Goal: Transaction & Acquisition: Purchase product/service

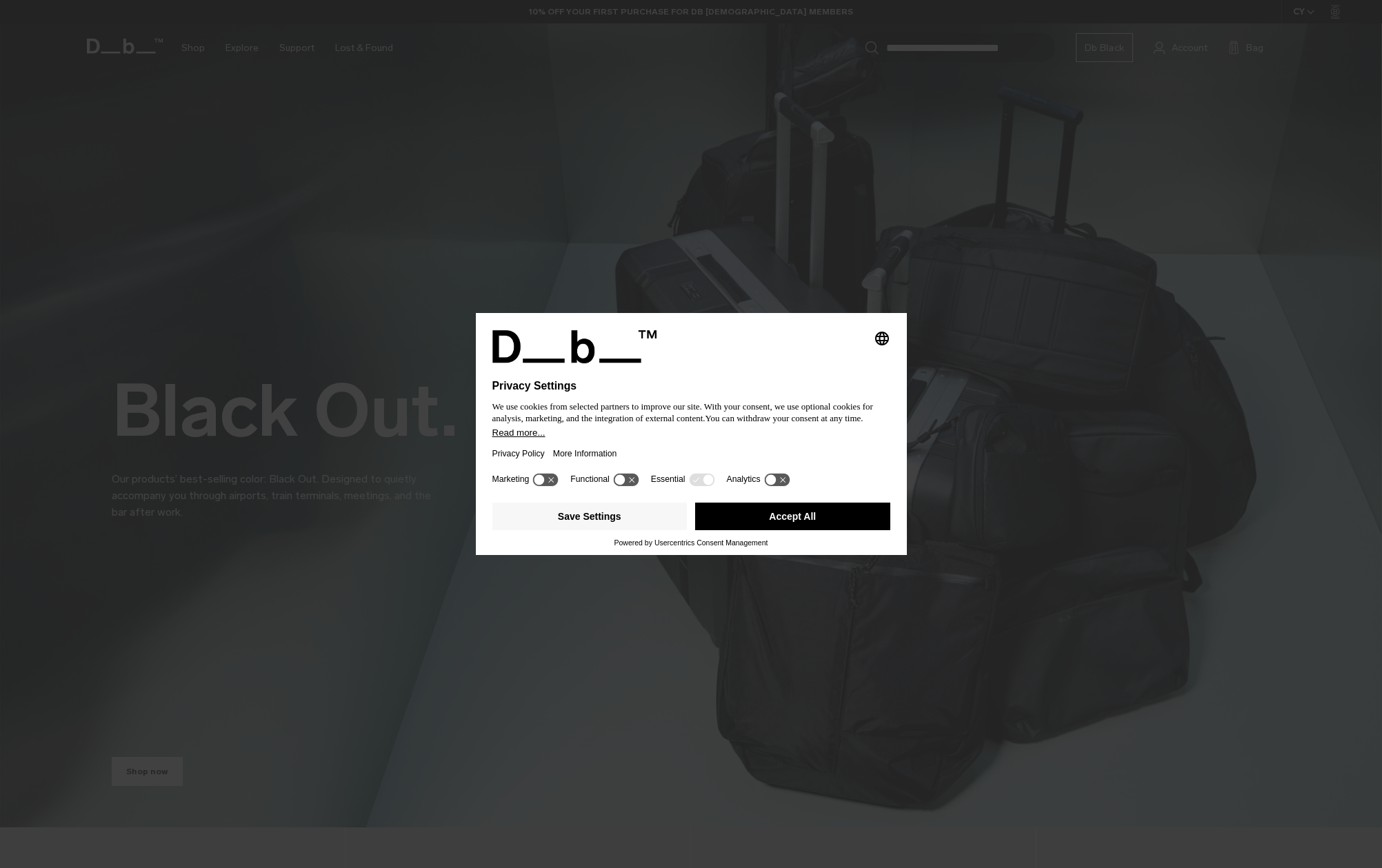
click at [757, 522] on button "Accept All" at bounding box center [792, 516] width 195 height 27
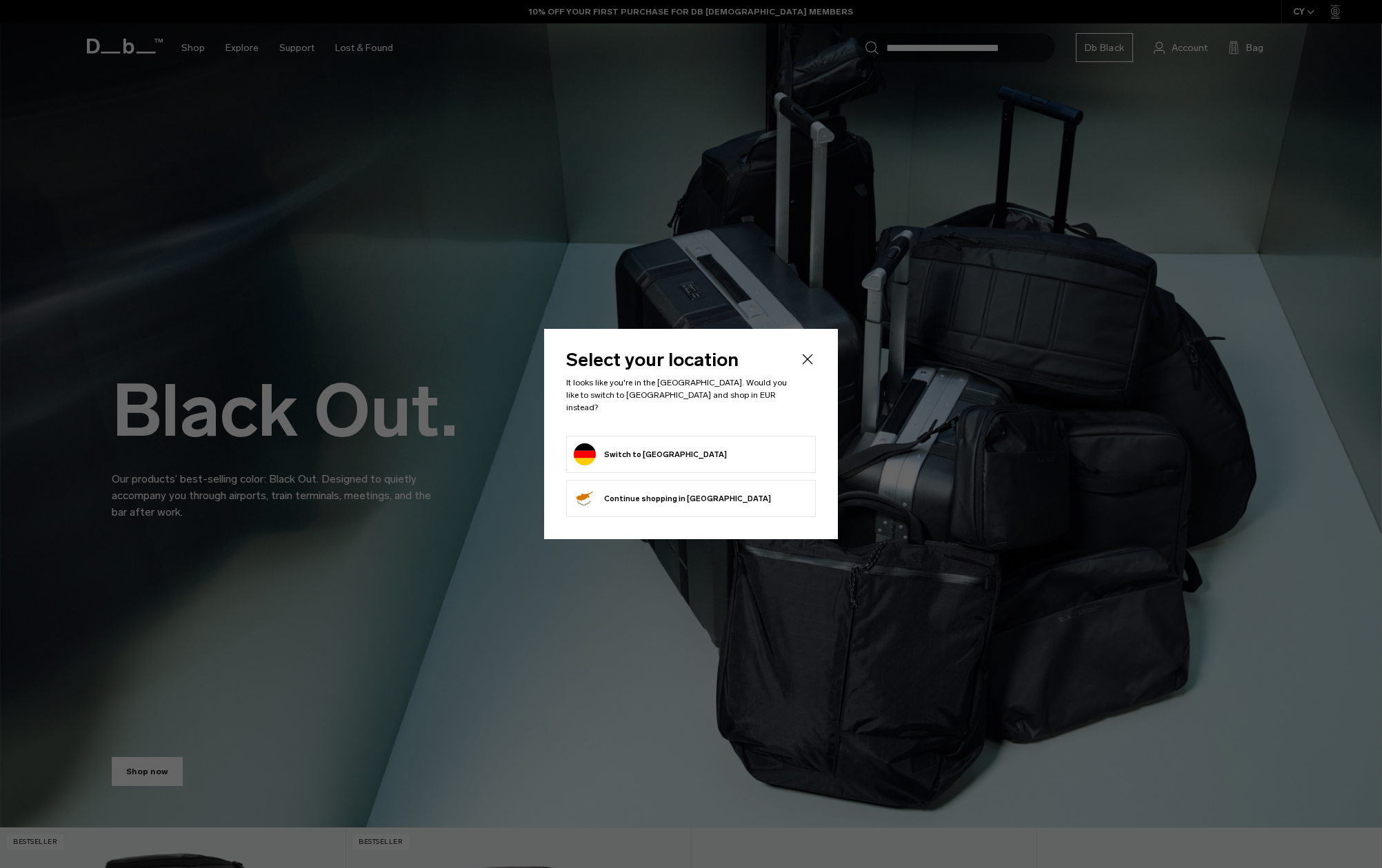
click at [734, 448] on form "Switch to Germany" at bounding box center [690, 455] width 234 height 22
click at [655, 450] on button "Switch to Germany" at bounding box center [650, 455] width 153 height 22
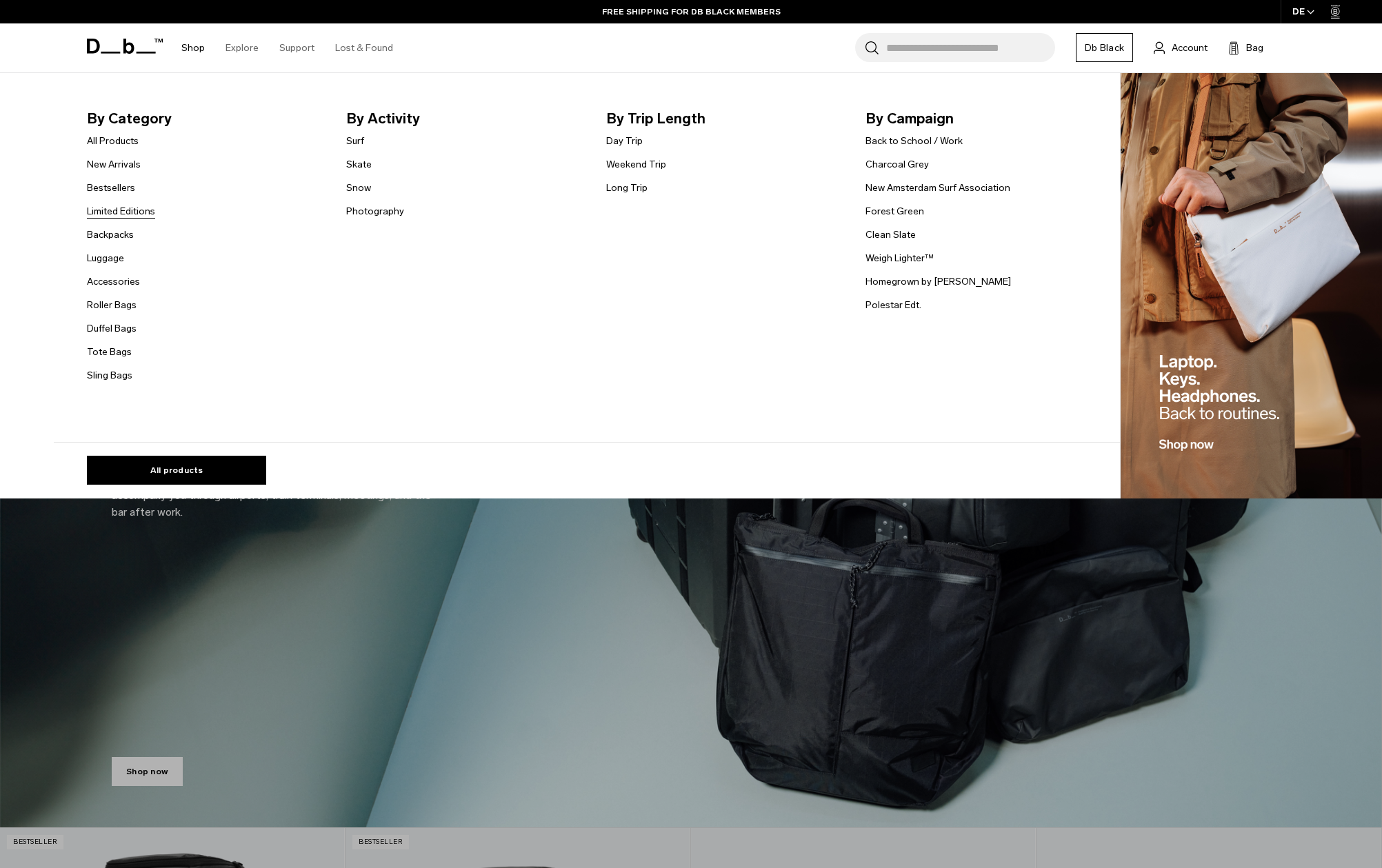
click at [111, 215] on link "Limited Editions" at bounding box center [121, 211] width 69 height 15
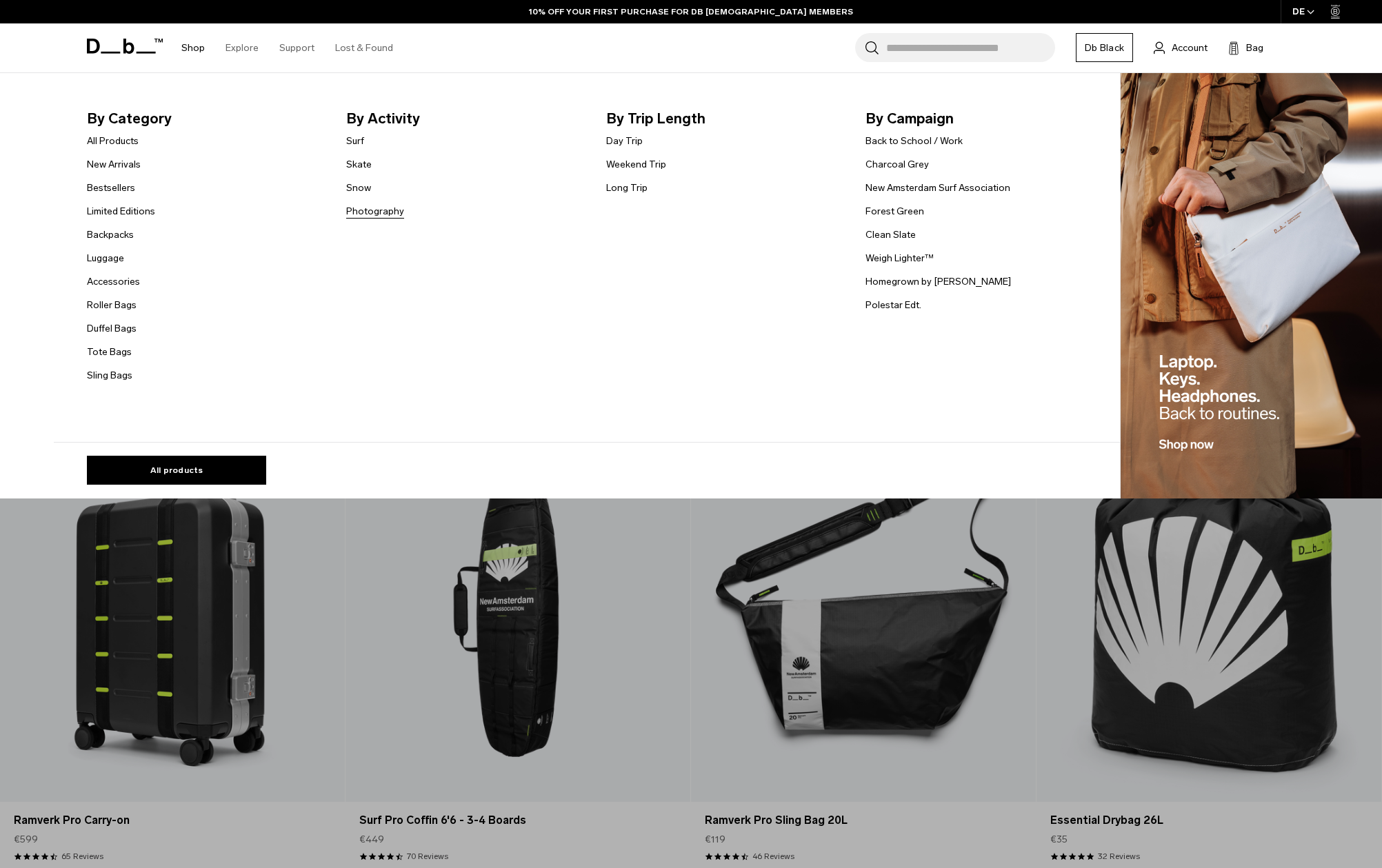
click at [381, 214] on link "Photography" at bounding box center [375, 211] width 58 height 15
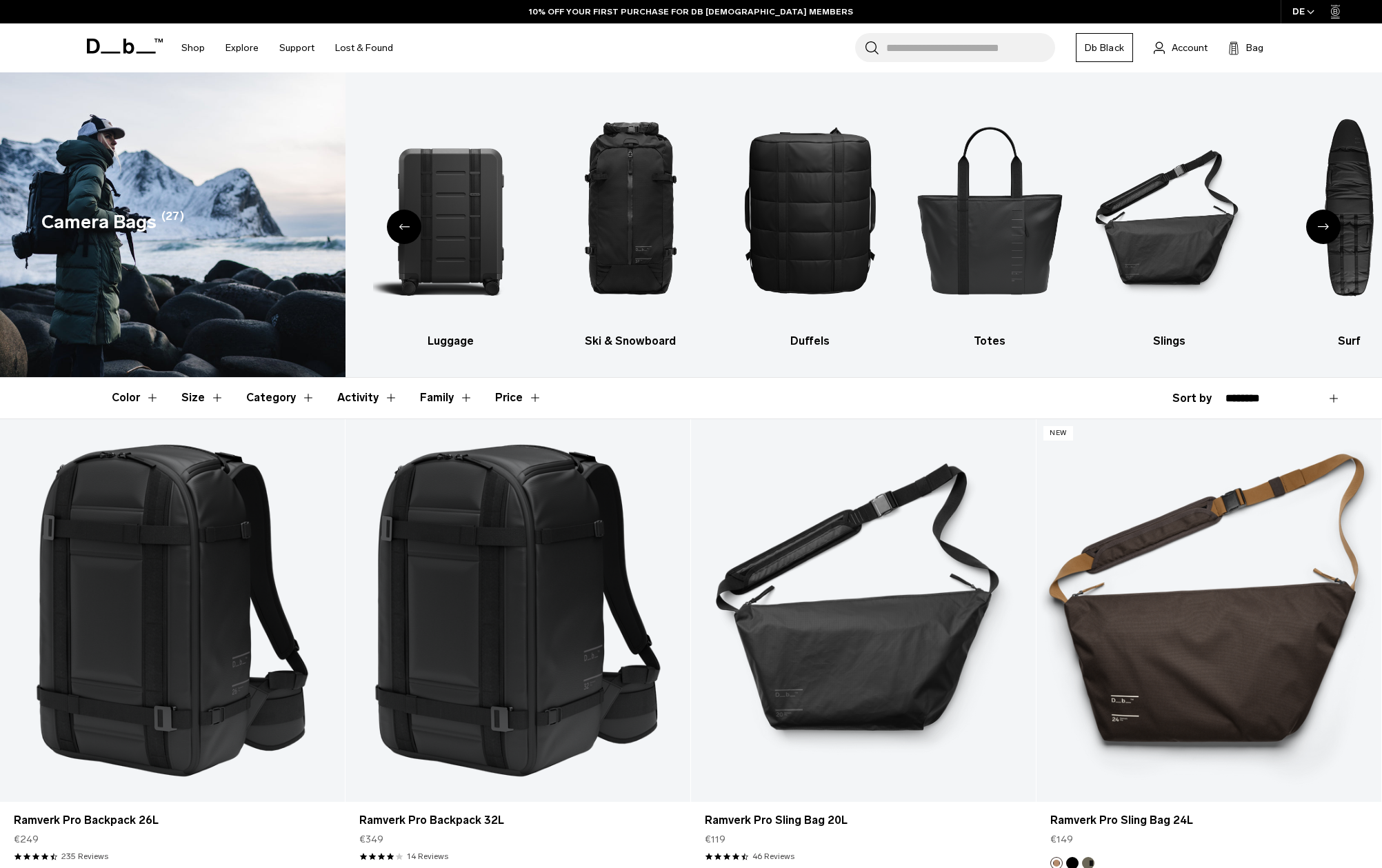
click at [347, 397] on button "Activity" at bounding box center [367, 397] width 61 height 40
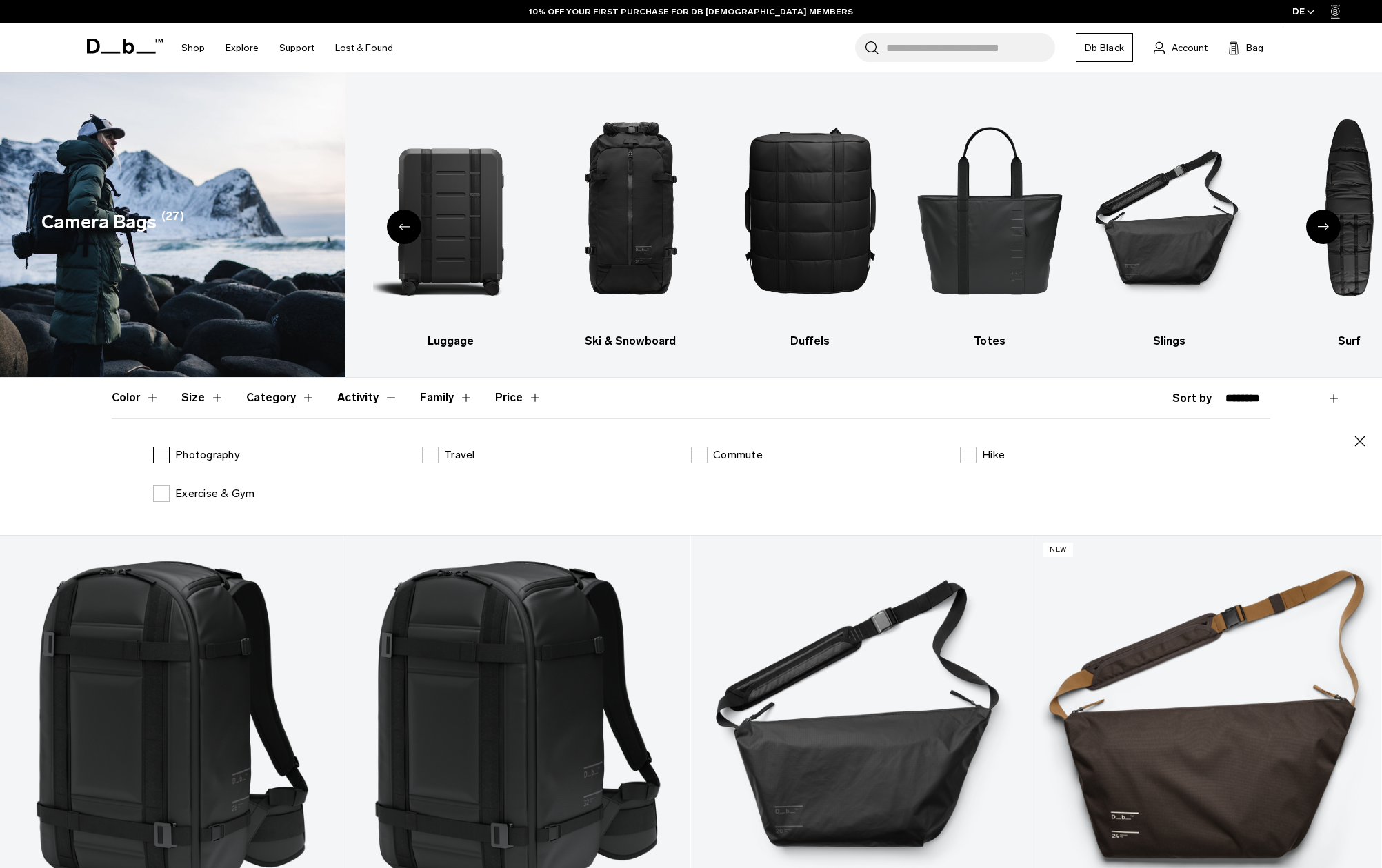
click at [208, 457] on p "Photography" at bounding box center [207, 455] width 65 height 17
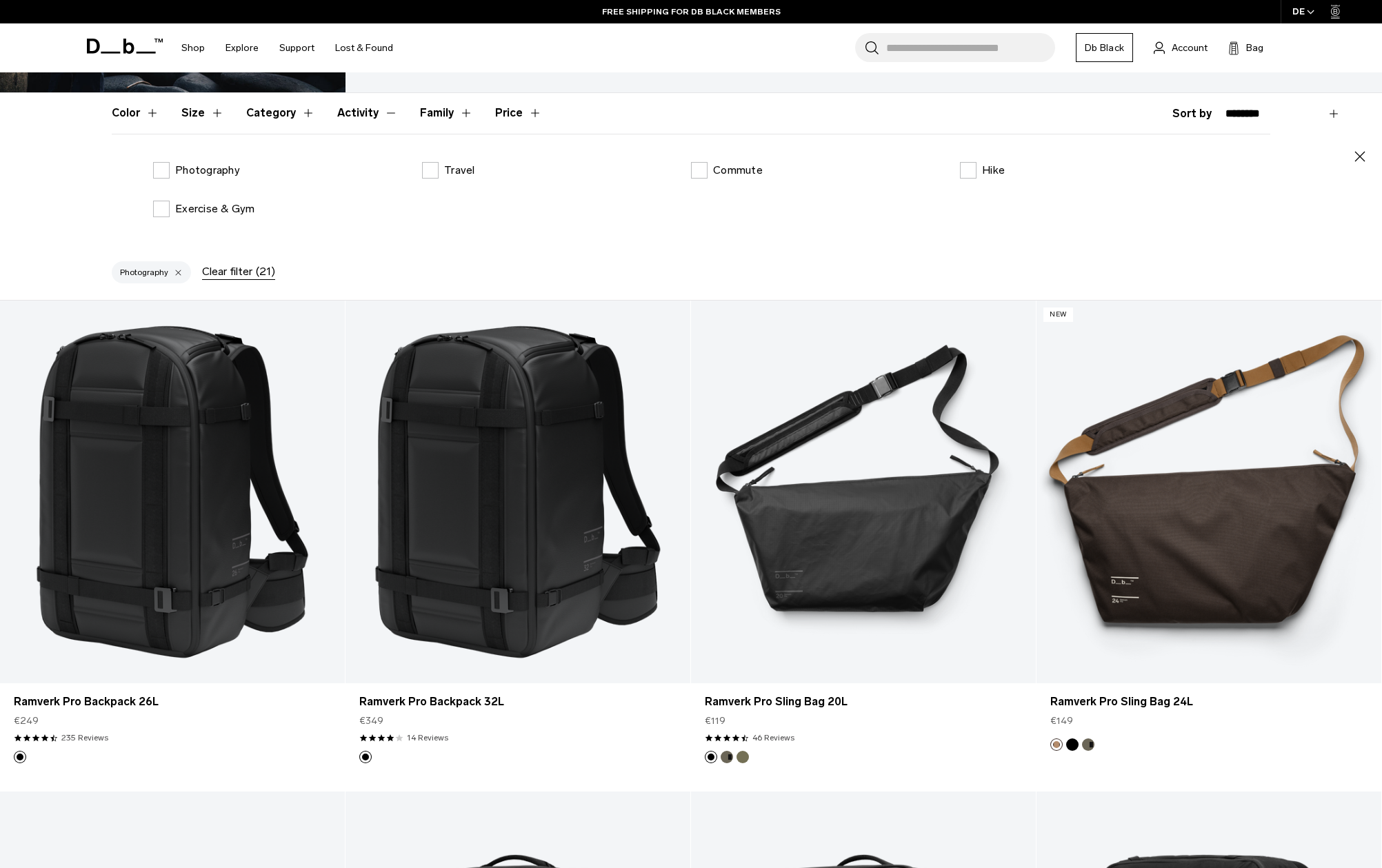
scroll to position [364, 0]
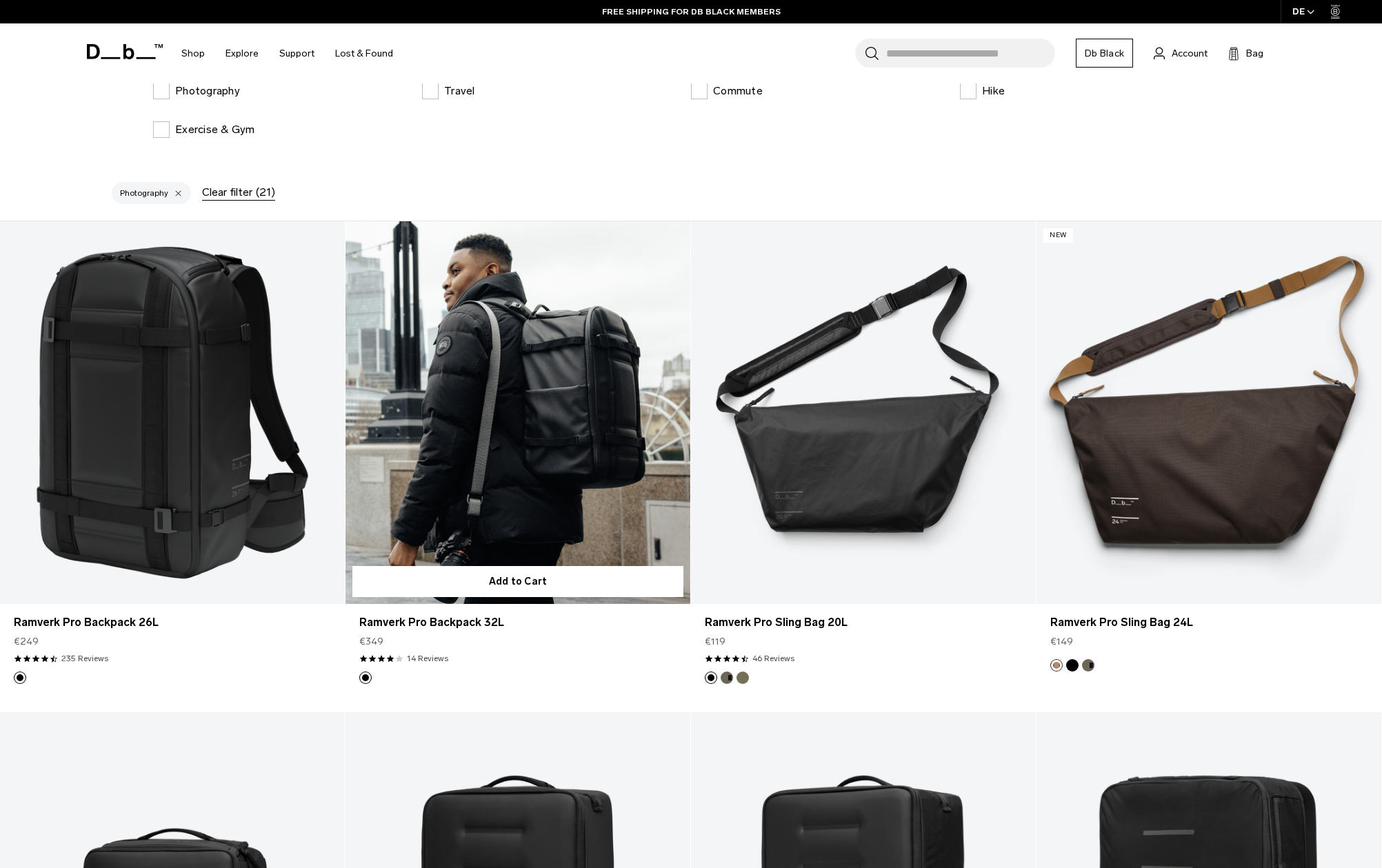
click at [509, 406] on link "Ramverk Pro Backpack 32L" at bounding box center [518, 413] width 345 height 383
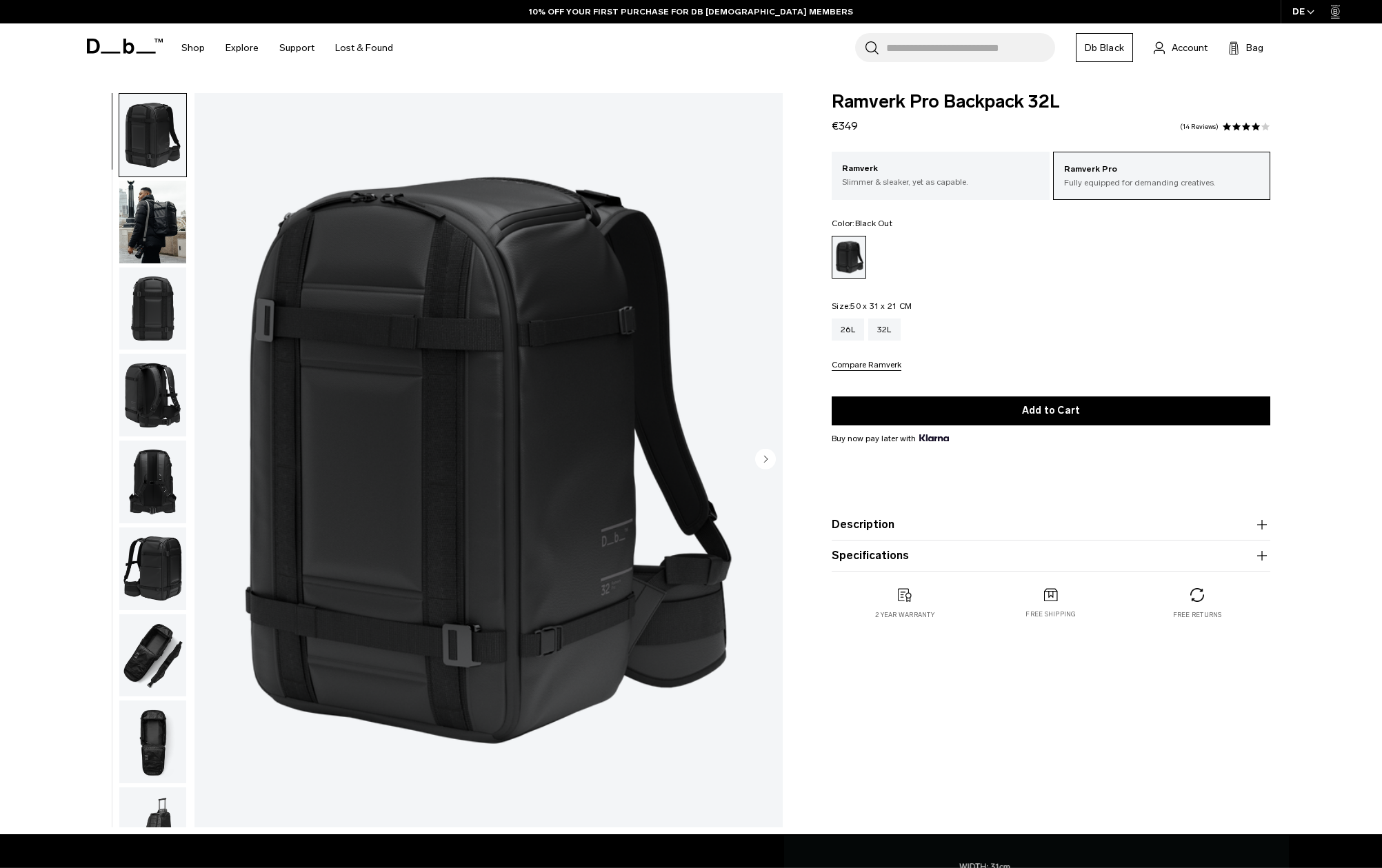
click at [152, 222] on img "button" at bounding box center [153, 222] width 67 height 83
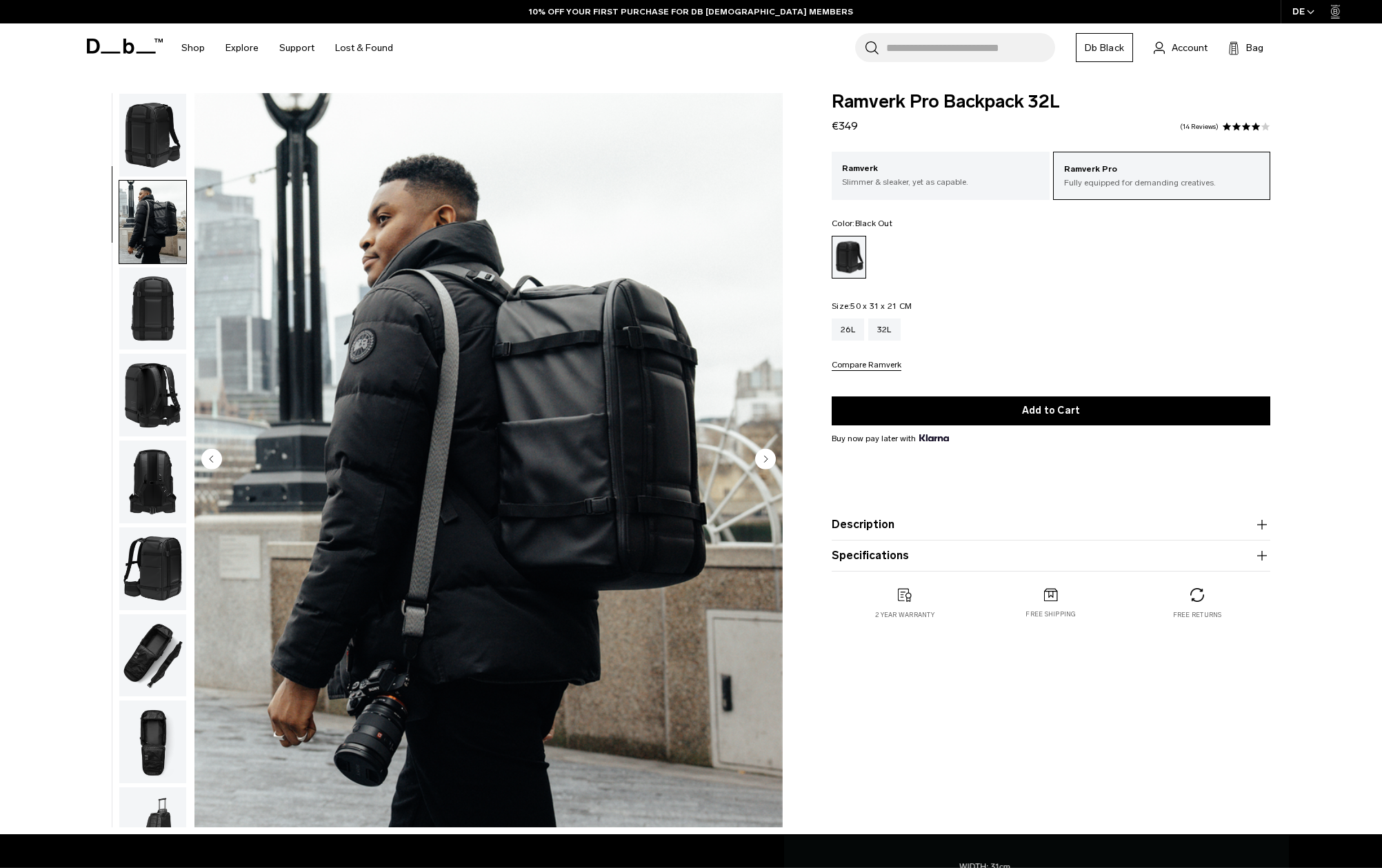
scroll to position [87, 0]
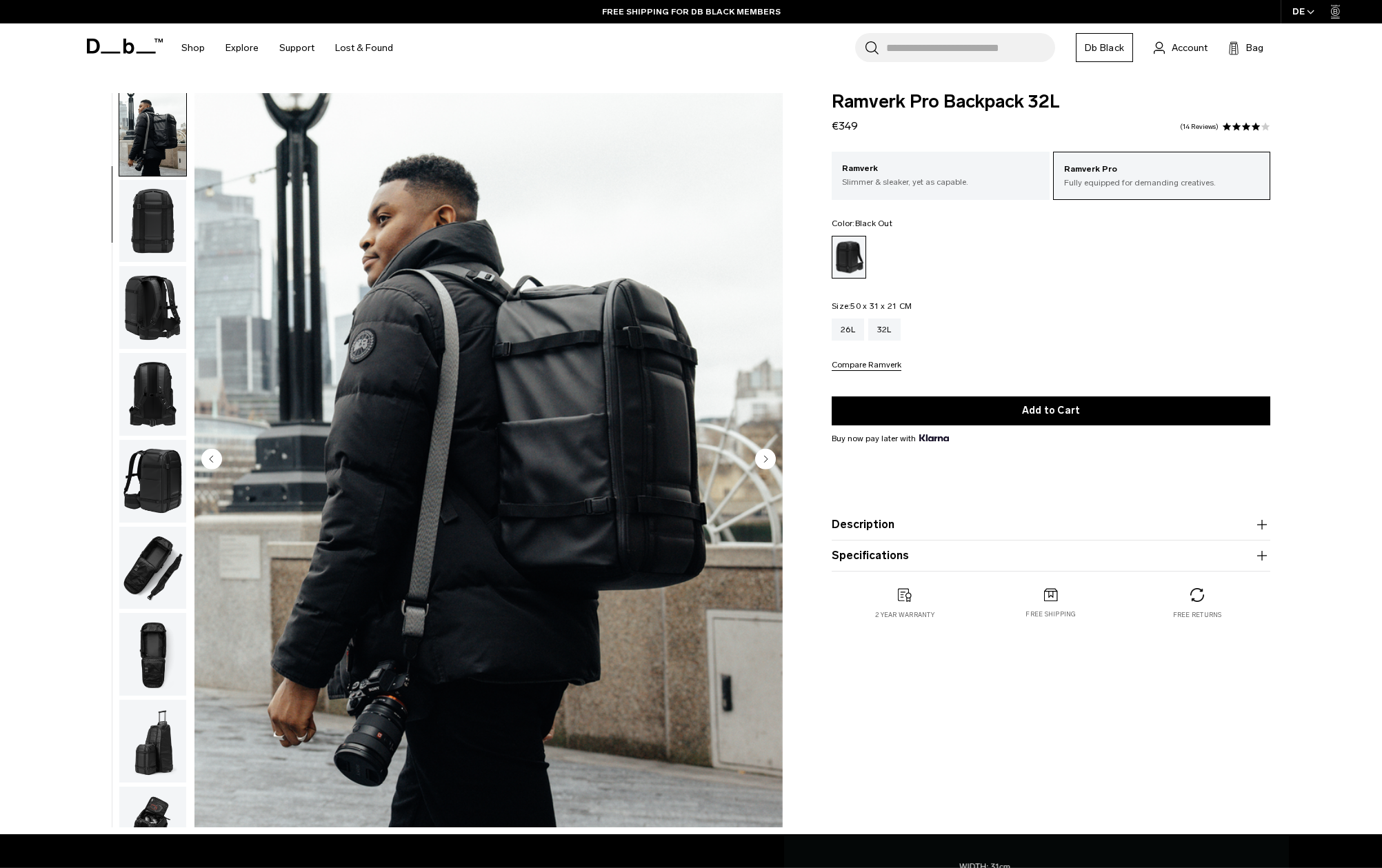
click at [151, 229] on img "button" at bounding box center [153, 221] width 67 height 83
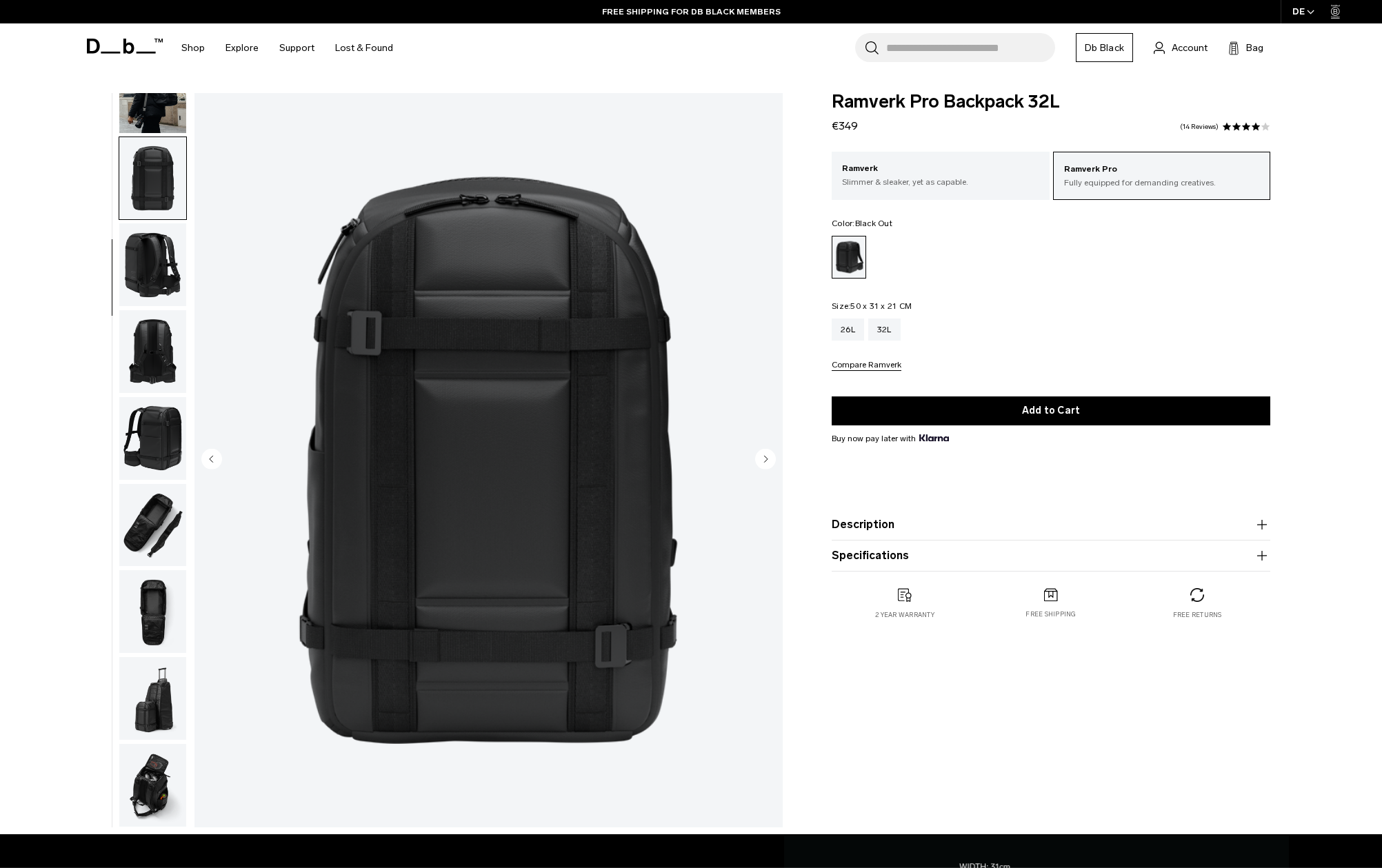
click at [151, 234] on img "button" at bounding box center [153, 264] width 67 height 83
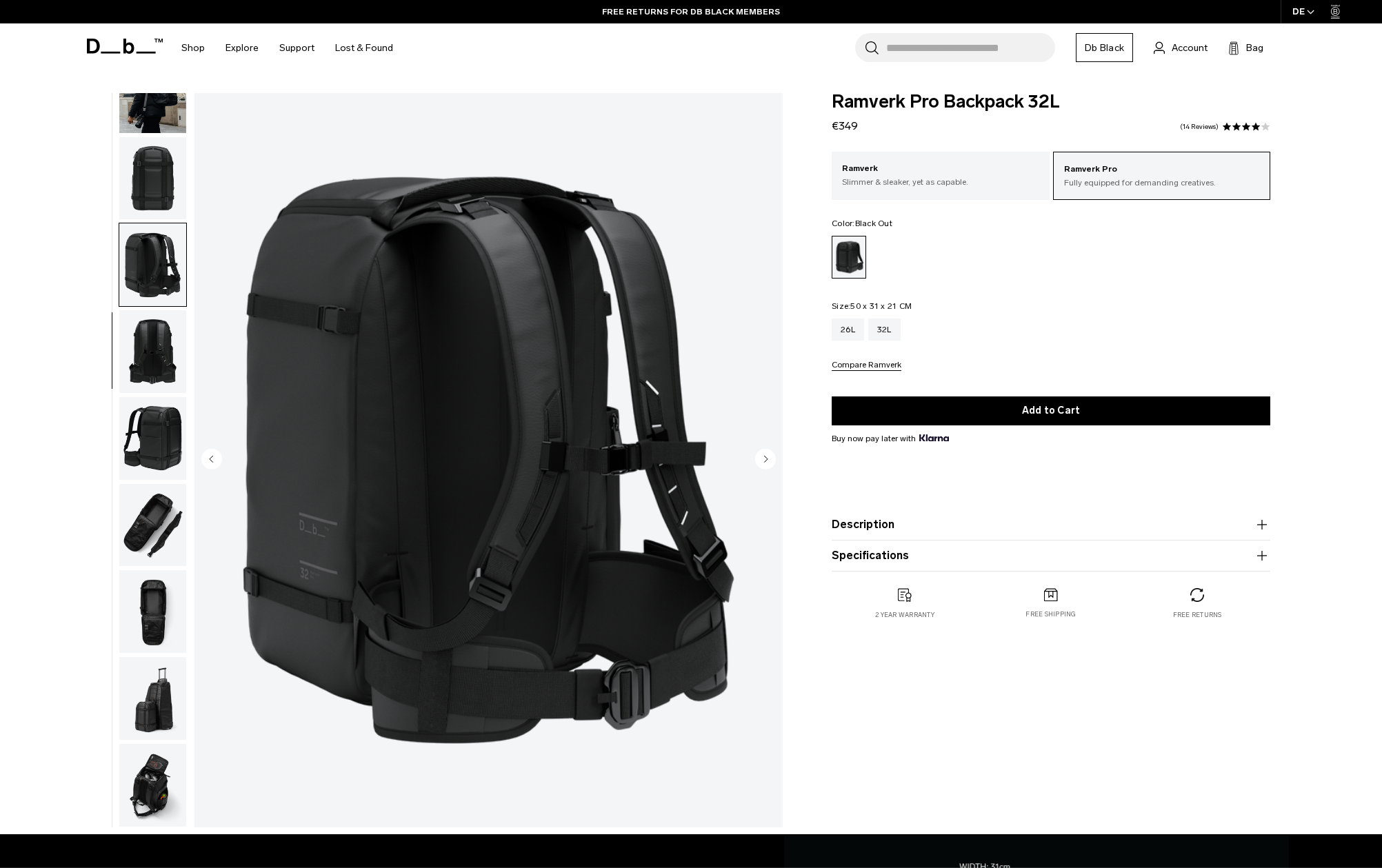
click at [155, 440] on img "button" at bounding box center [153, 439] width 67 height 83
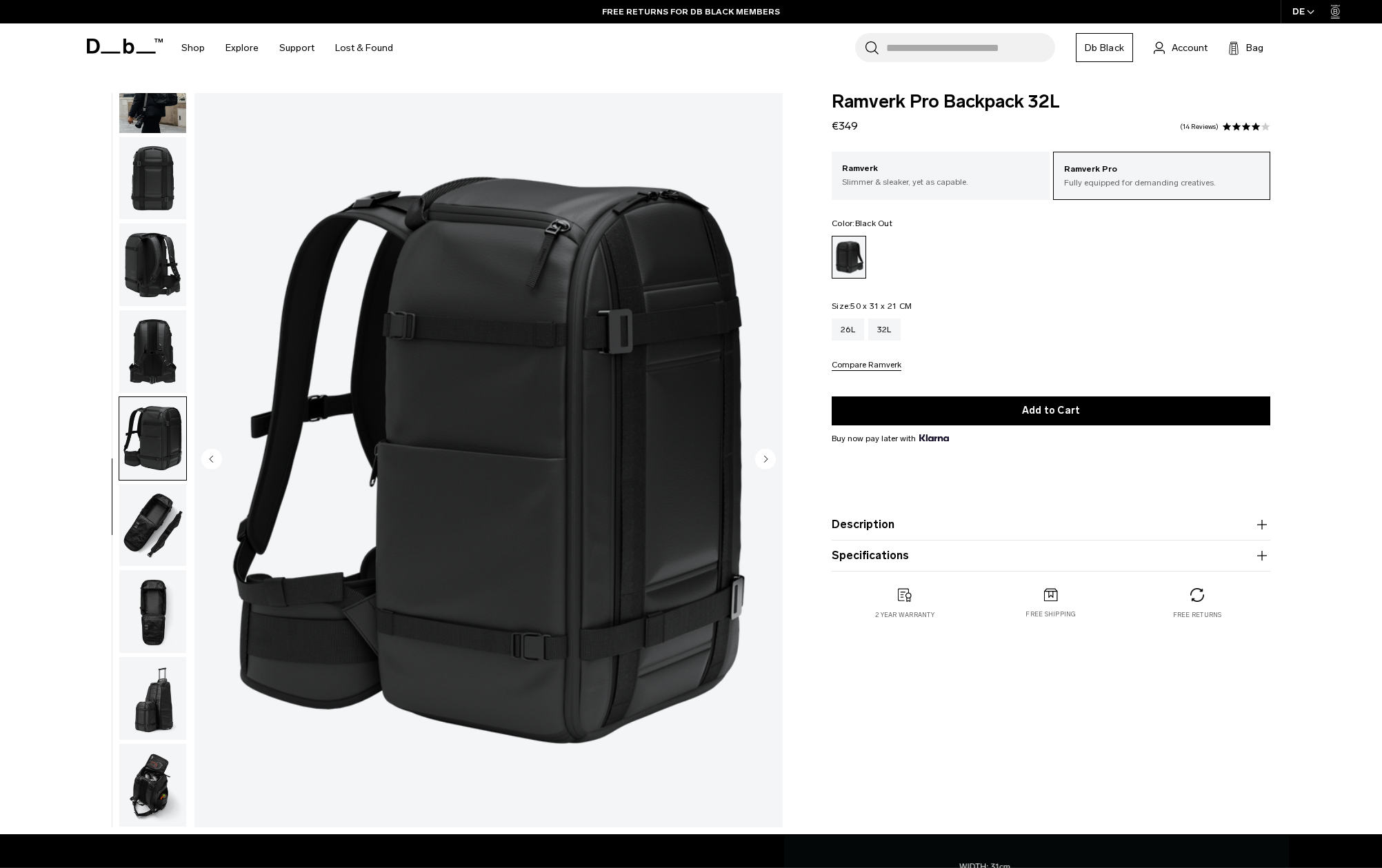
click at [153, 522] on img "button" at bounding box center [153, 525] width 67 height 83
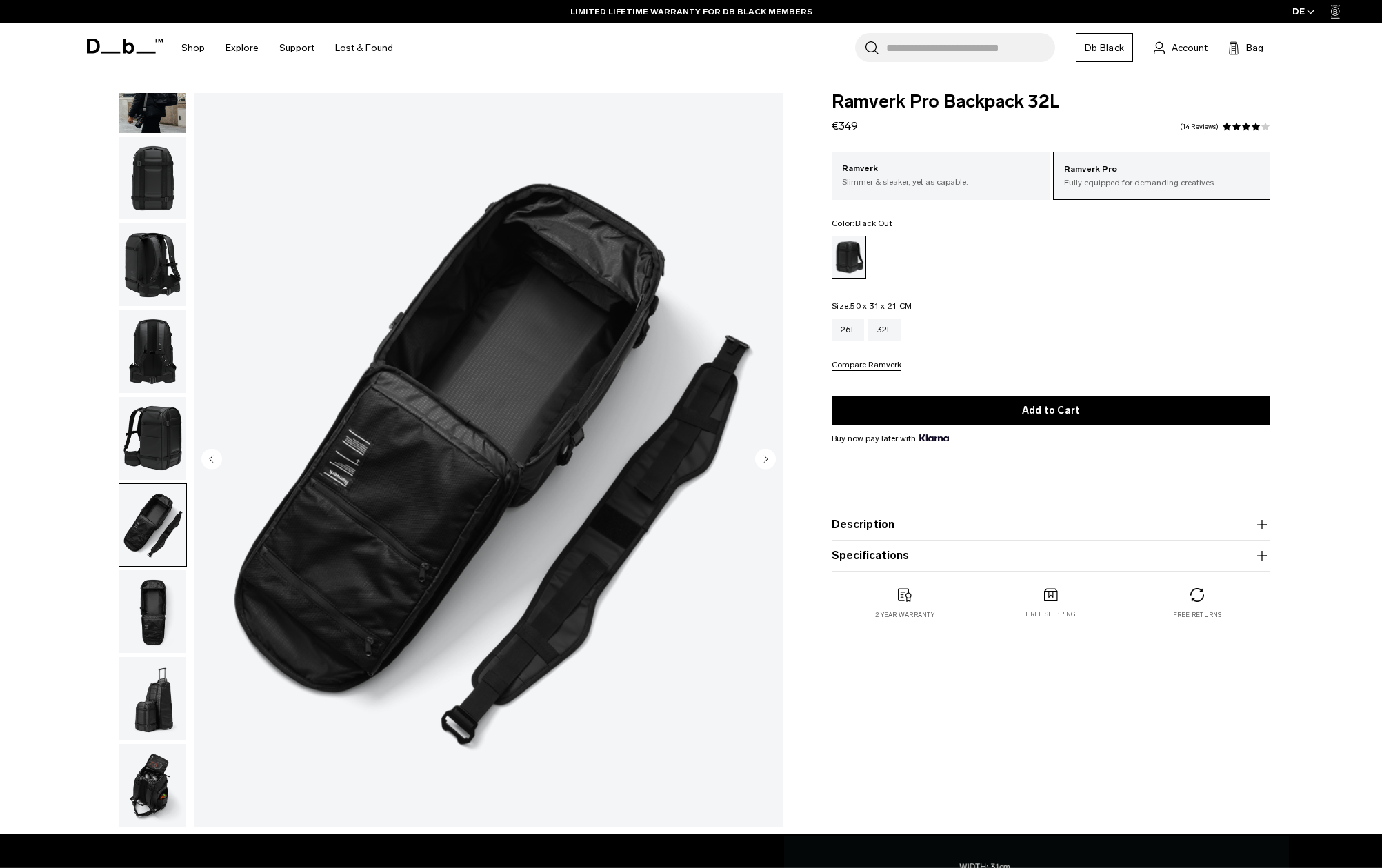
click at [157, 608] on img "button" at bounding box center [153, 611] width 67 height 83
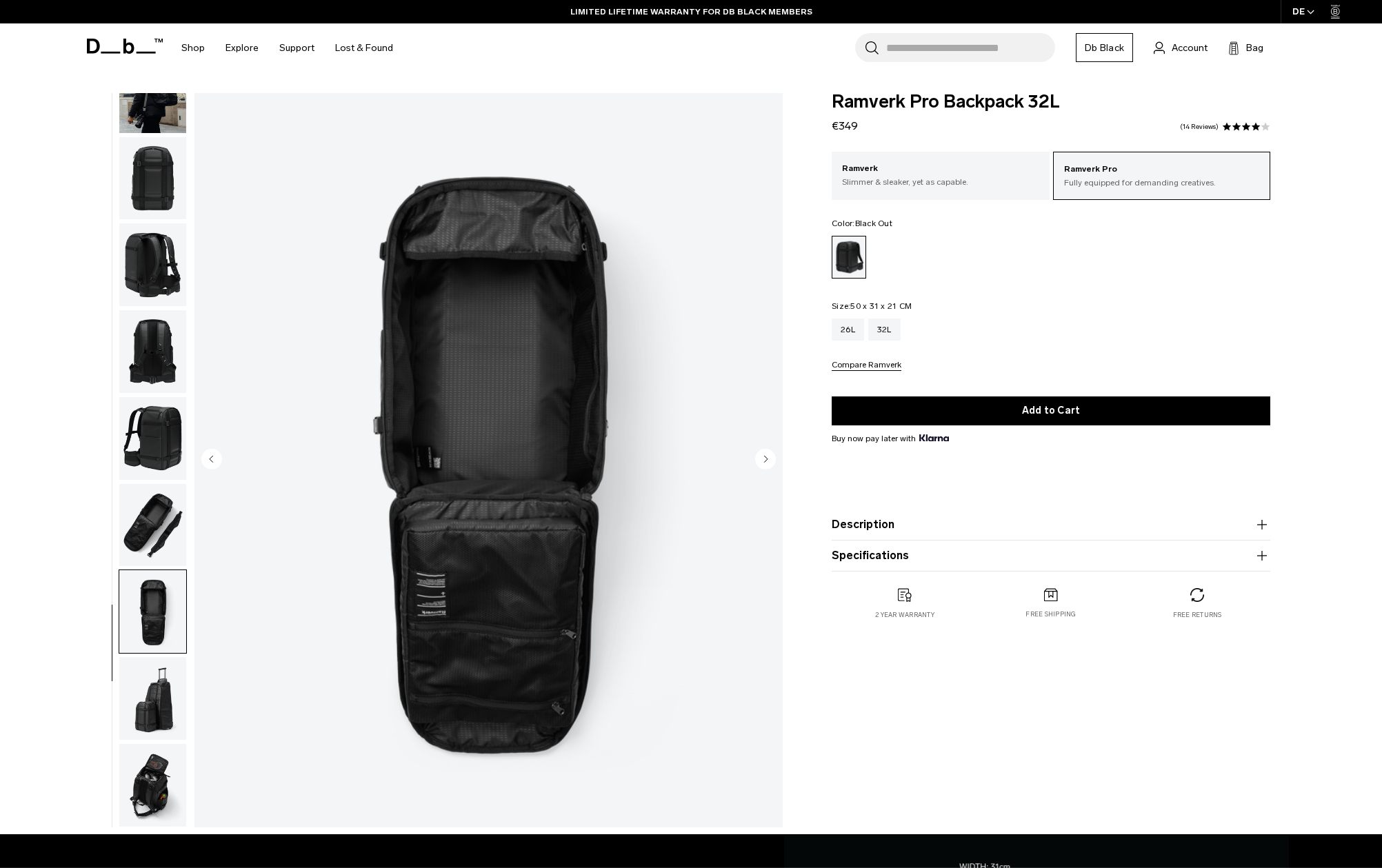
click at [155, 693] on img "button" at bounding box center [153, 699] width 67 height 83
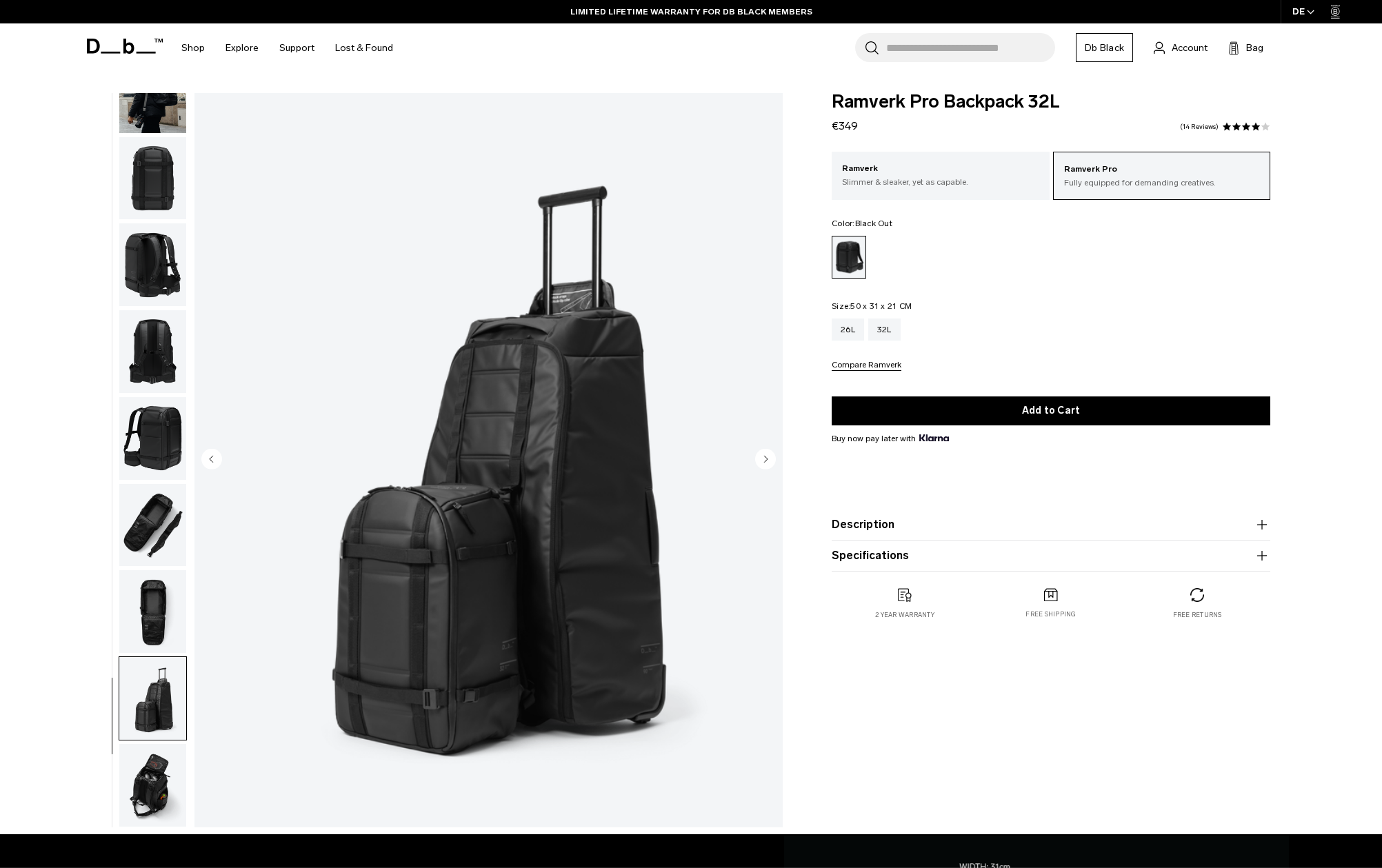
click at [160, 775] on img "button" at bounding box center [153, 785] width 67 height 83
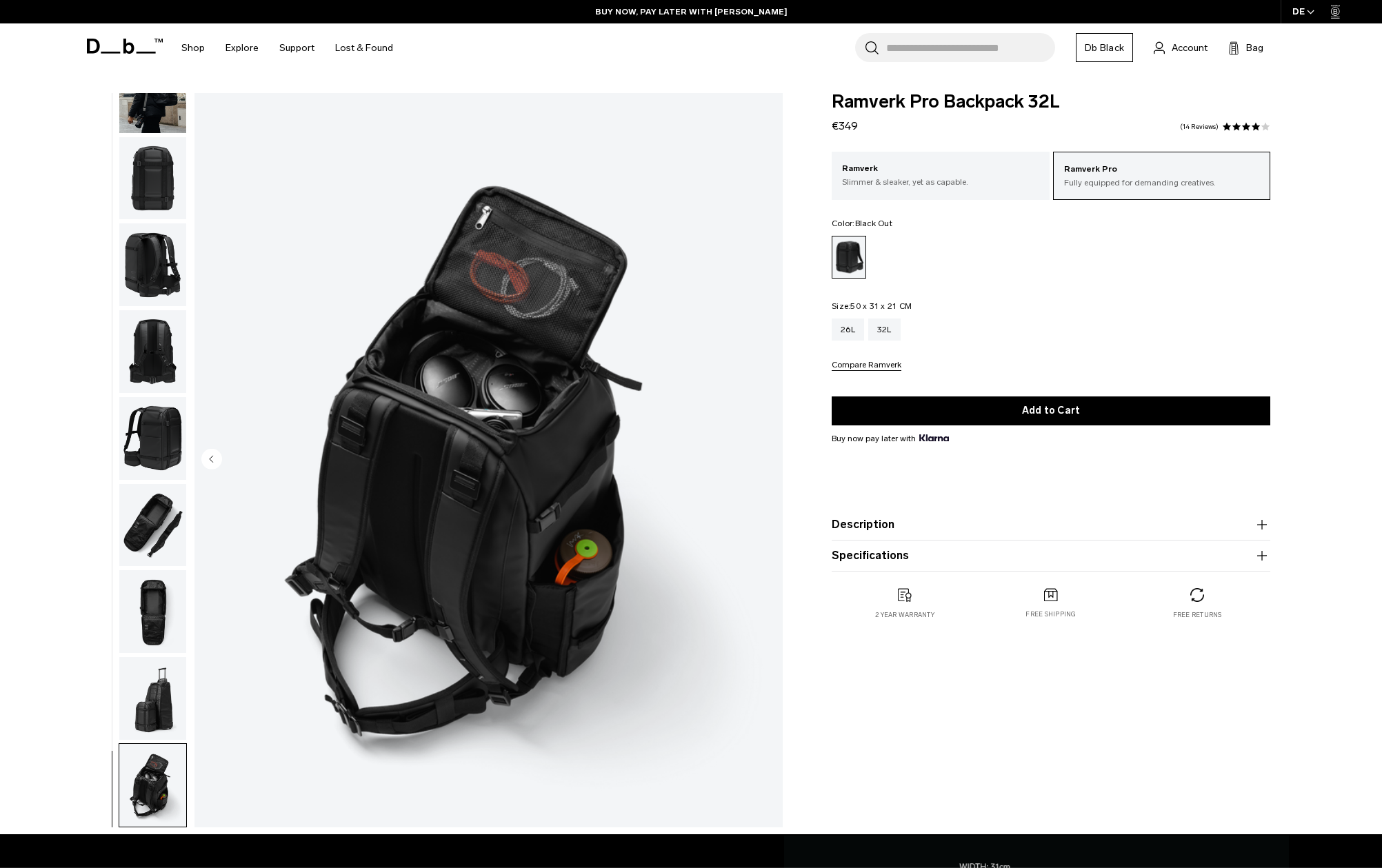
scroll to position [0, 0]
click at [909, 181] on p "Slimmer & sleaker, yet as capable." at bounding box center [941, 182] width 197 height 13
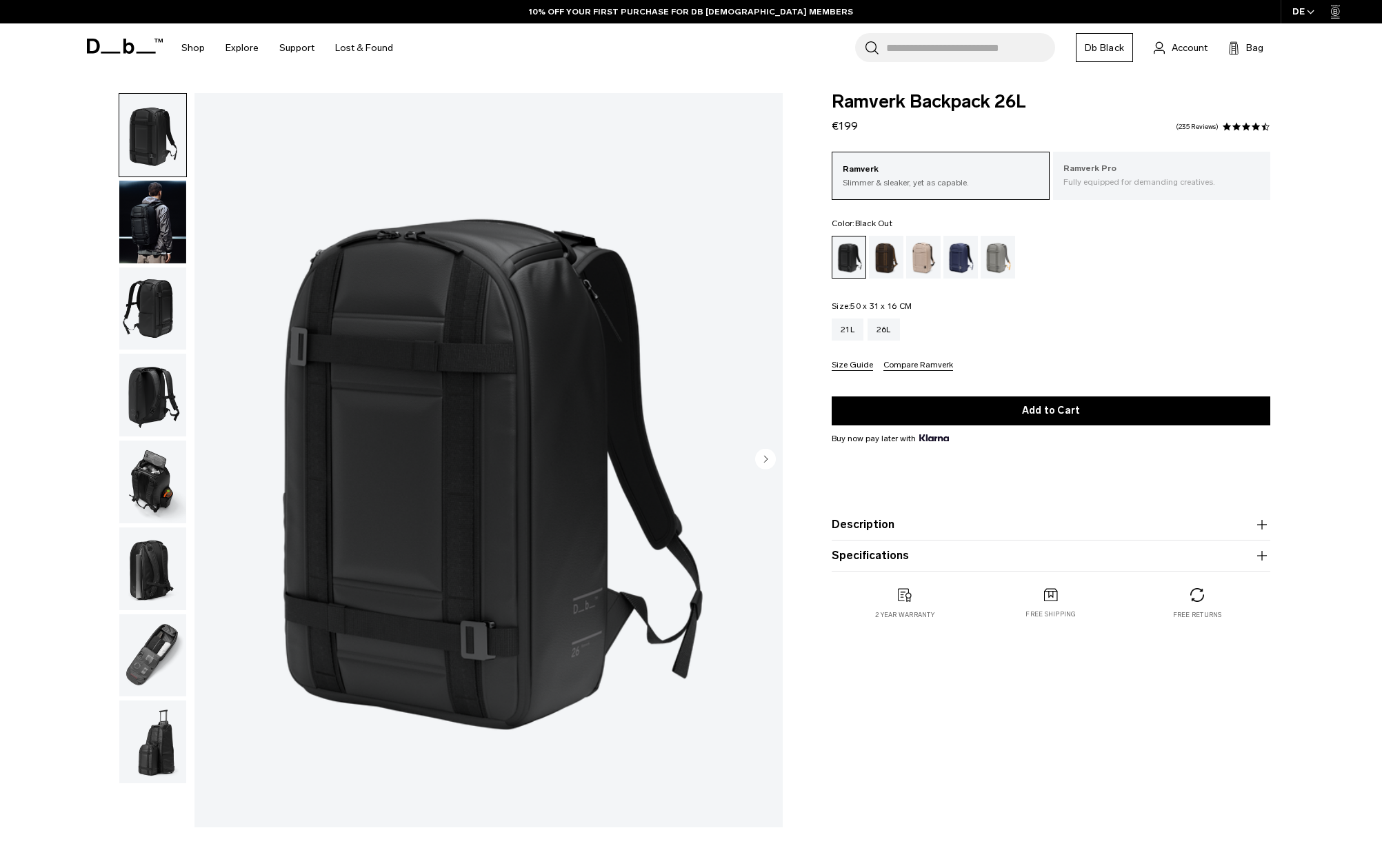
click at [1092, 176] on p "Fully equipped for demanding creatives." at bounding box center [1162, 182] width 197 height 13
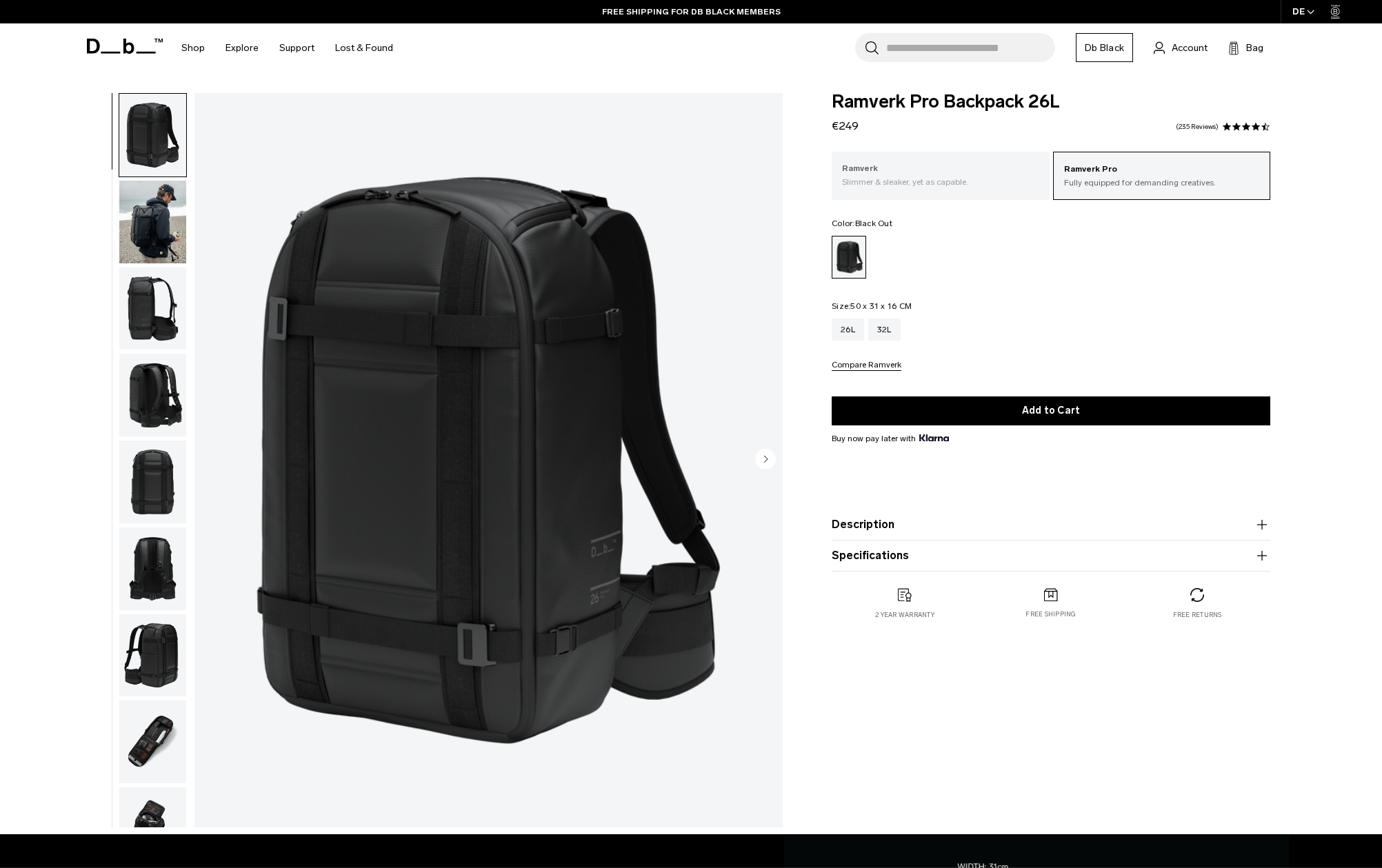
click at [923, 166] on p "Ramverk" at bounding box center [941, 169] width 197 height 14
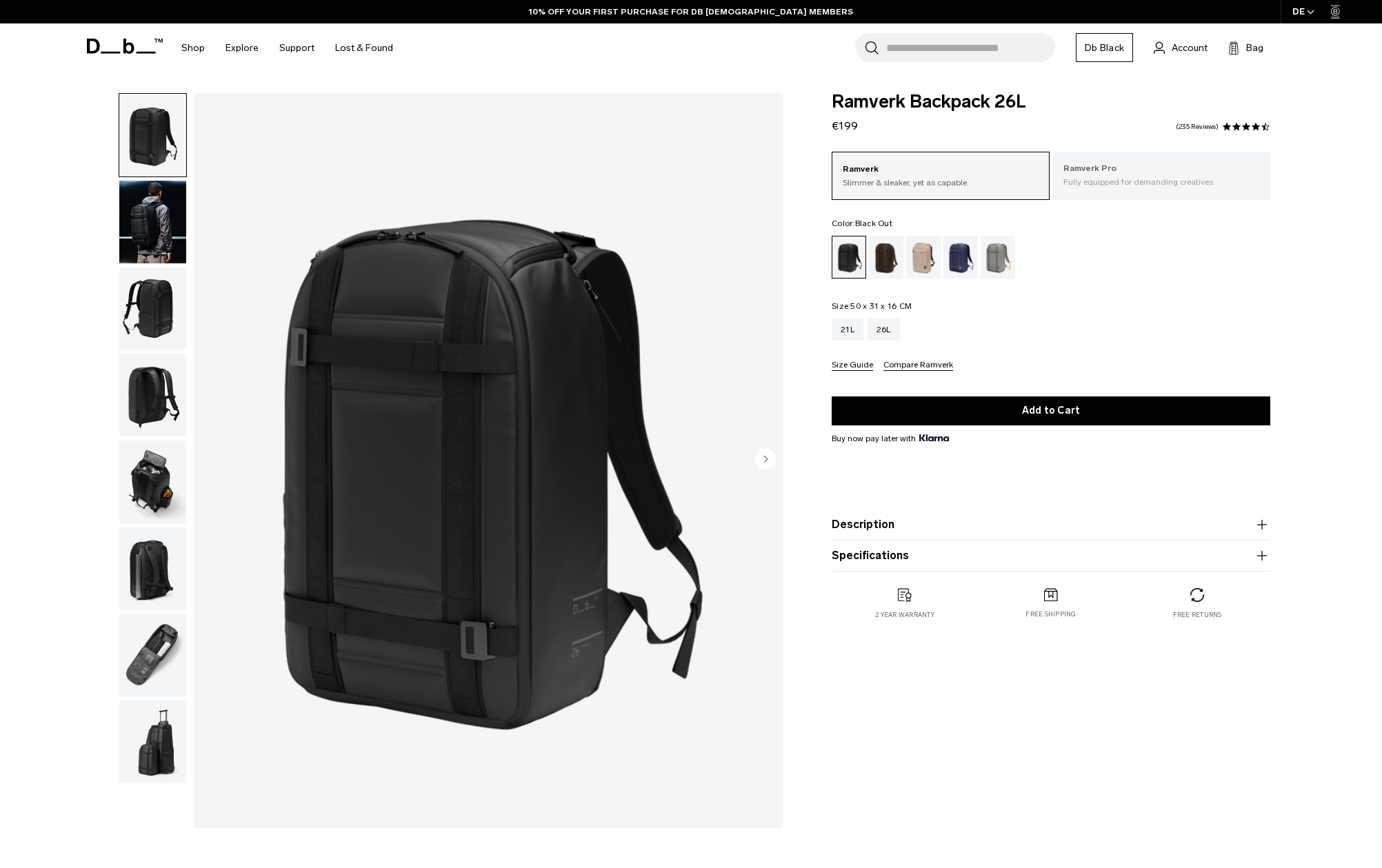
click at [1109, 159] on div "Ramverk Pro Fully equipped for demanding creatives." at bounding box center [1162, 175] width 218 height 47
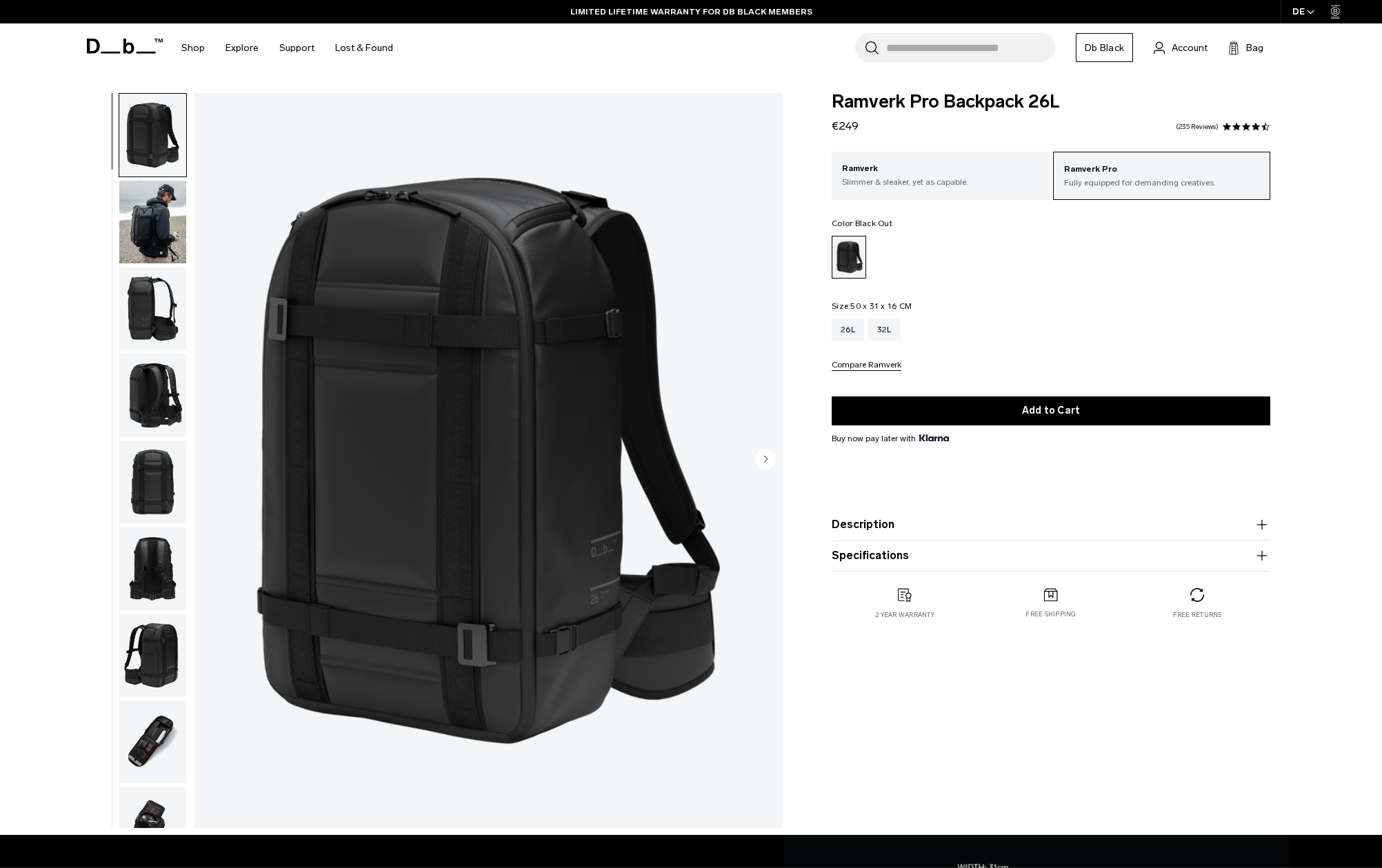
click at [162, 767] on img "button" at bounding box center [153, 742] width 67 height 83
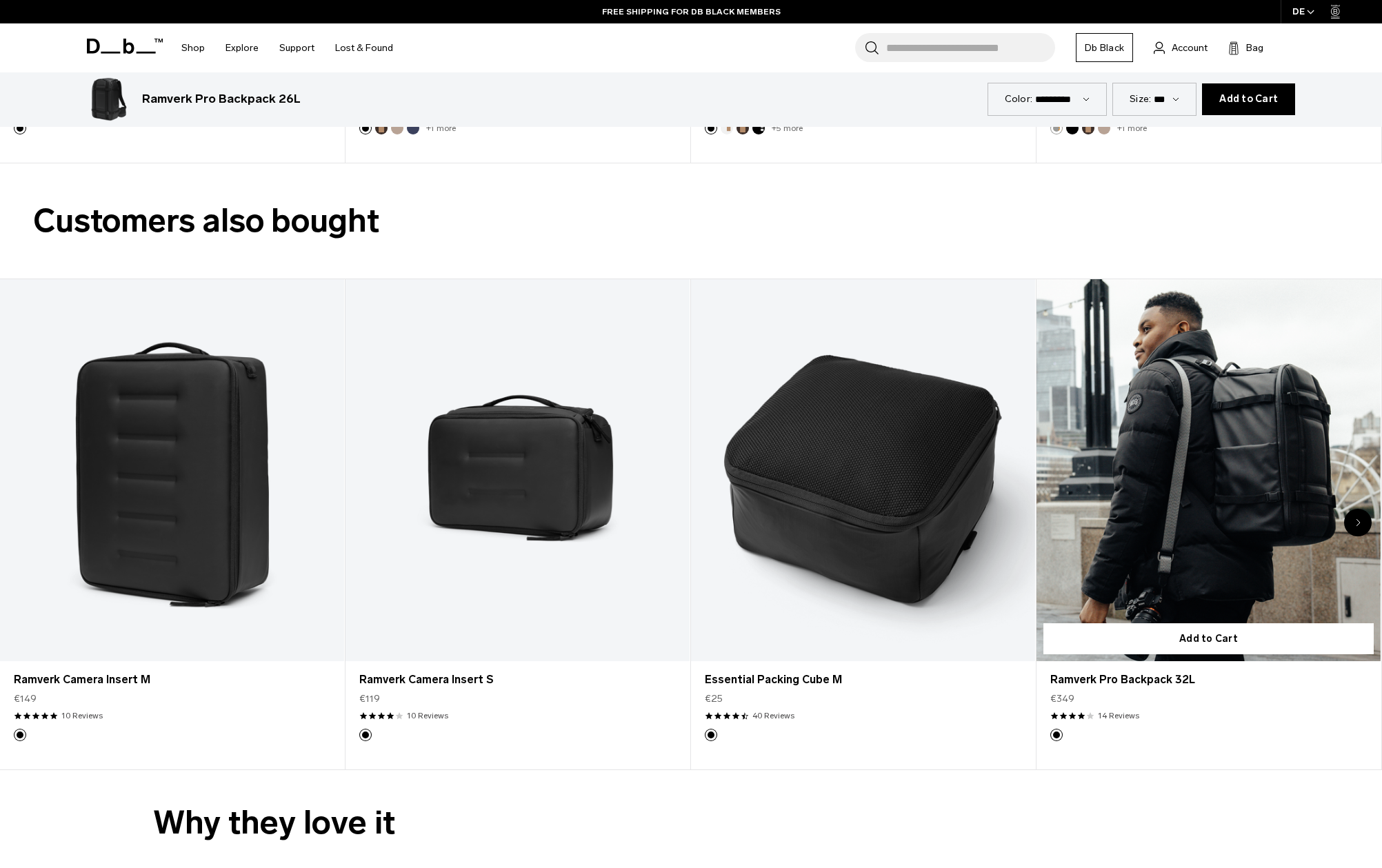
scroll to position [2435, 0]
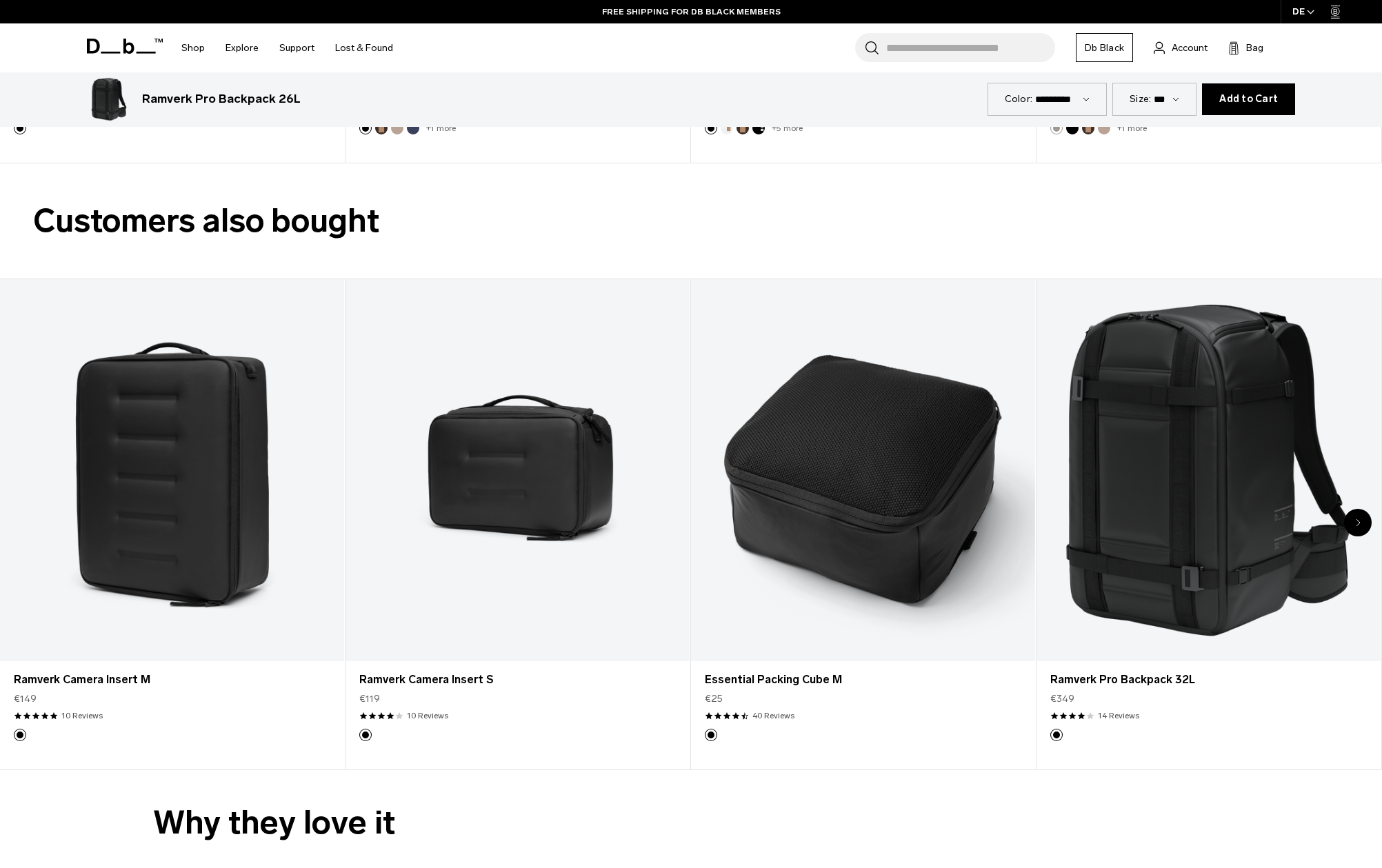
click at [1362, 524] on div "Next slide" at bounding box center [1357, 522] width 27 height 27
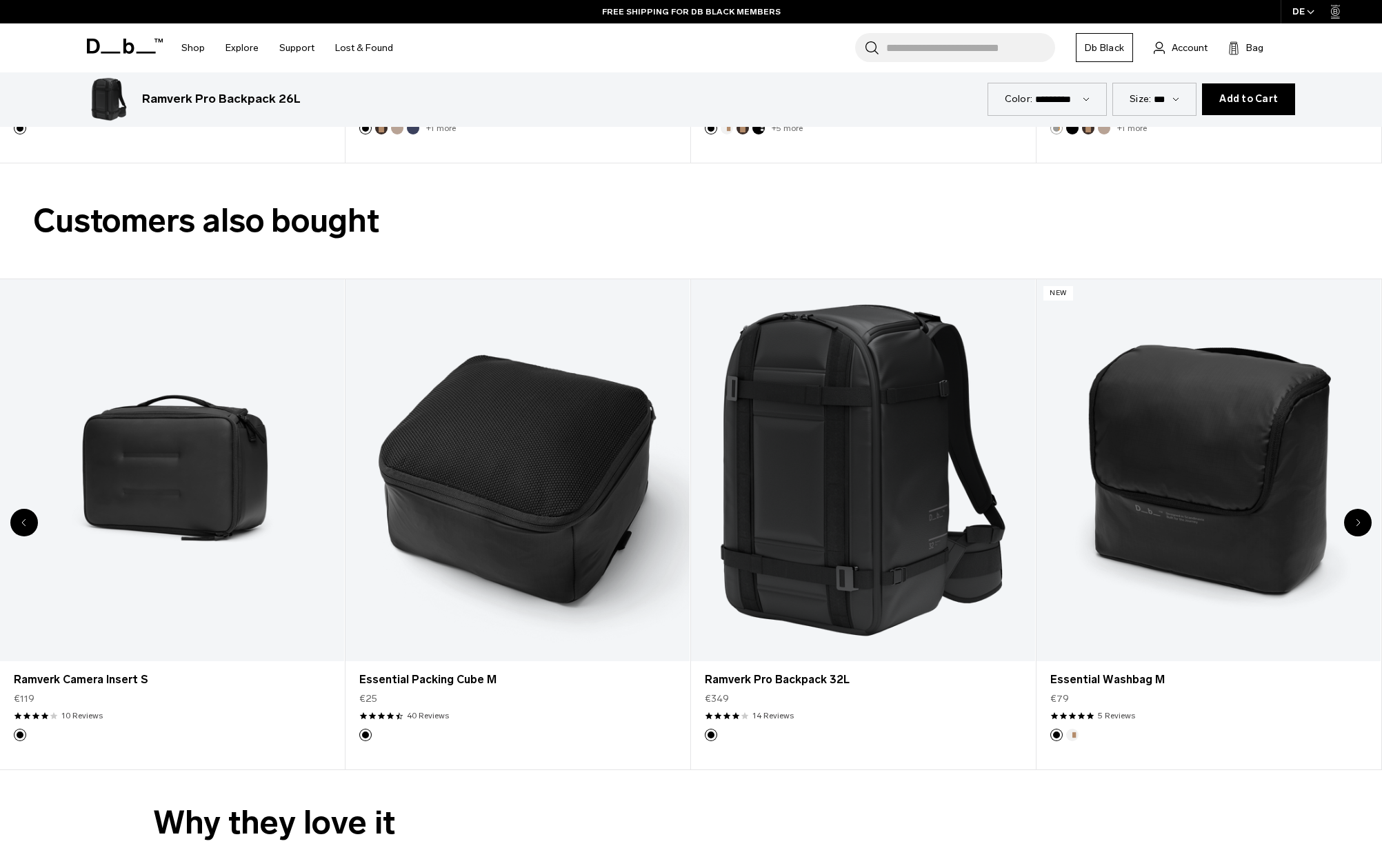
click at [1361, 526] on div "Next slide" at bounding box center [1357, 522] width 27 height 27
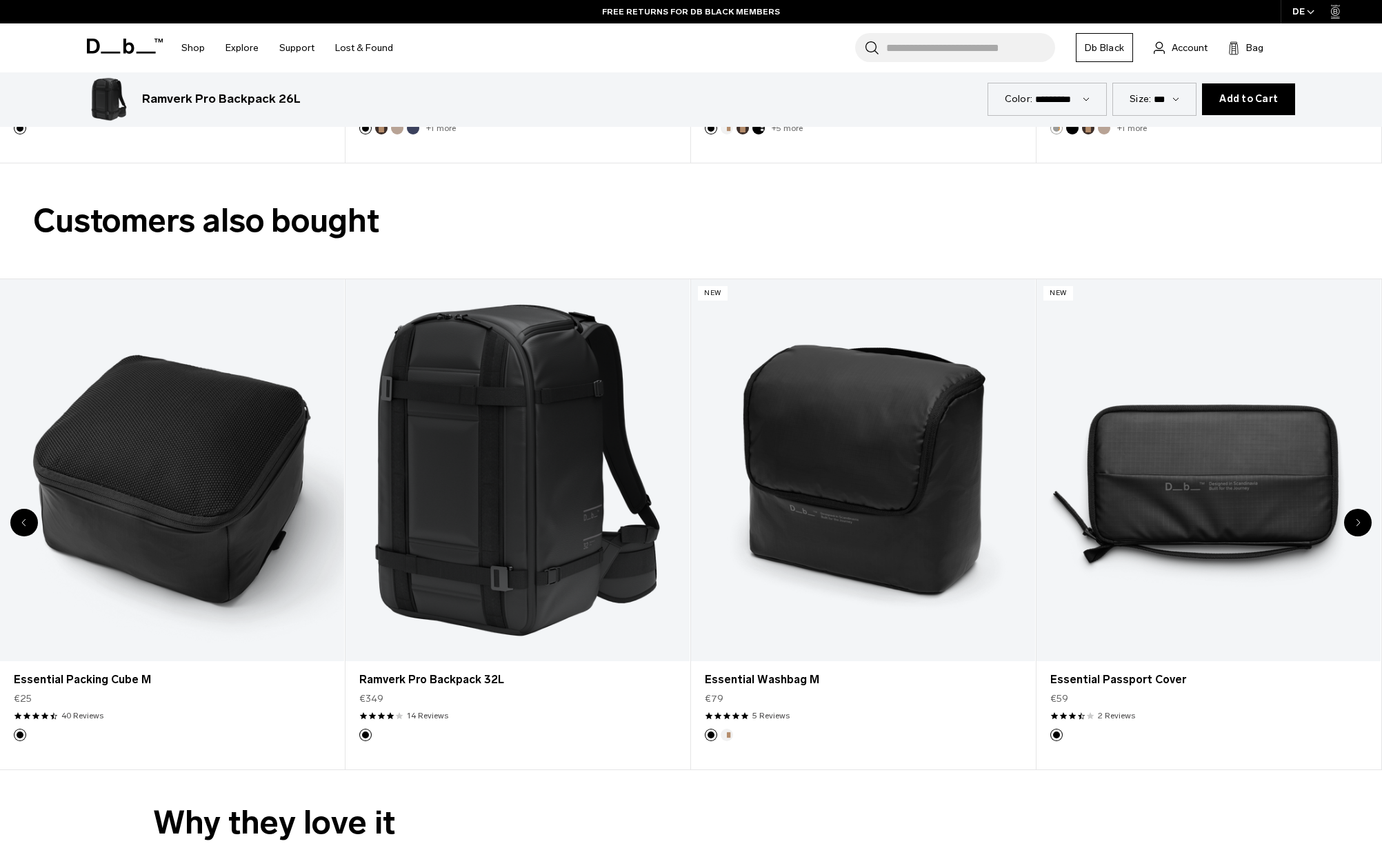
click at [1361, 526] on div "Next slide" at bounding box center [1357, 522] width 27 height 27
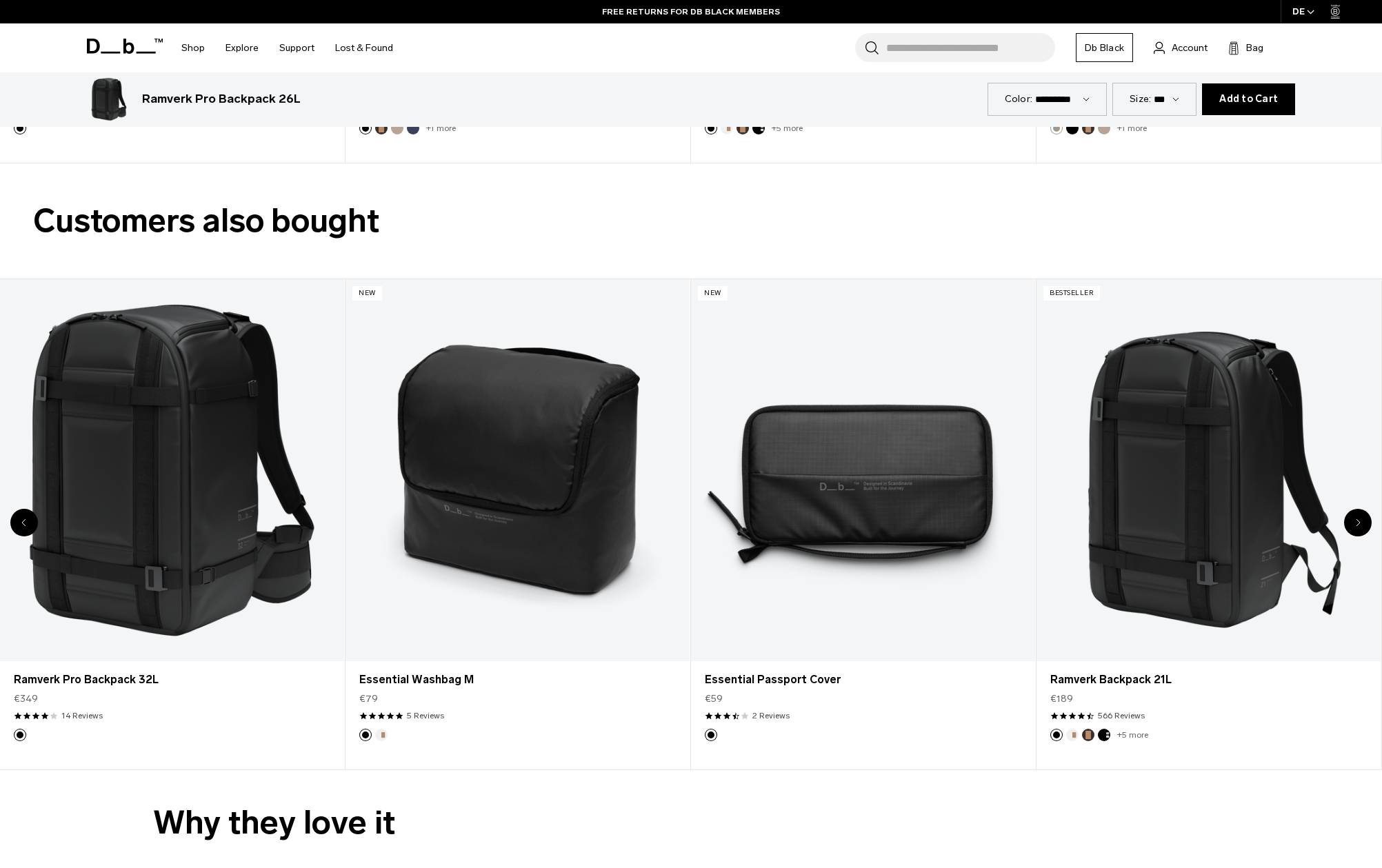
click at [1361, 526] on div "Next slide" at bounding box center [1357, 522] width 27 height 27
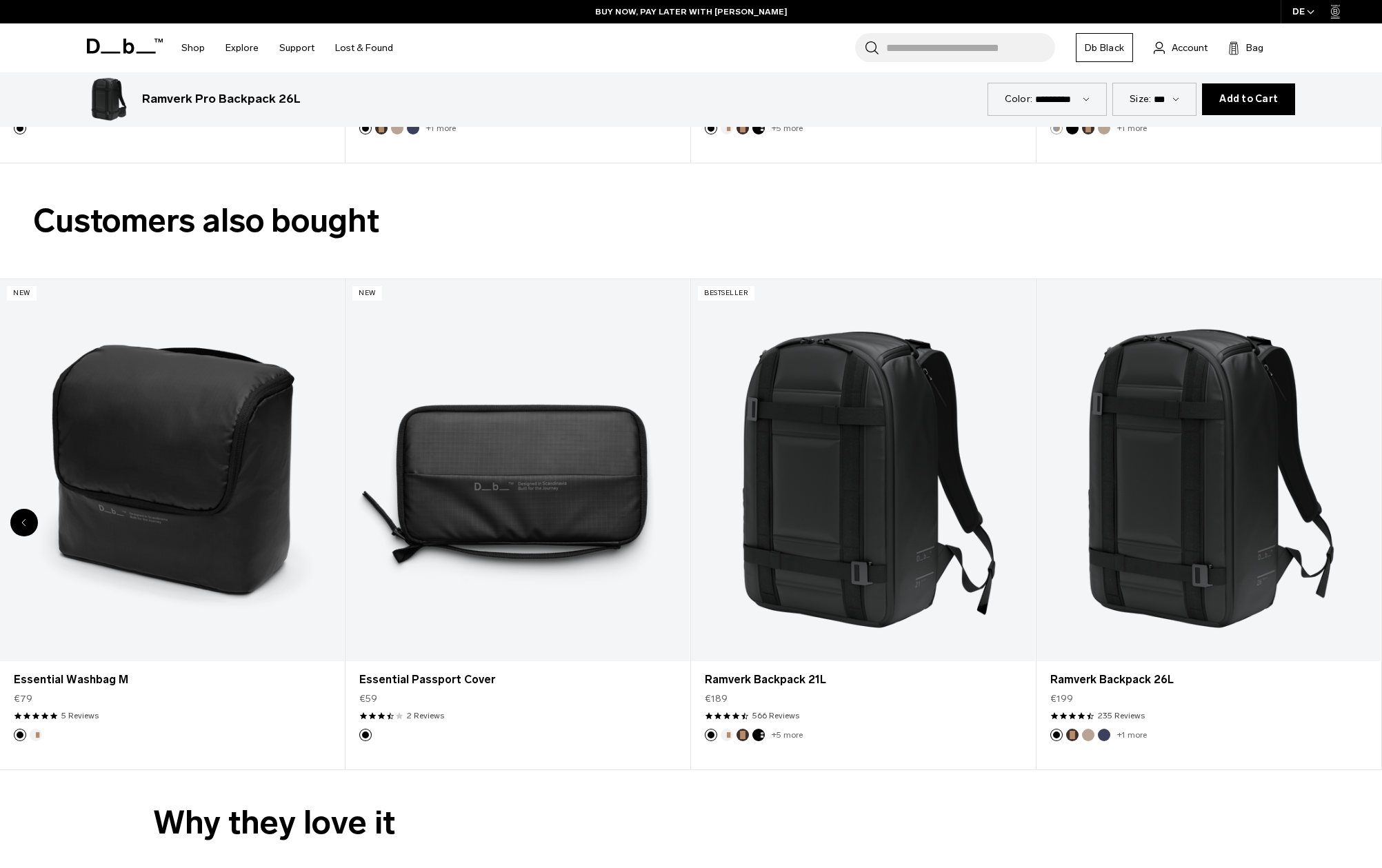
click at [24, 522] on icon "Previous slide" at bounding box center [24, 522] width 5 height 8
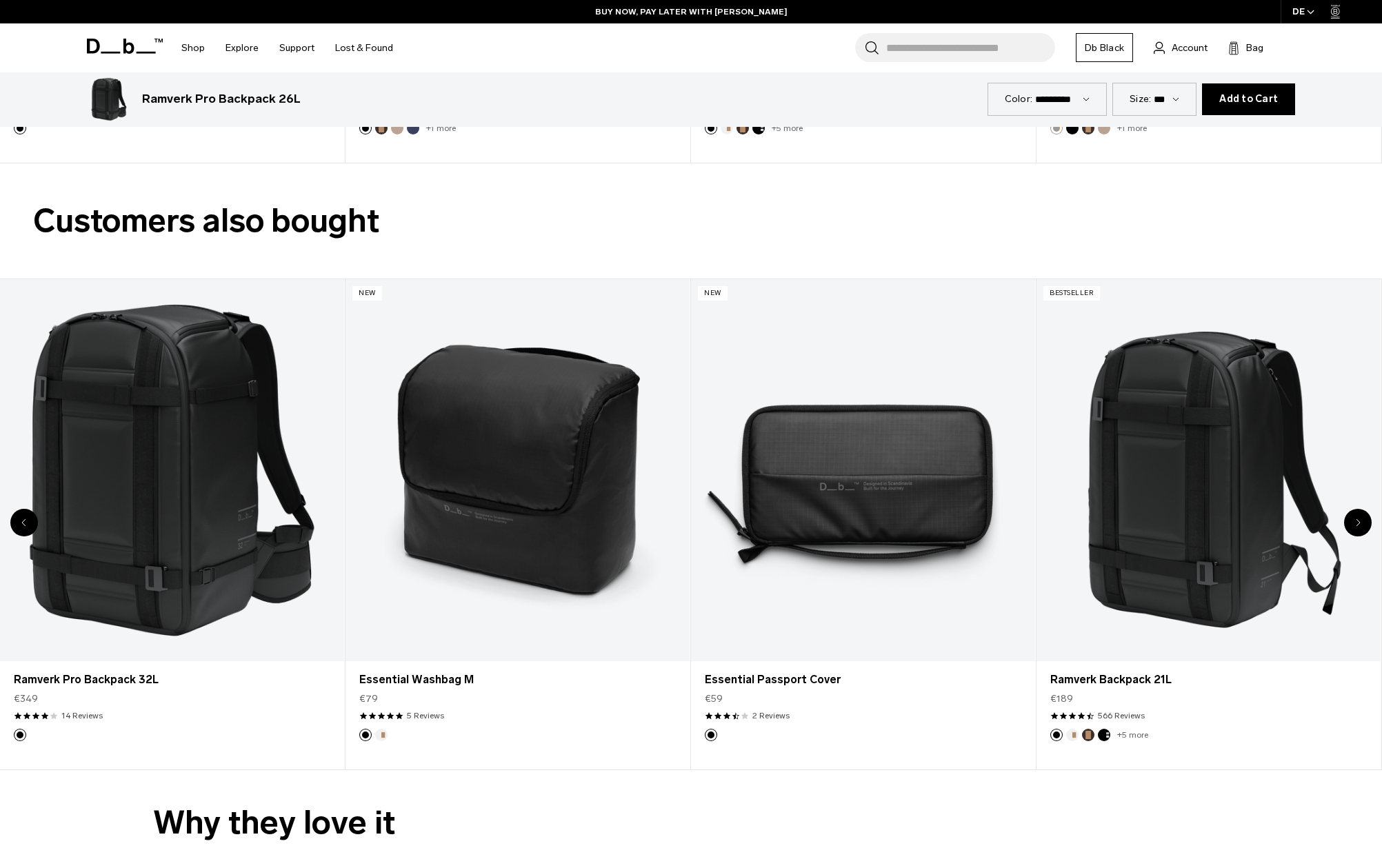
click at [24, 522] on icon "Previous slide" at bounding box center [24, 522] width 5 height 8
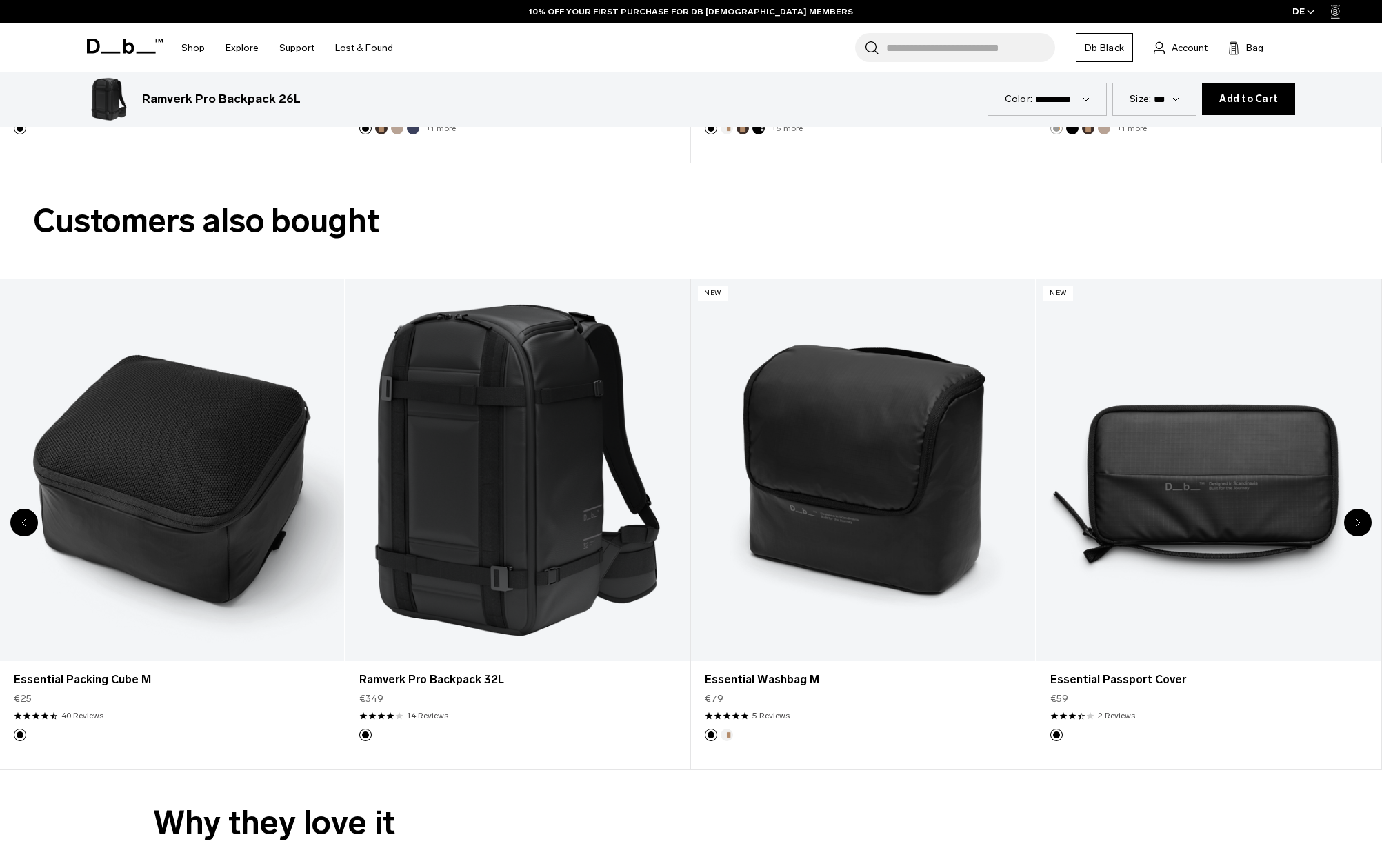
click at [24, 522] on icon "Previous slide" at bounding box center [24, 522] width 5 height 8
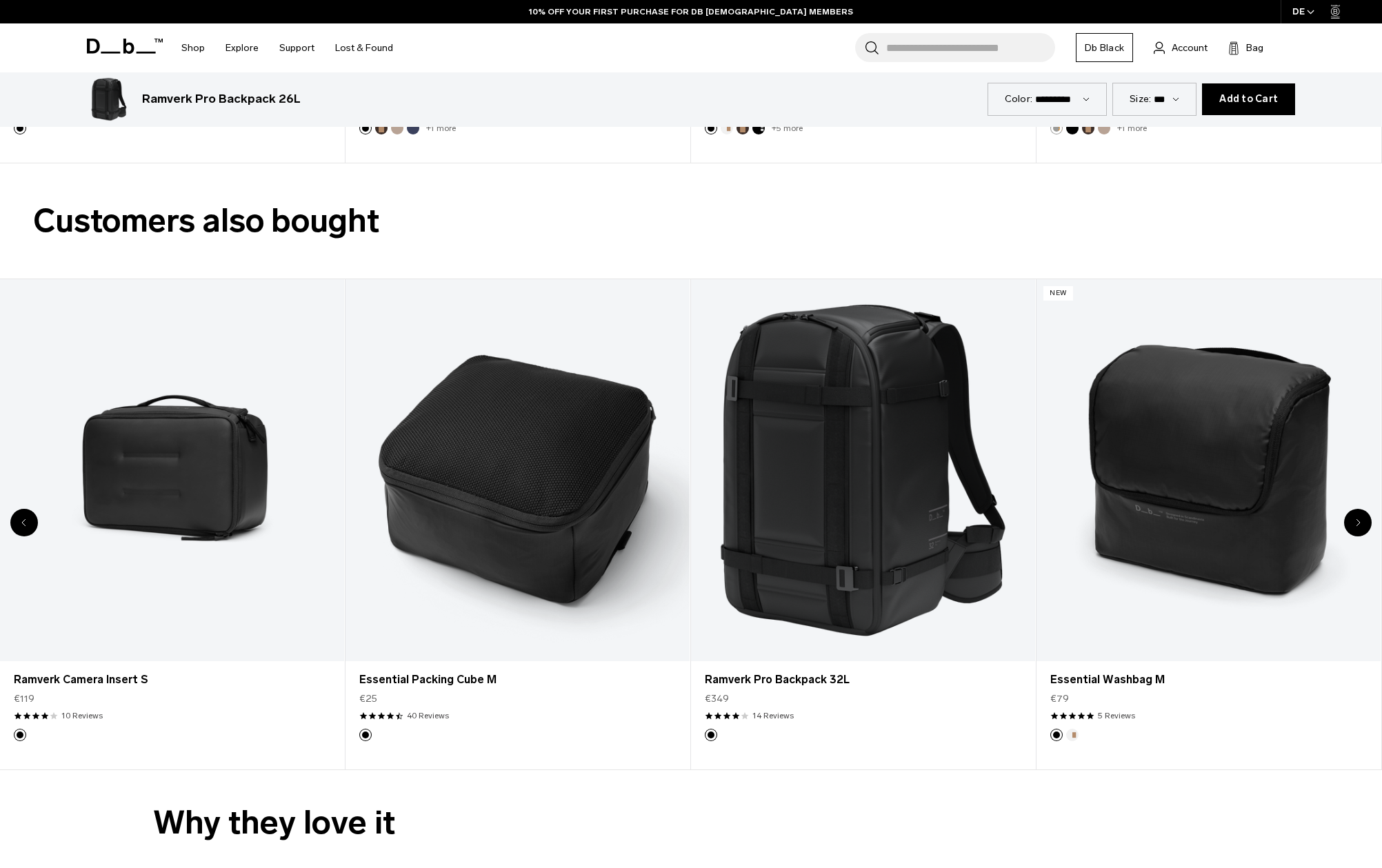
click at [24, 522] on icon "Previous slide" at bounding box center [24, 522] width 5 height 8
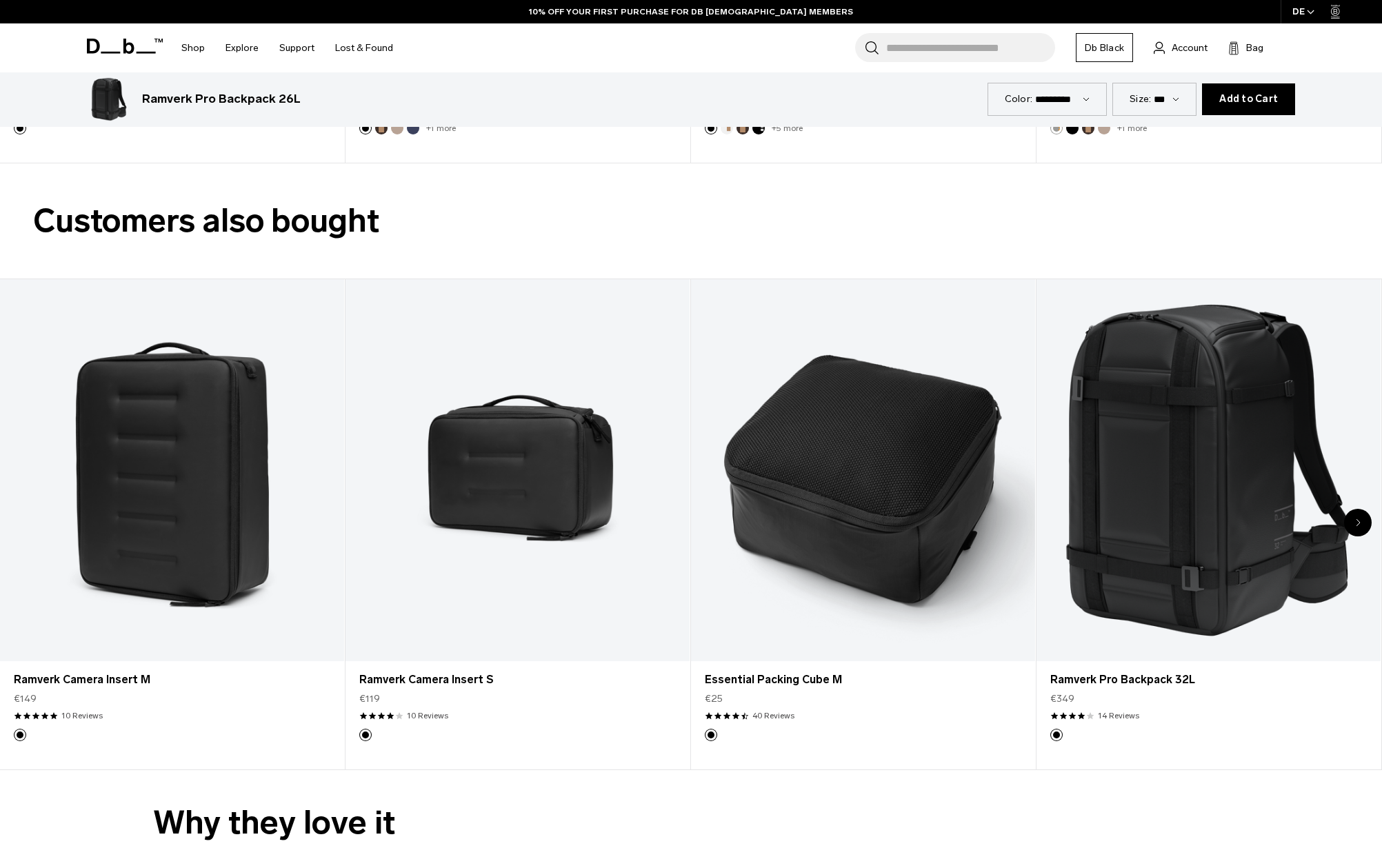
click at [24, 522] on div "1 / 8" at bounding box center [172, 470] width 344 height 382
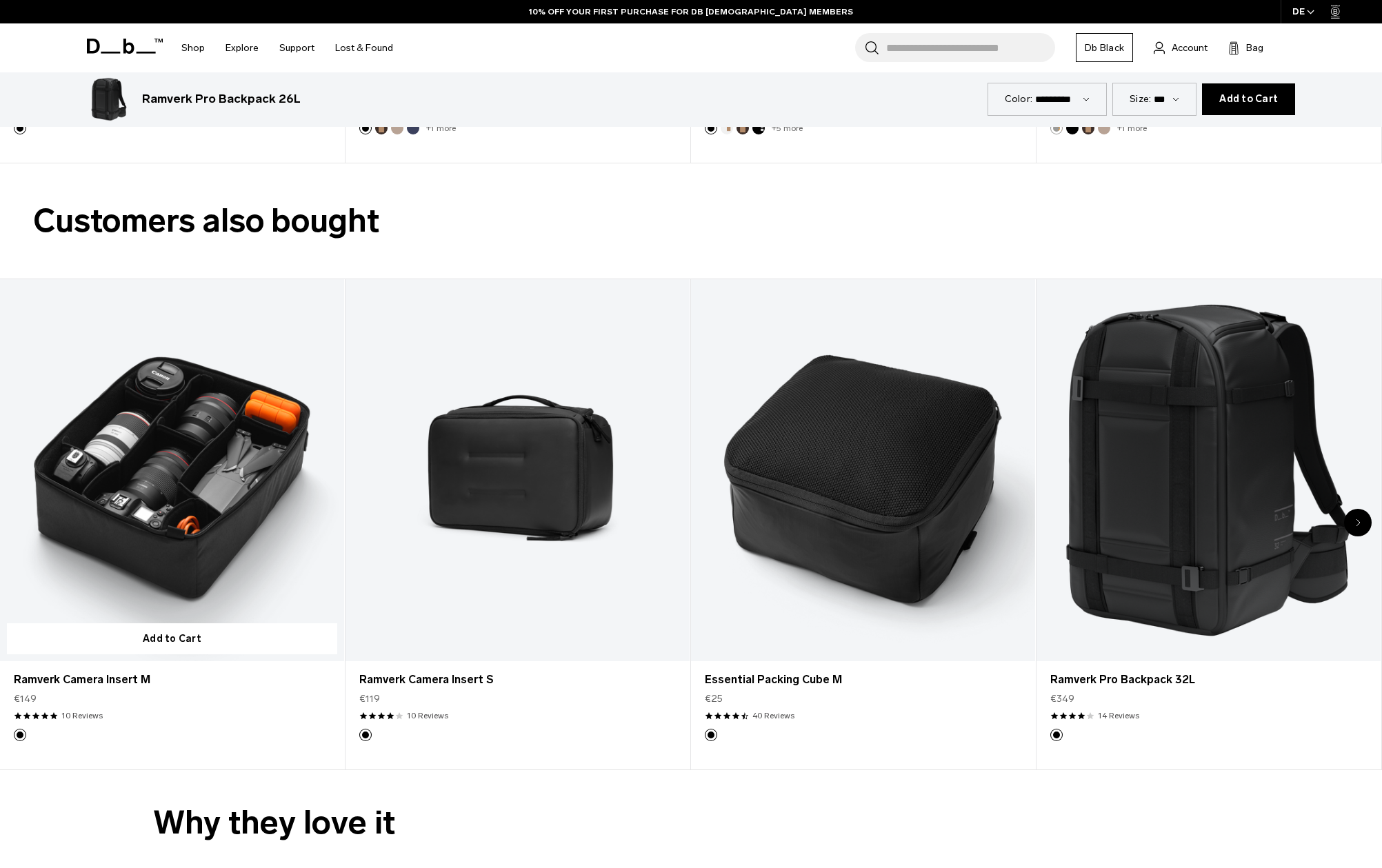
click at [127, 522] on link "Ramverk Camera Insert M" at bounding box center [172, 470] width 344 height 382
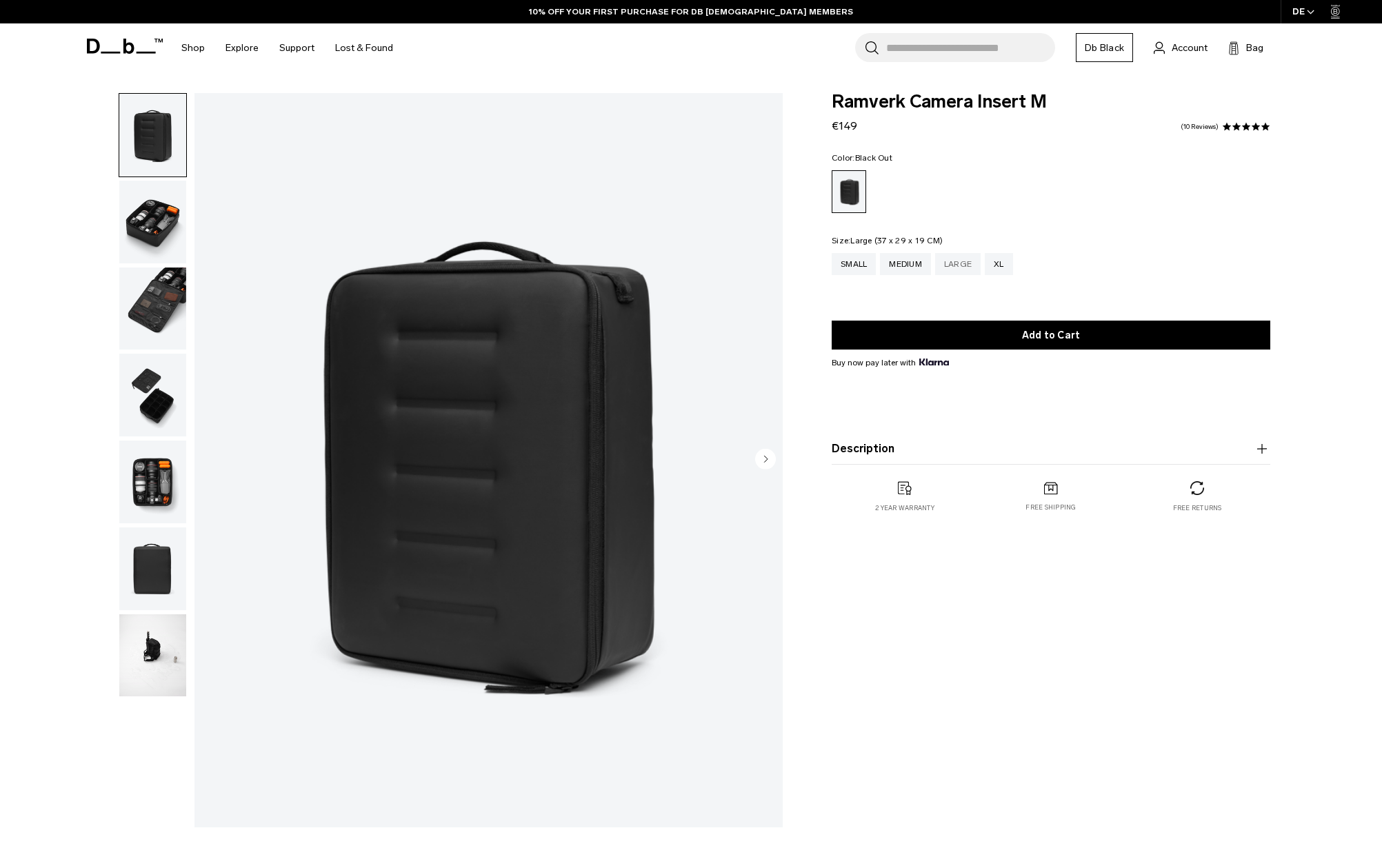
click at [965, 267] on div "Large" at bounding box center [957, 264] width 45 height 22
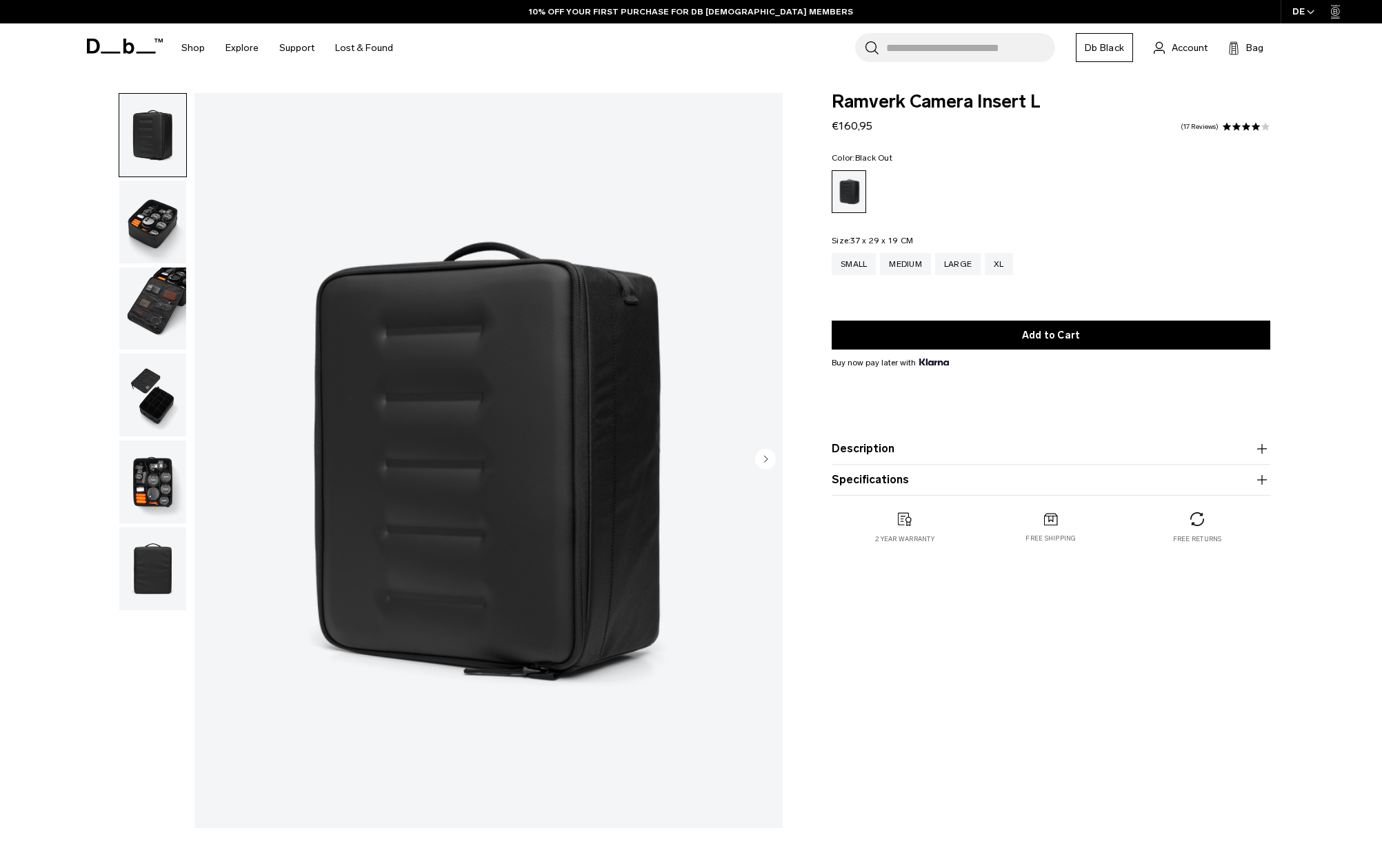
click at [161, 221] on img "button" at bounding box center [153, 222] width 67 height 83
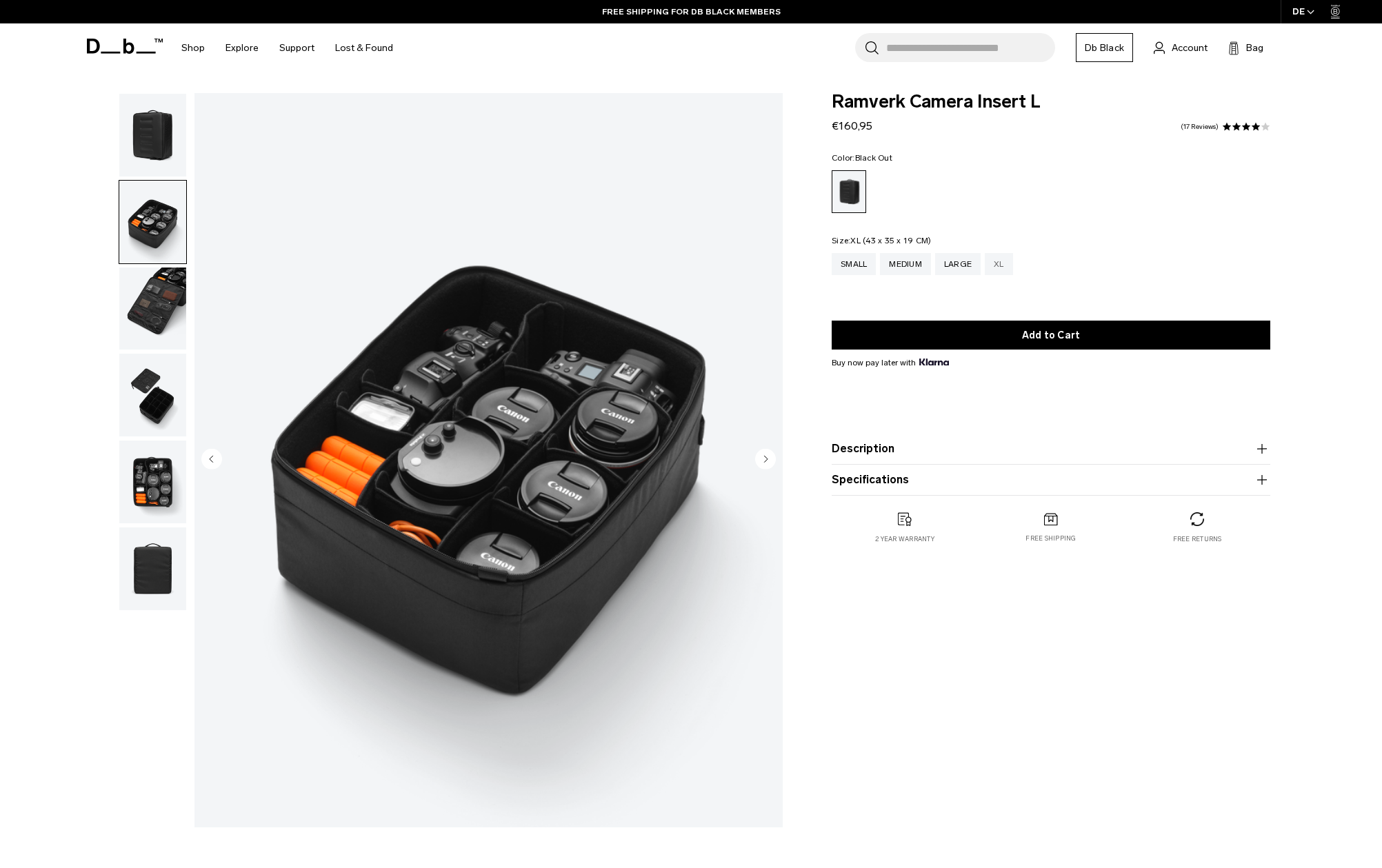
click at [1002, 263] on div "XL" at bounding box center [999, 264] width 28 height 22
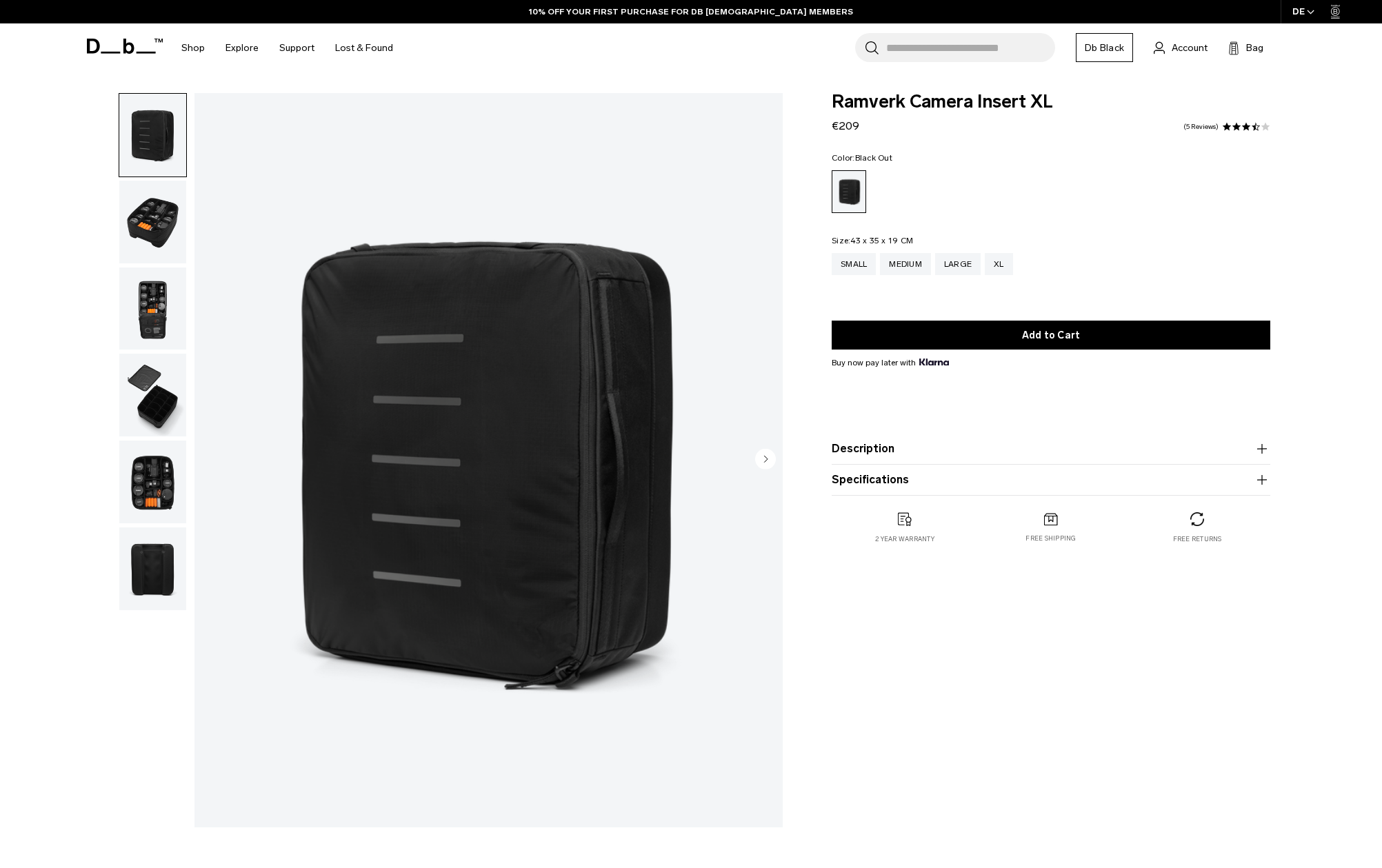
click at [149, 229] on img "button" at bounding box center [153, 222] width 67 height 83
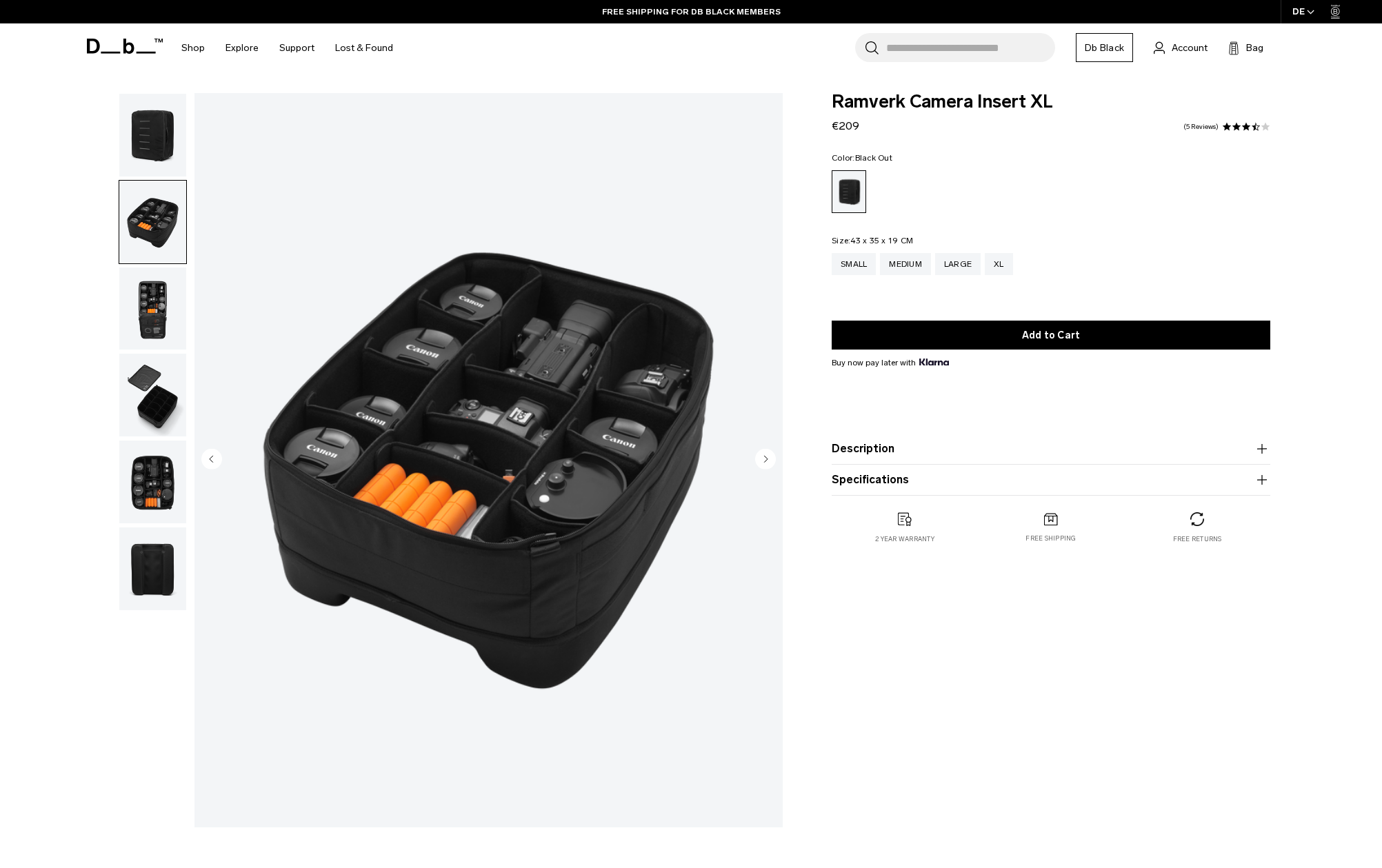
click at [159, 378] on img "button" at bounding box center [153, 395] width 67 height 83
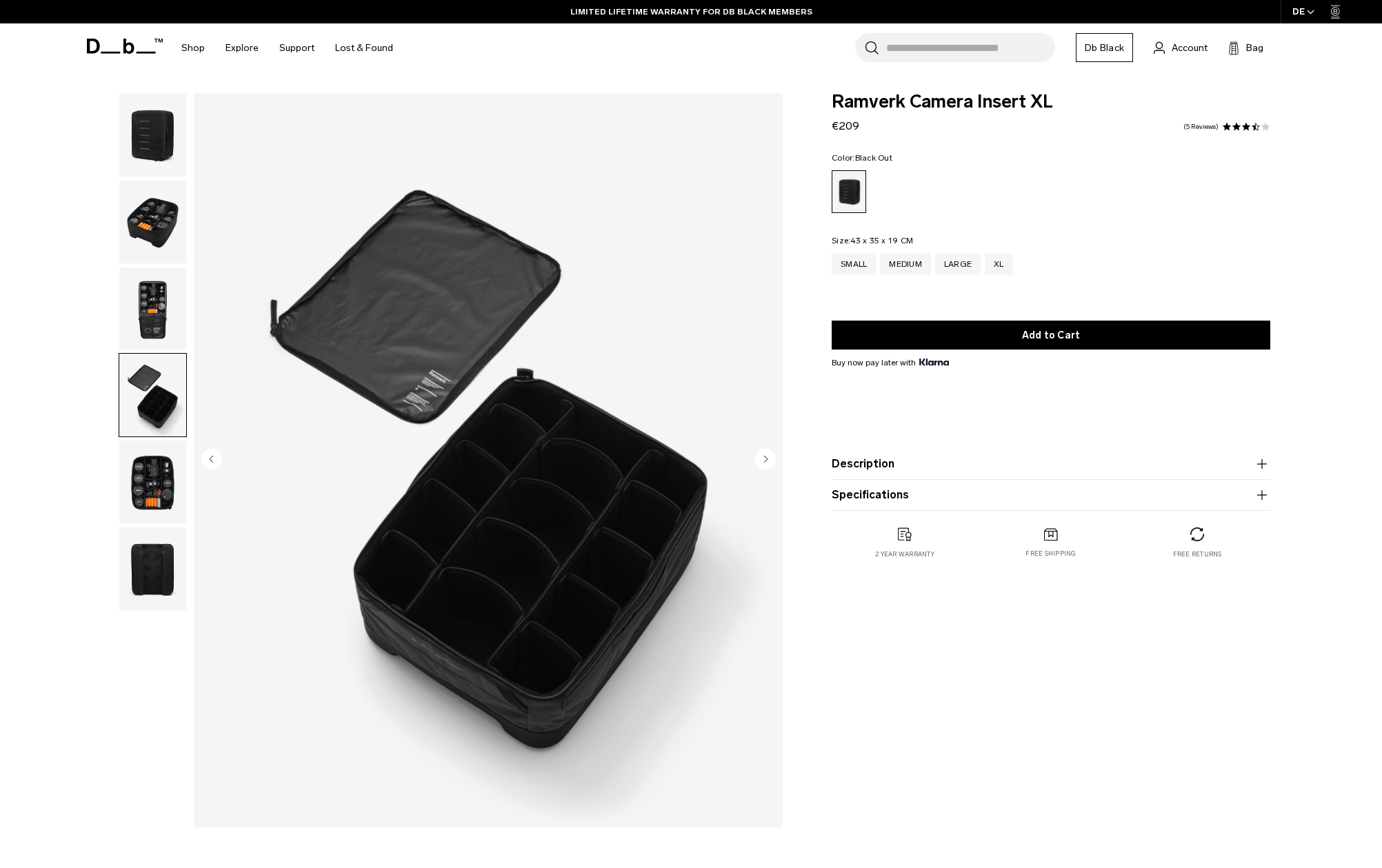
click at [802, 360] on div "Ramverk Camera Insert XL €209 3.6 star rating 5 Reviews Color: Black Out Out of…" at bounding box center [1050, 340] width 521 height 494
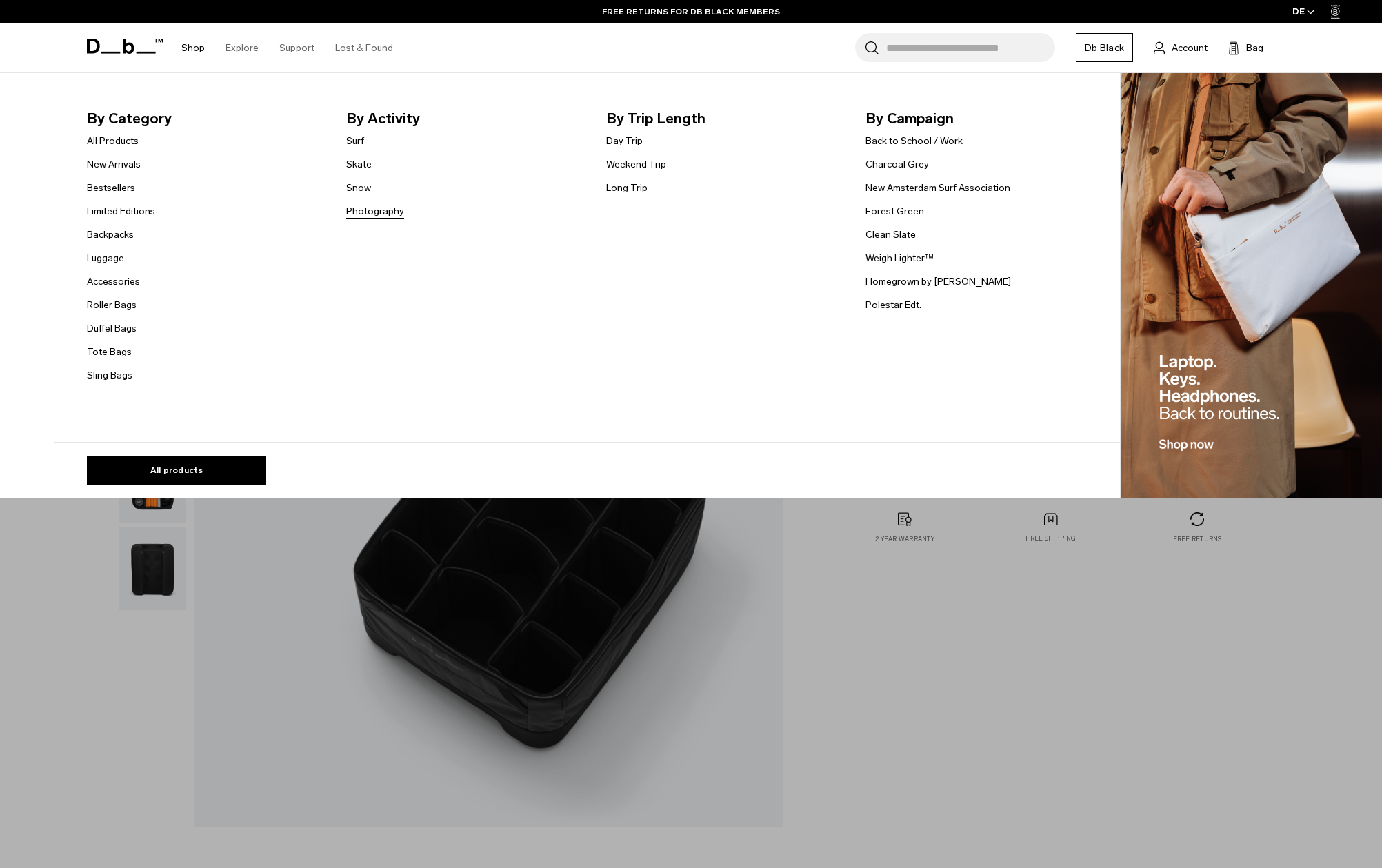
click at [375, 212] on link "Photography" at bounding box center [375, 211] width 58 height 15
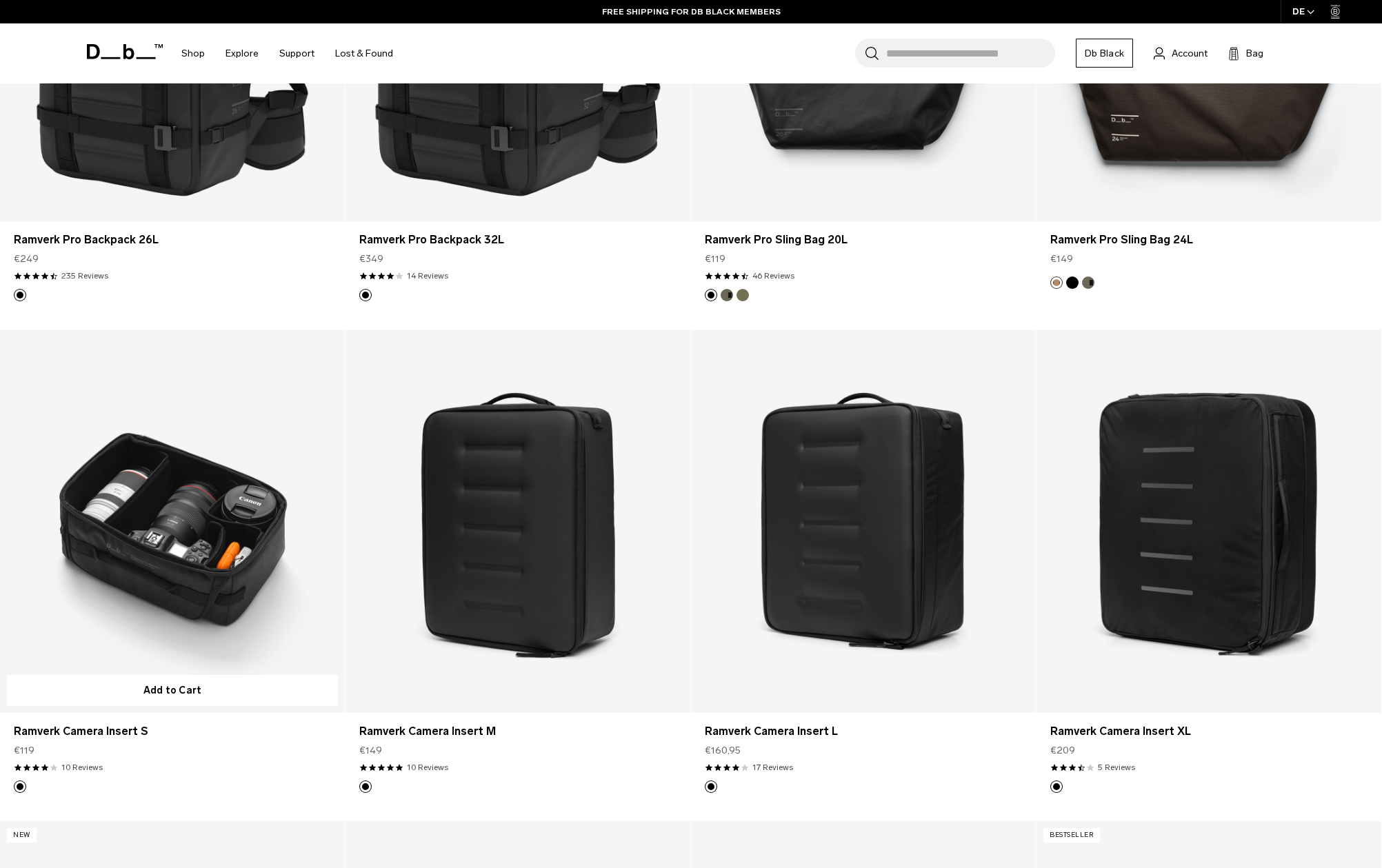
scroll to position [584, 0]
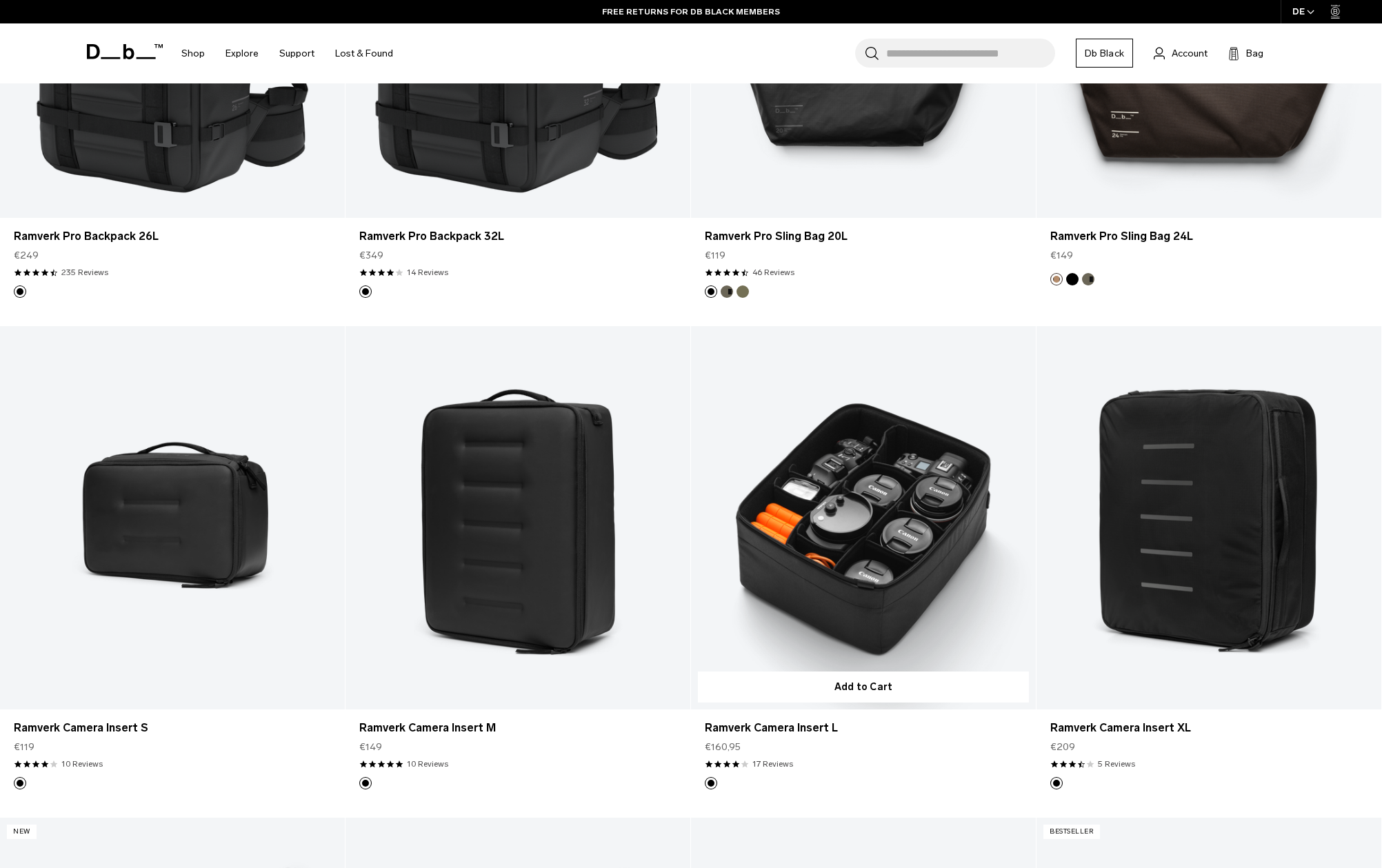
click at [896, 560] on link "Ramverk Camera Insert L" at bounding box center [863, 518] width 345 height 383
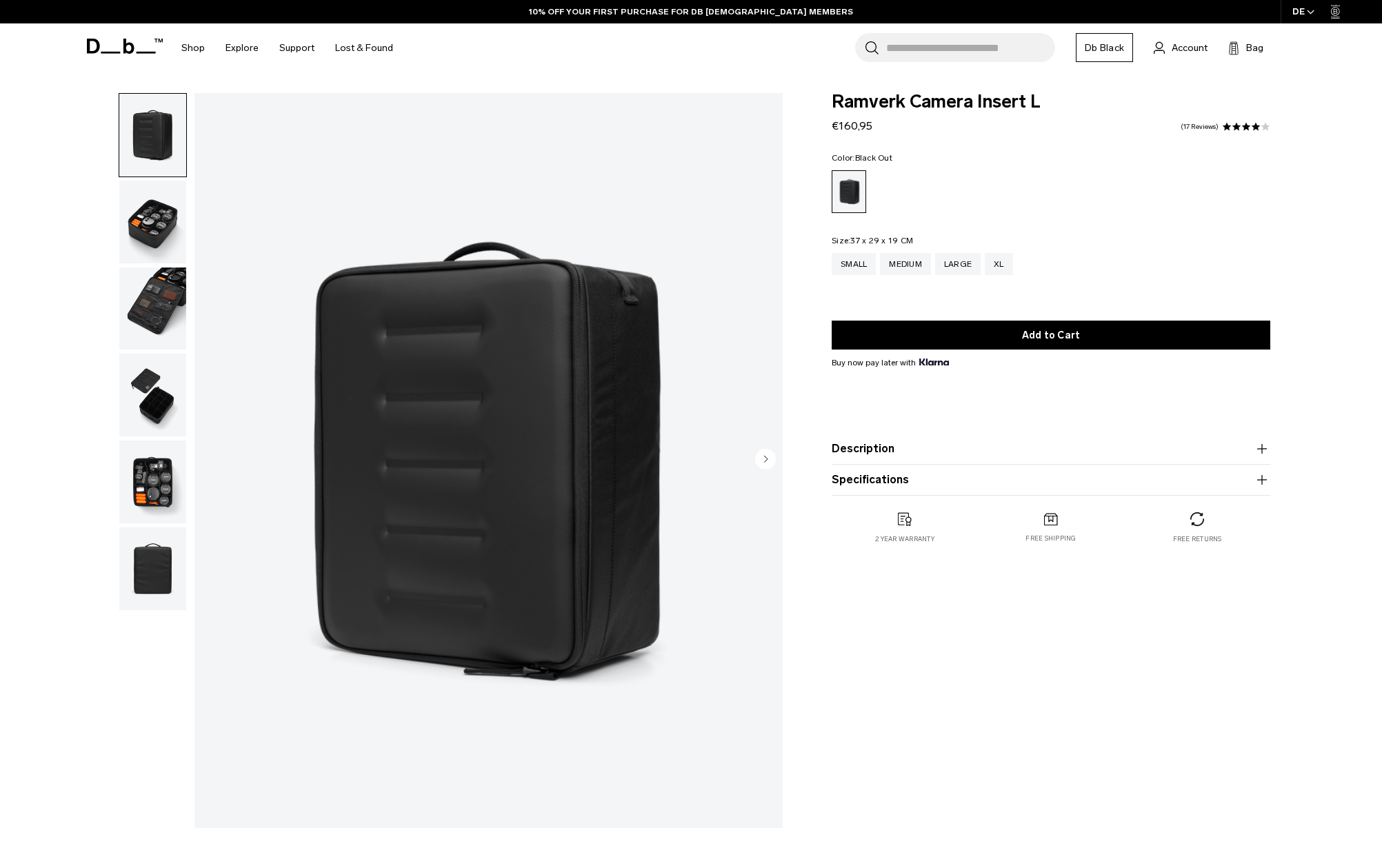
click at [882, 449] on button "Description" at bounding box center [1050, 449] width 439 height 17
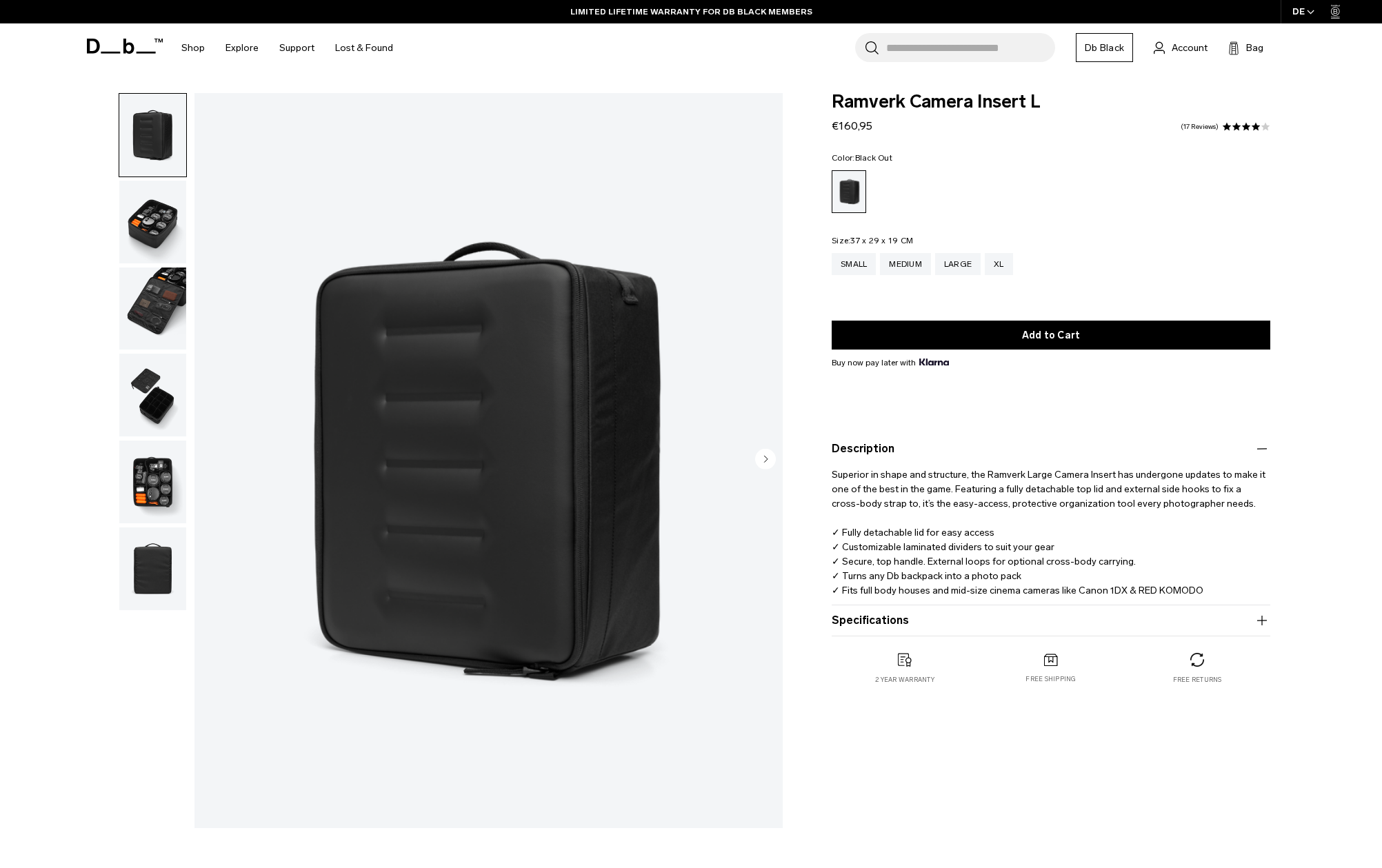
click at [867, 626] on button "Specifications" at bounding box center [1050, 620] width 439 height 17
click at [150, 293] on img "button" at bounding box center [153, 309] width 67 height 83
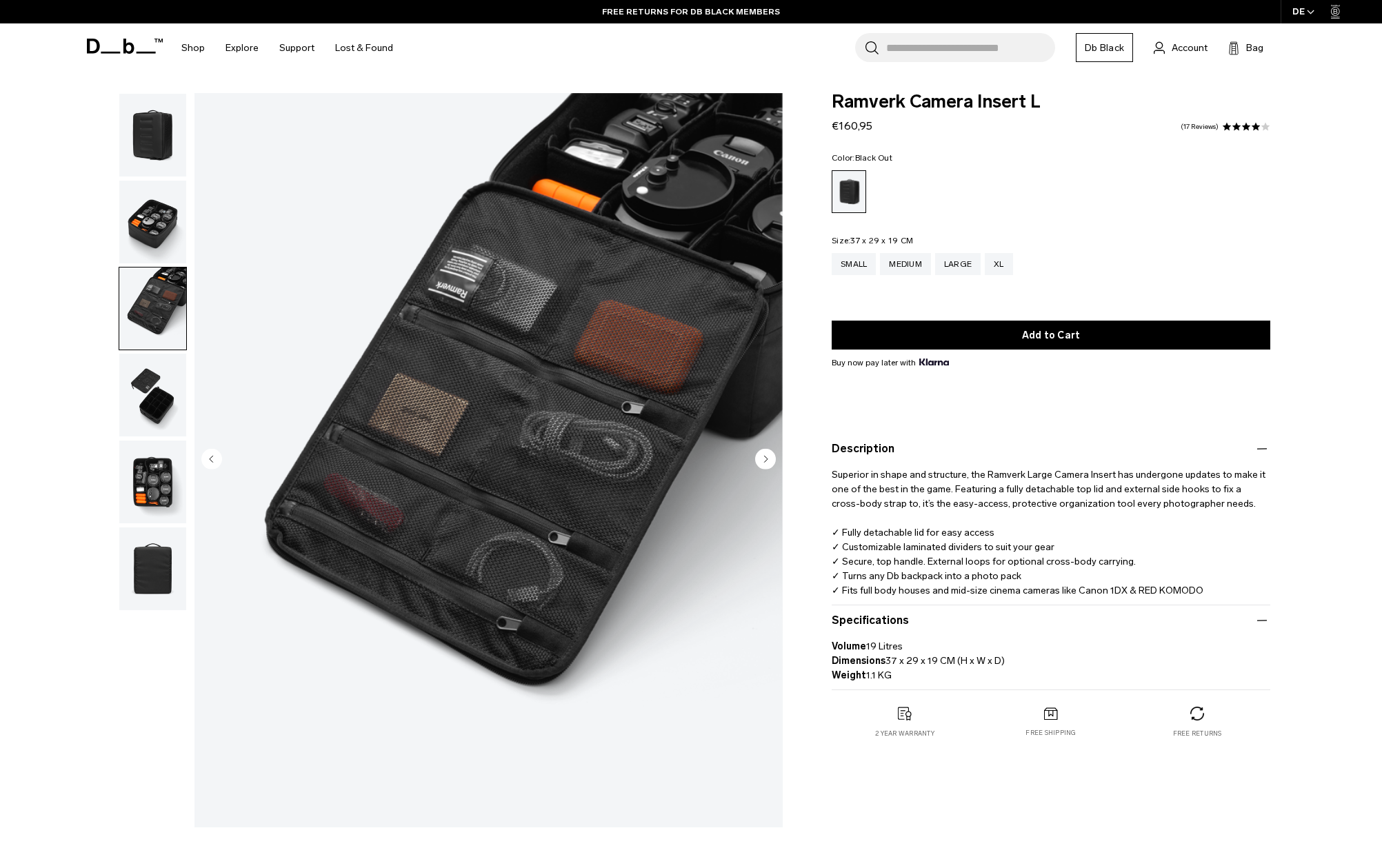
click at [165, 492] on img "button" at bounding box center [153, 482] width 67 height 83
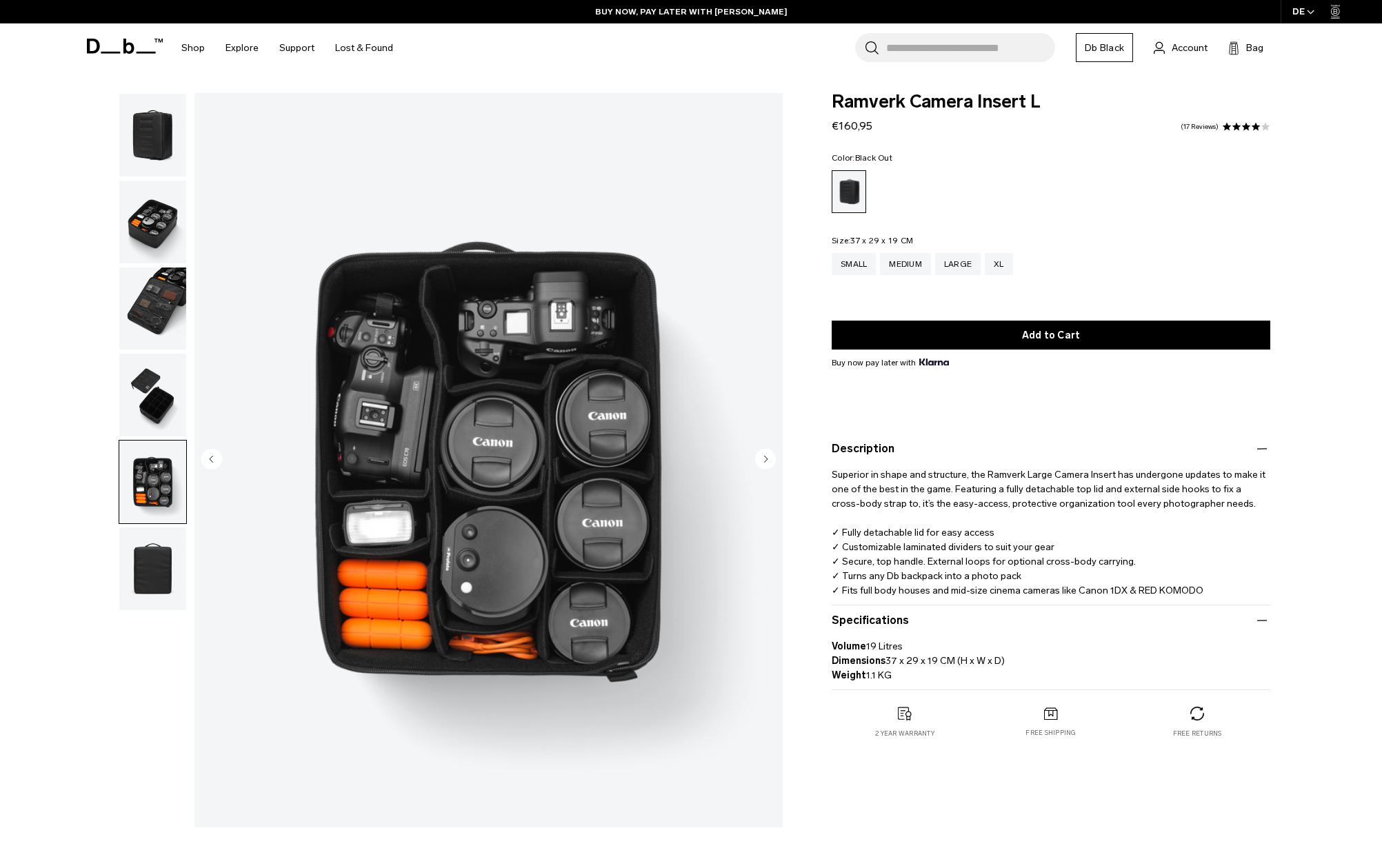
click at [133, 577] on img "button" at bounding box center [153, 569] width 67 height 83
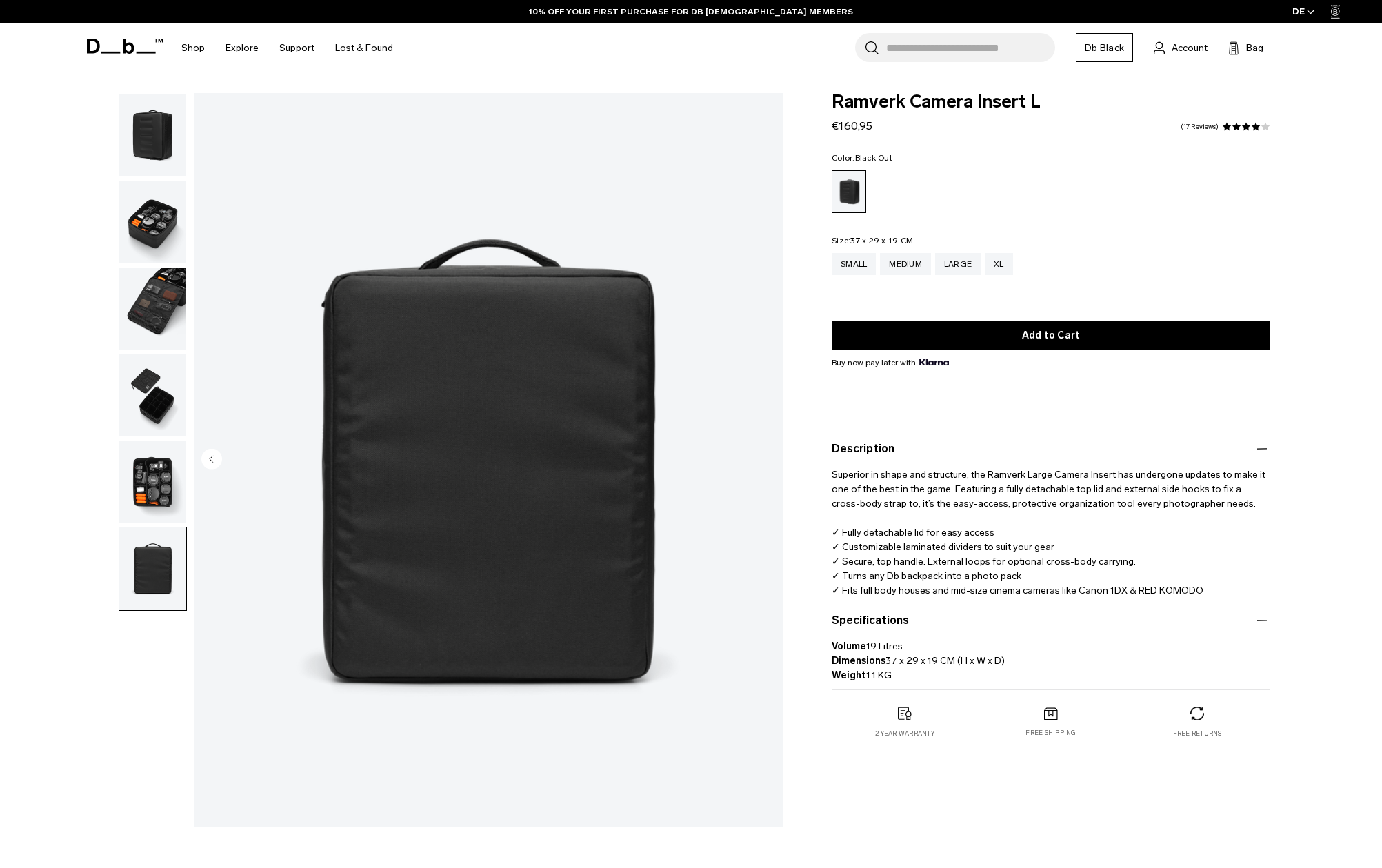
click at [148, 146] on img "button" at bounding box center [153, 135] width 67 height 83
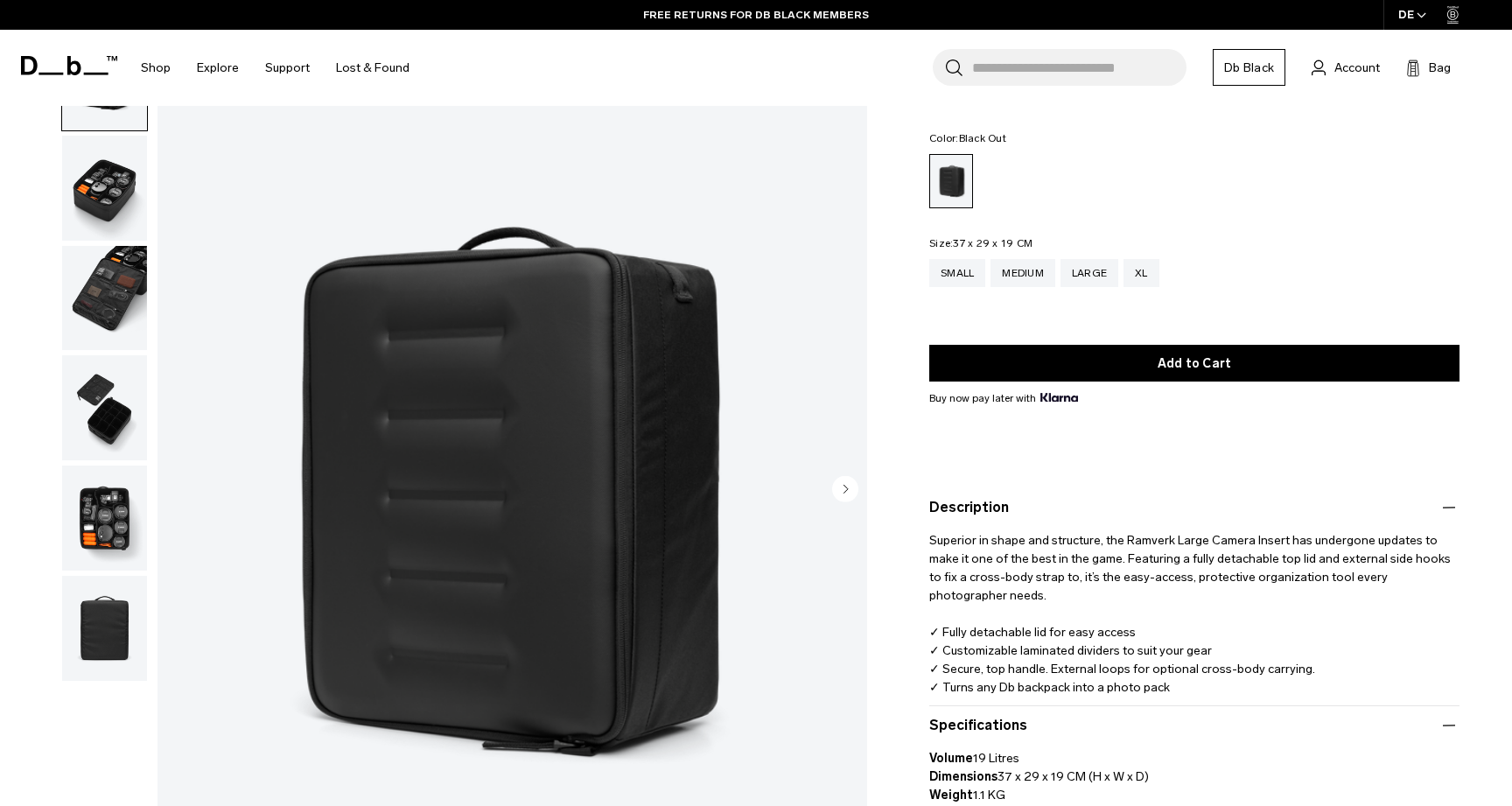
scroll to position [93, 0]
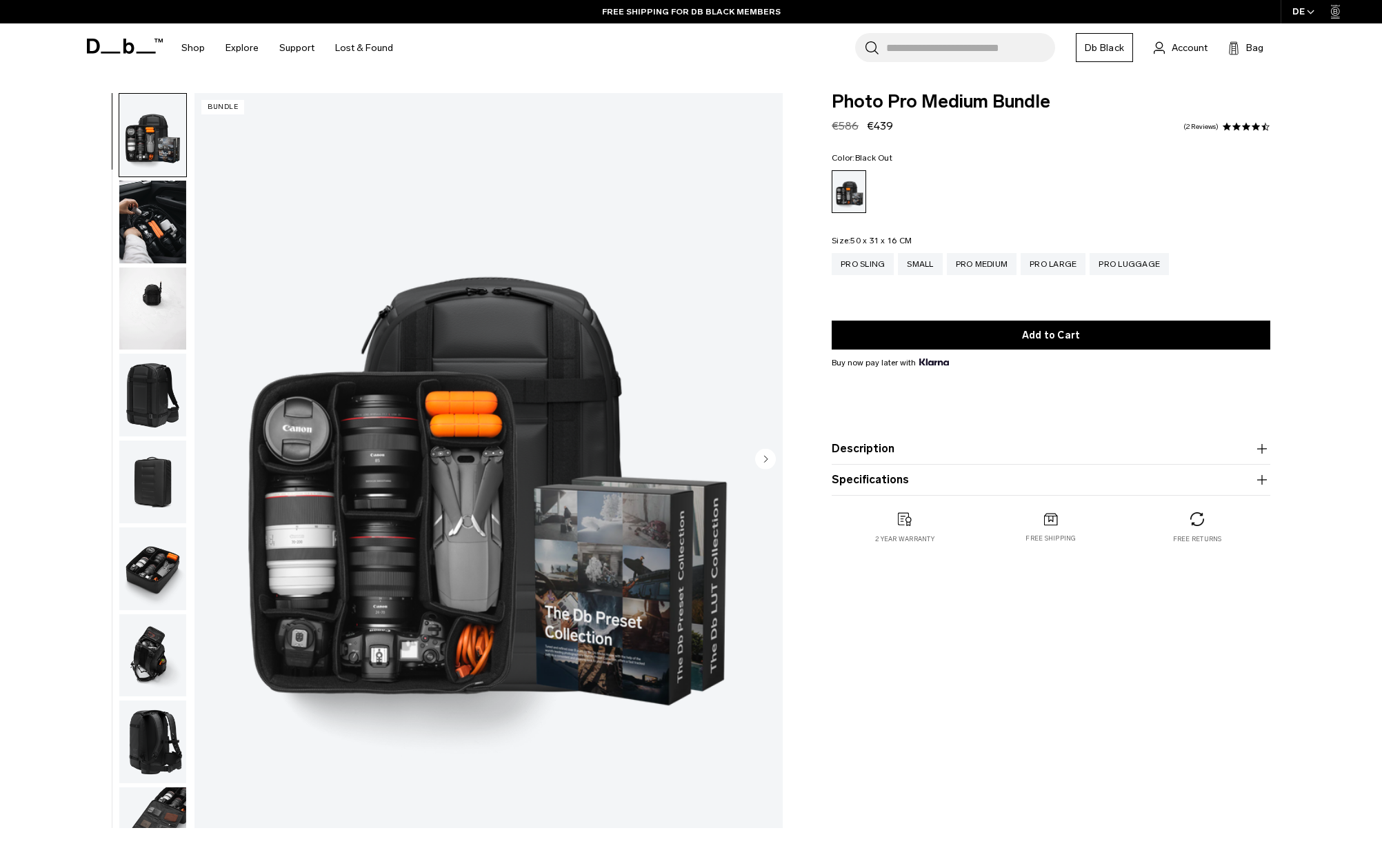
click at [148, 207] on img "button" at bounding box center [153, 222] width 67 height 83
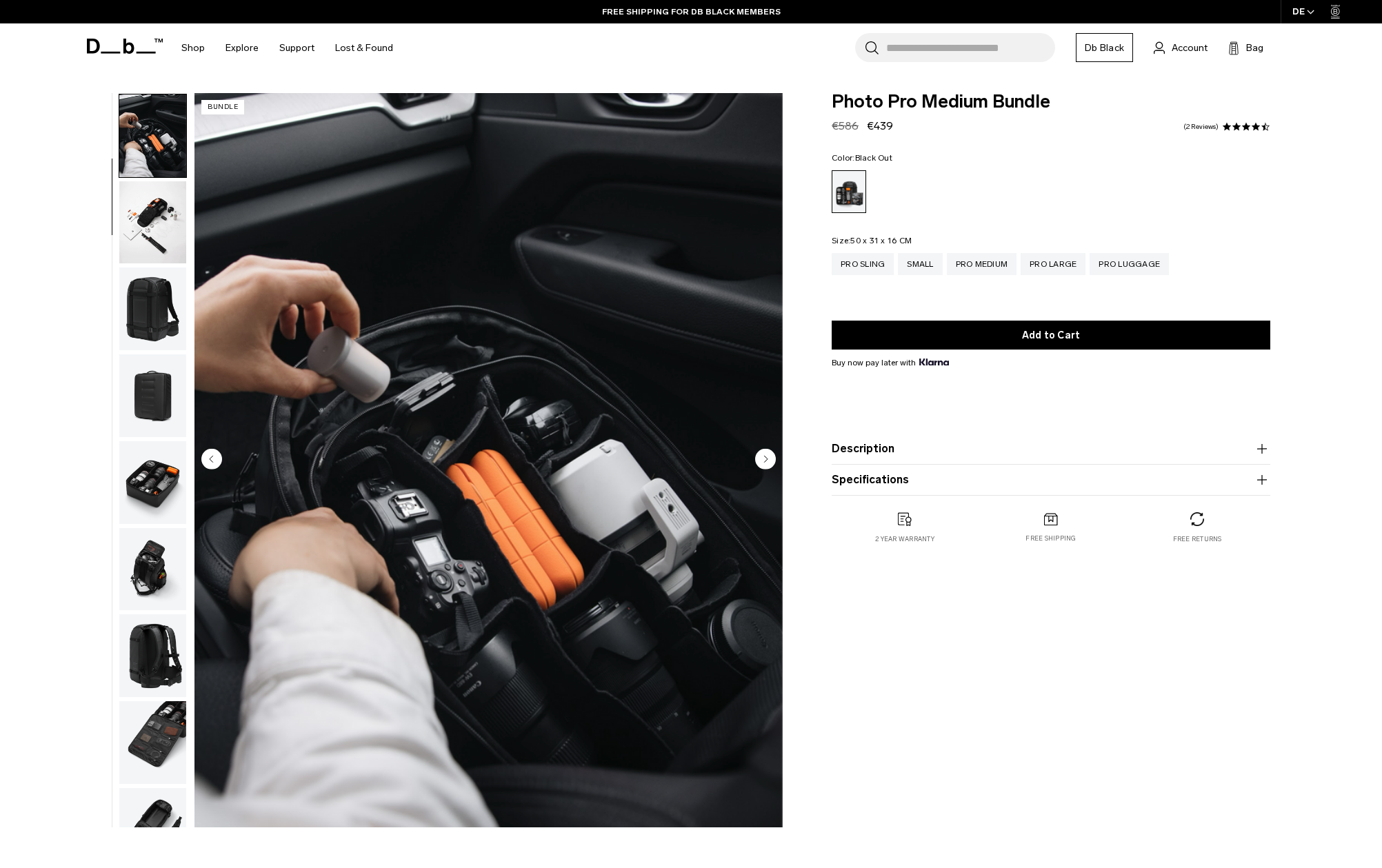
scroll to position [87, 0]
click at [155, 216] on img "button" at bounding box center [153, 221] width 67 height 83
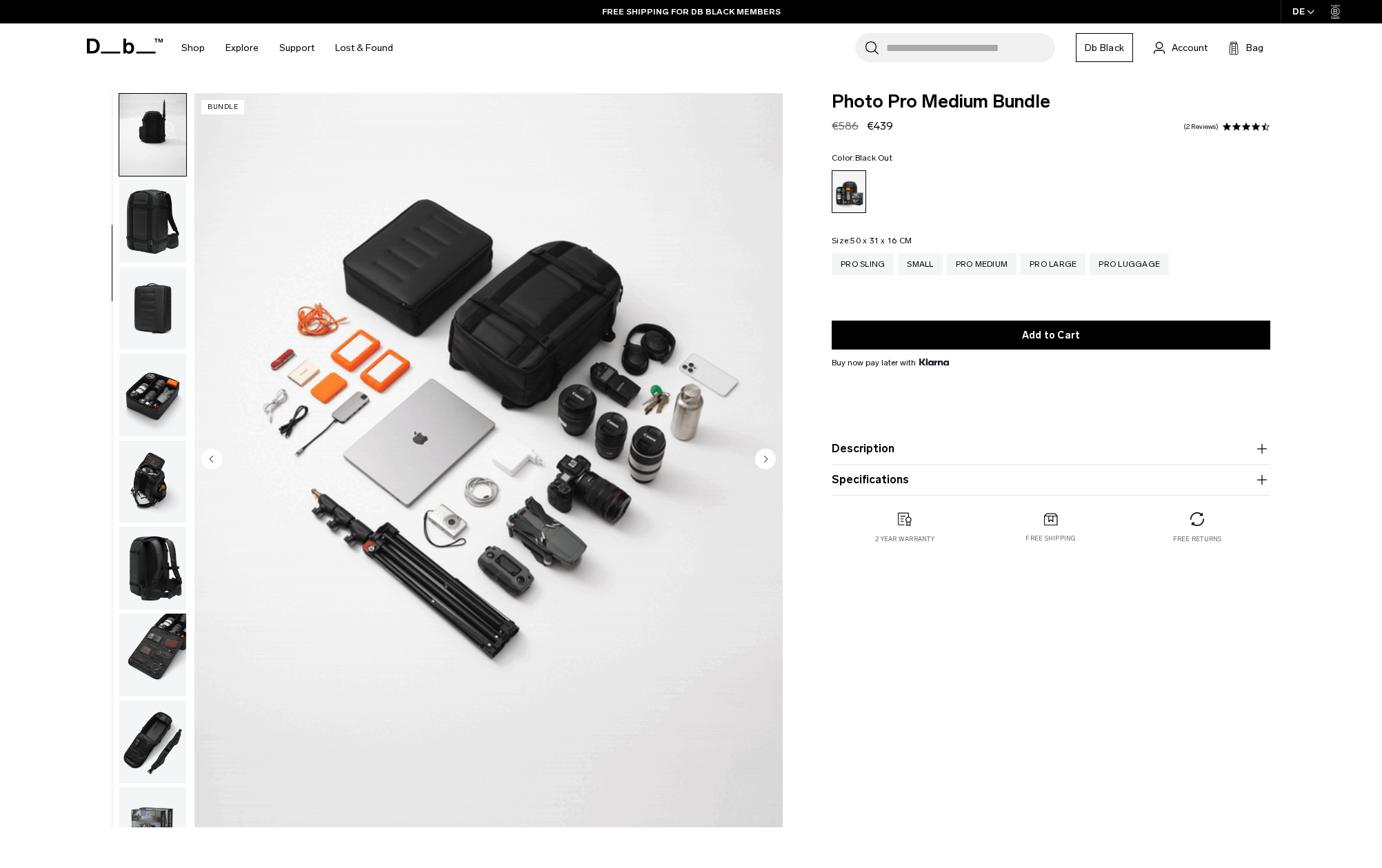
scroll to position [176, 0]
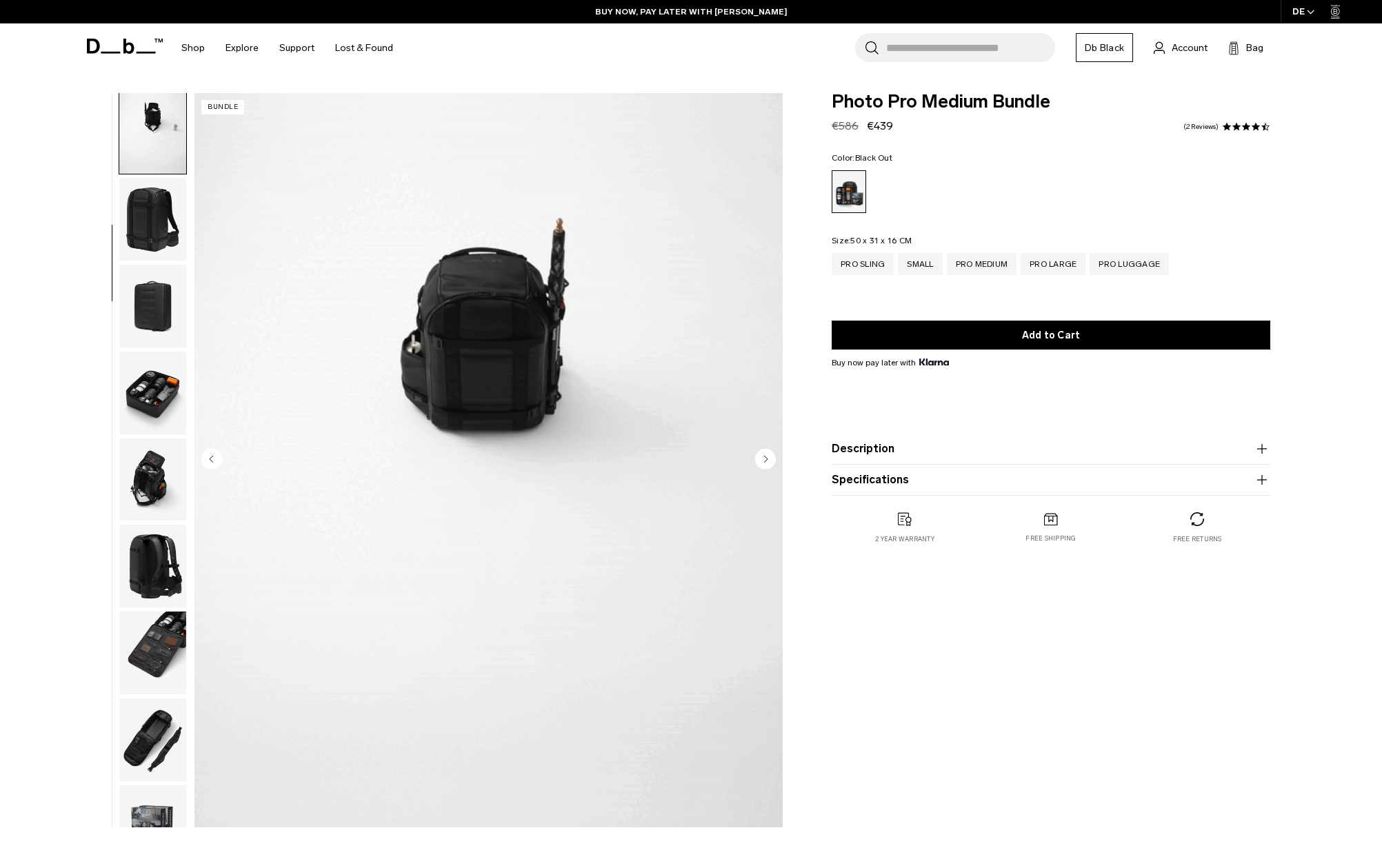
click at [152, 302] on img "button" at bounding box center [153, 306] width 67 height 83
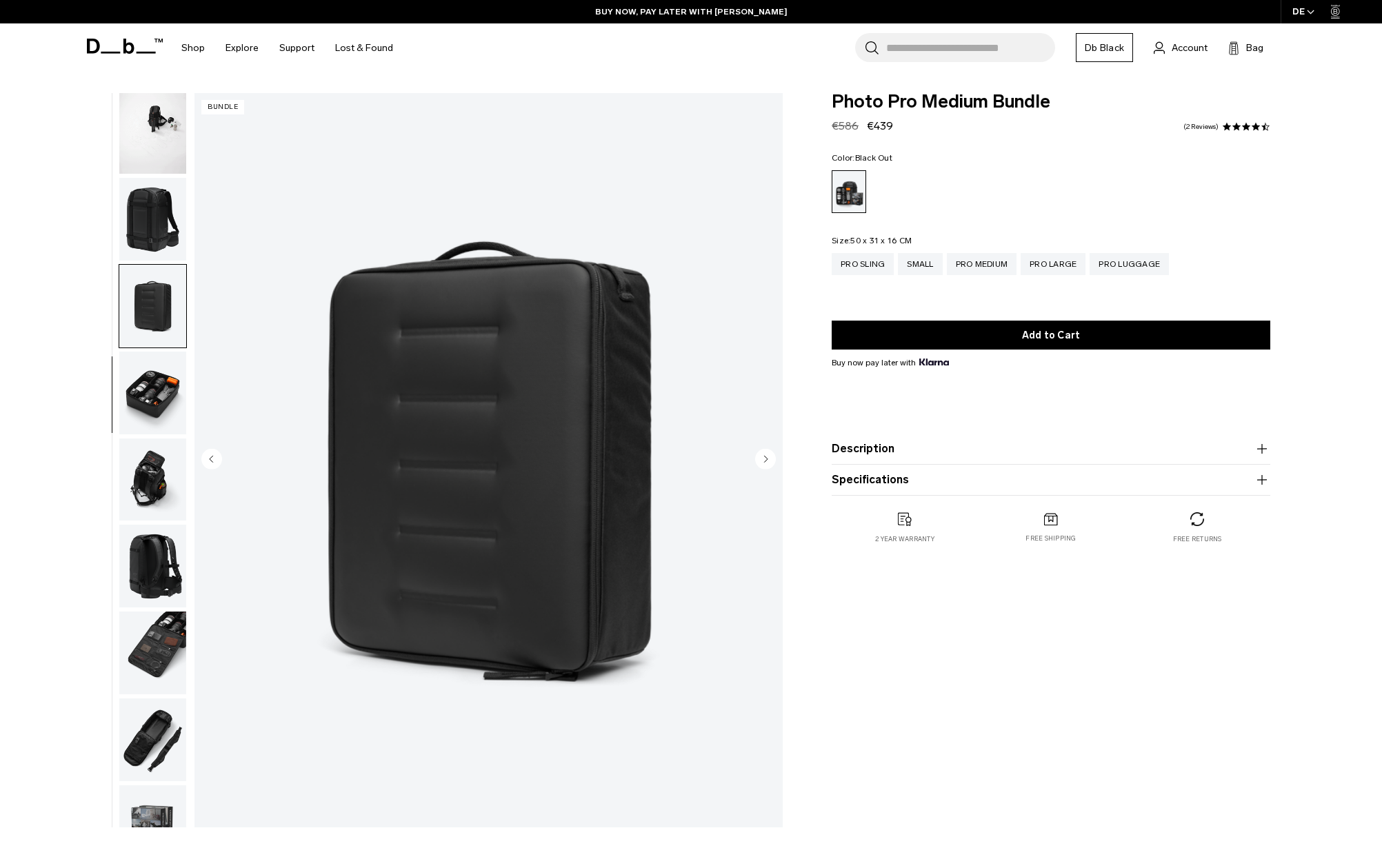
scroll to position [228, 0]
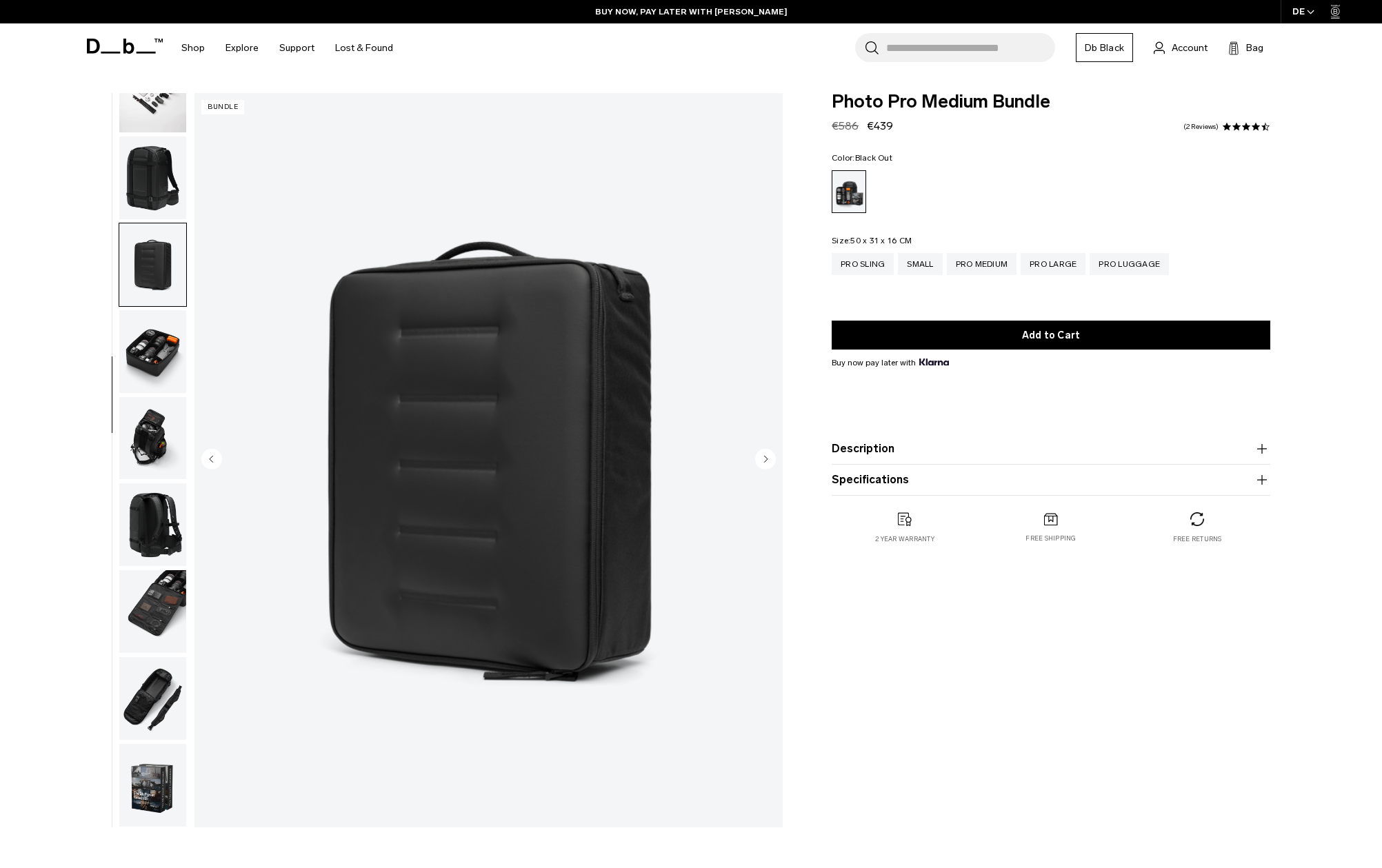
click at [151, 340] on img "button" at bounding box center [153, 352] width 67 height 83
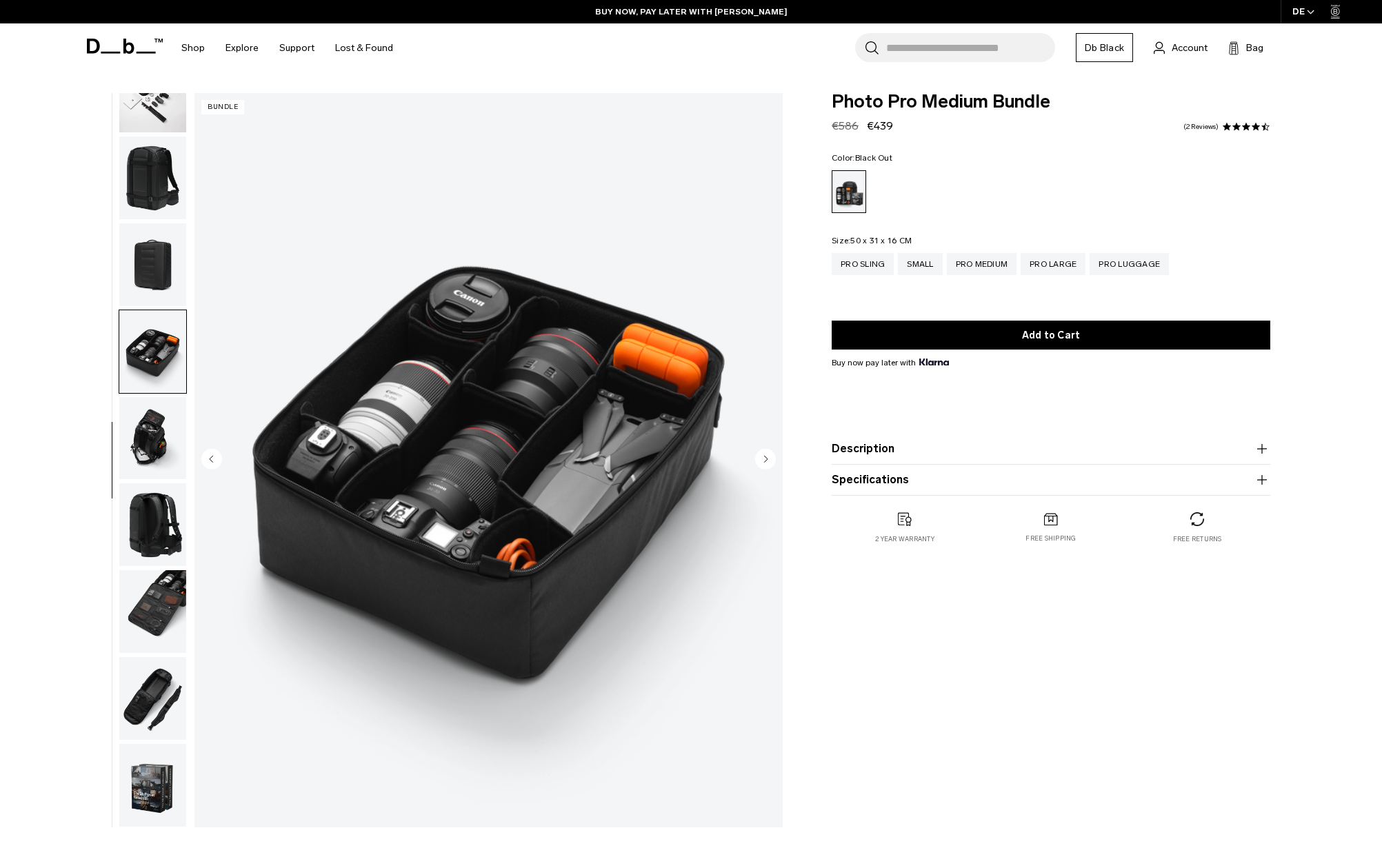
click at [152, 429] on img "button" at bounding box center [153, 439] width 67 height 83
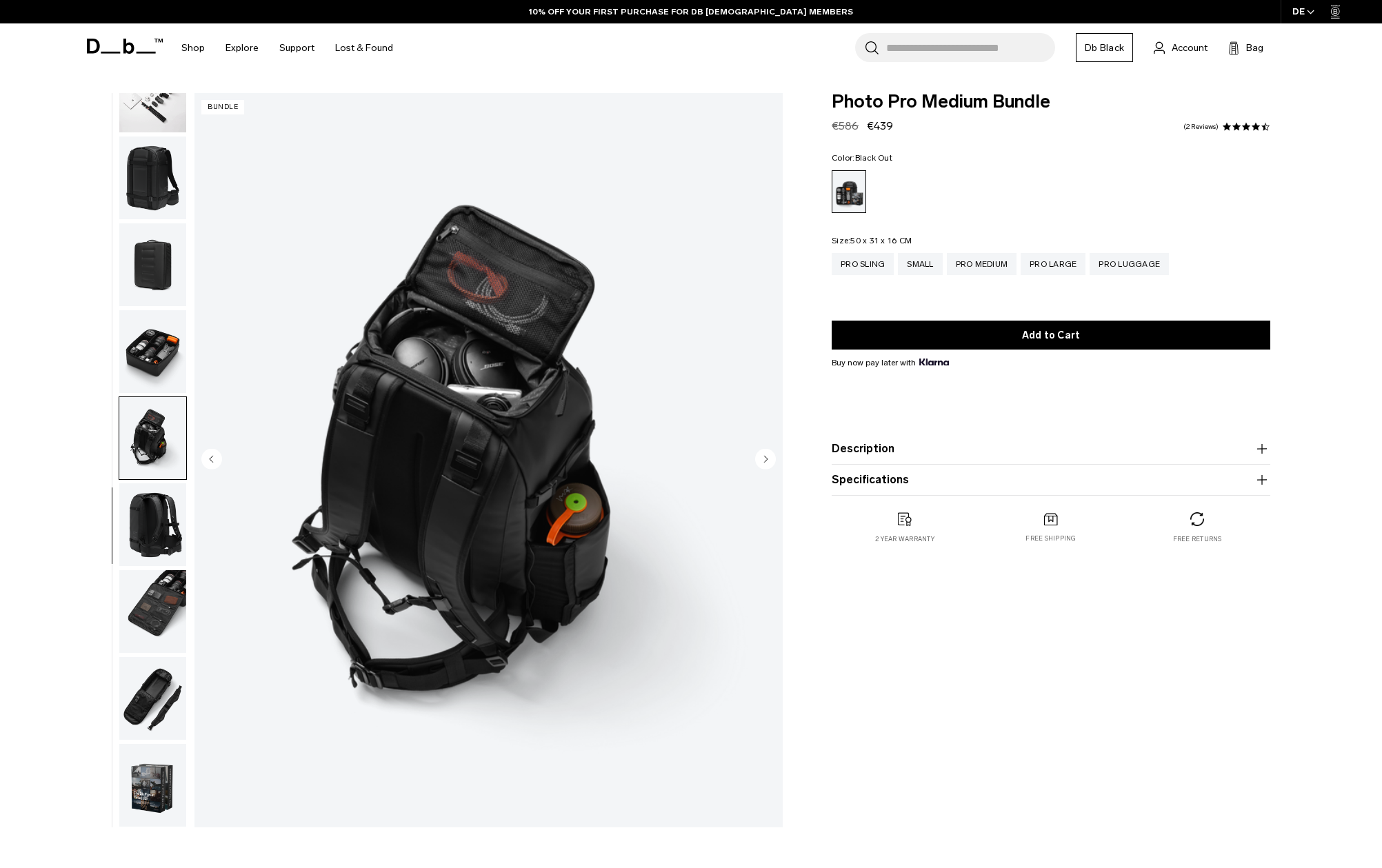
click at [152, 491] on img "button" at bounding box center [153, 525] width 67 height 83
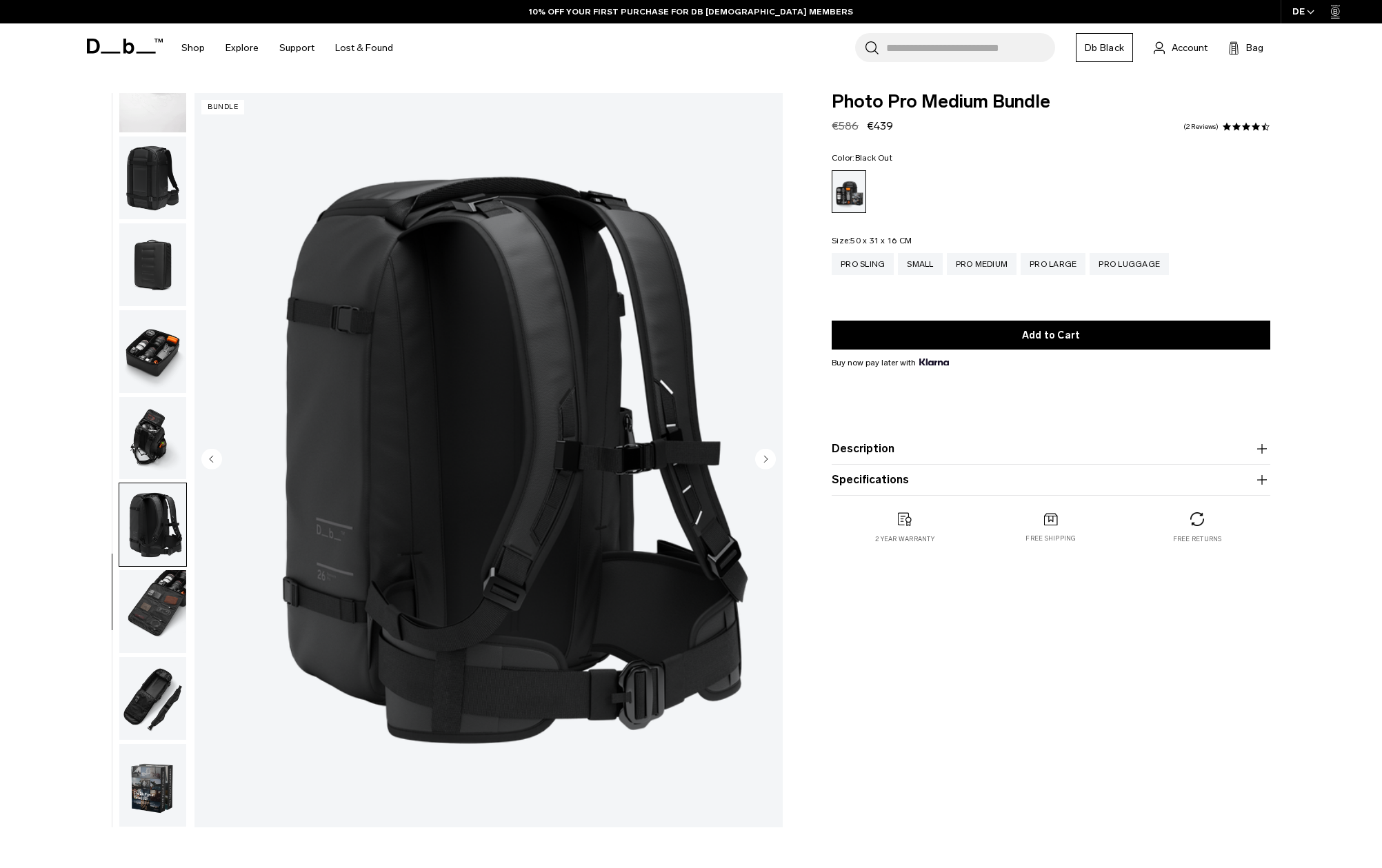
click at [162, 586] on img "button" at bounding box center [153, 611] width 67 height 83
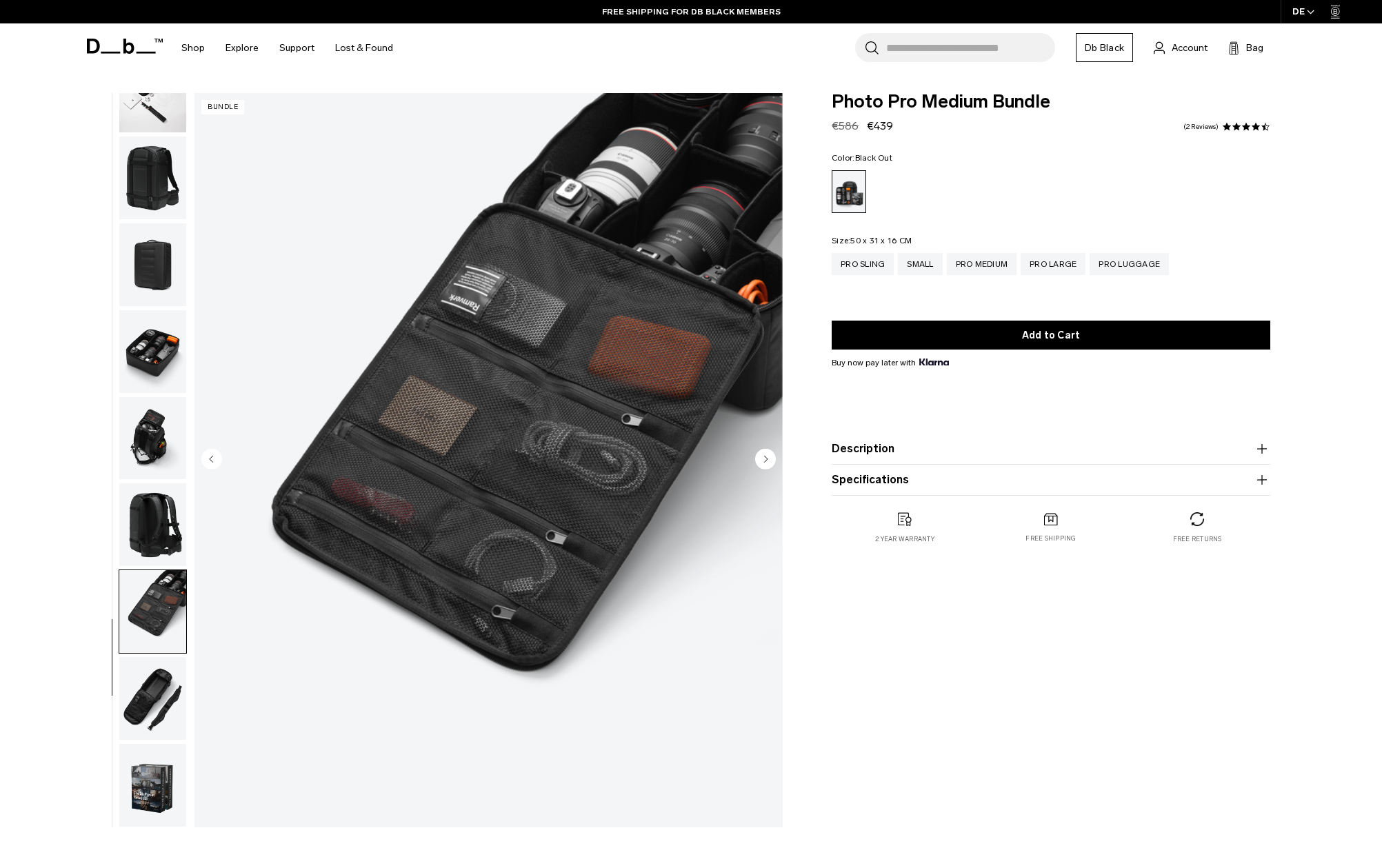
click at [159, 676] on img "button" at bounding box center [153, 699] width 67 height 83
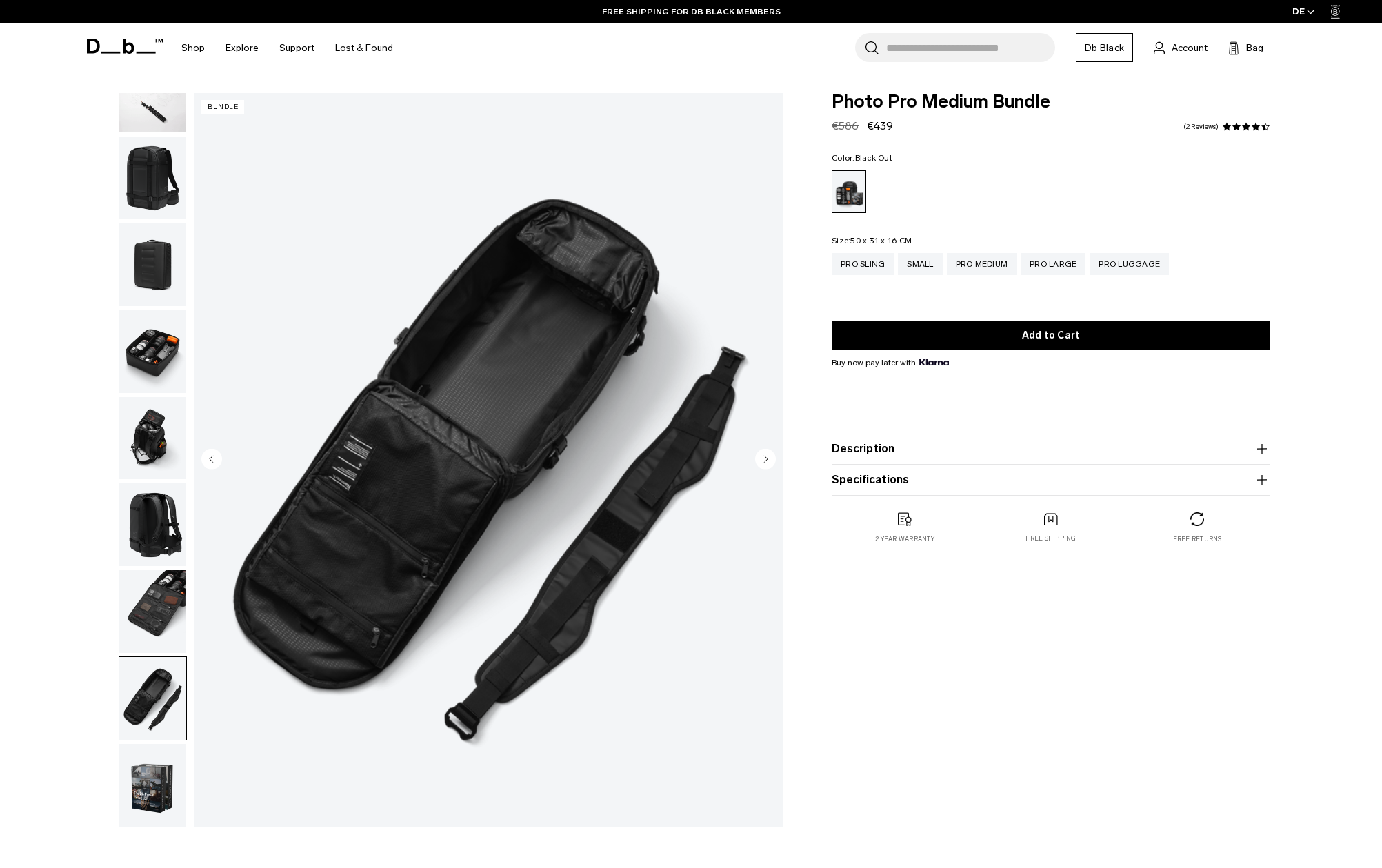
click at [160, 769] on img "button" at bounding box center [153, 785] width 67 height 83
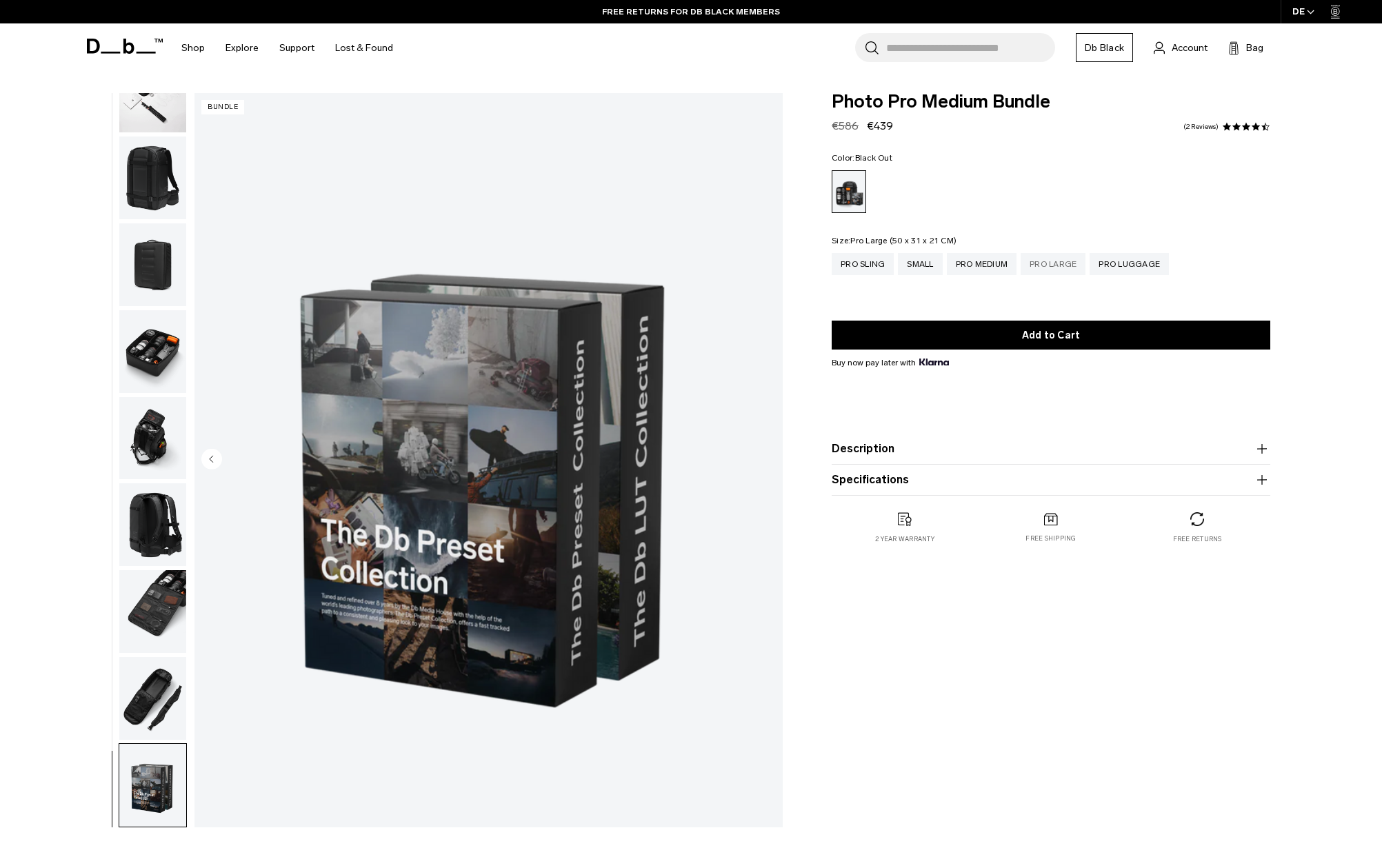
click at [1048, 257] on div "Pro Large" at bounding box center [1053, 264] width 65 height 22
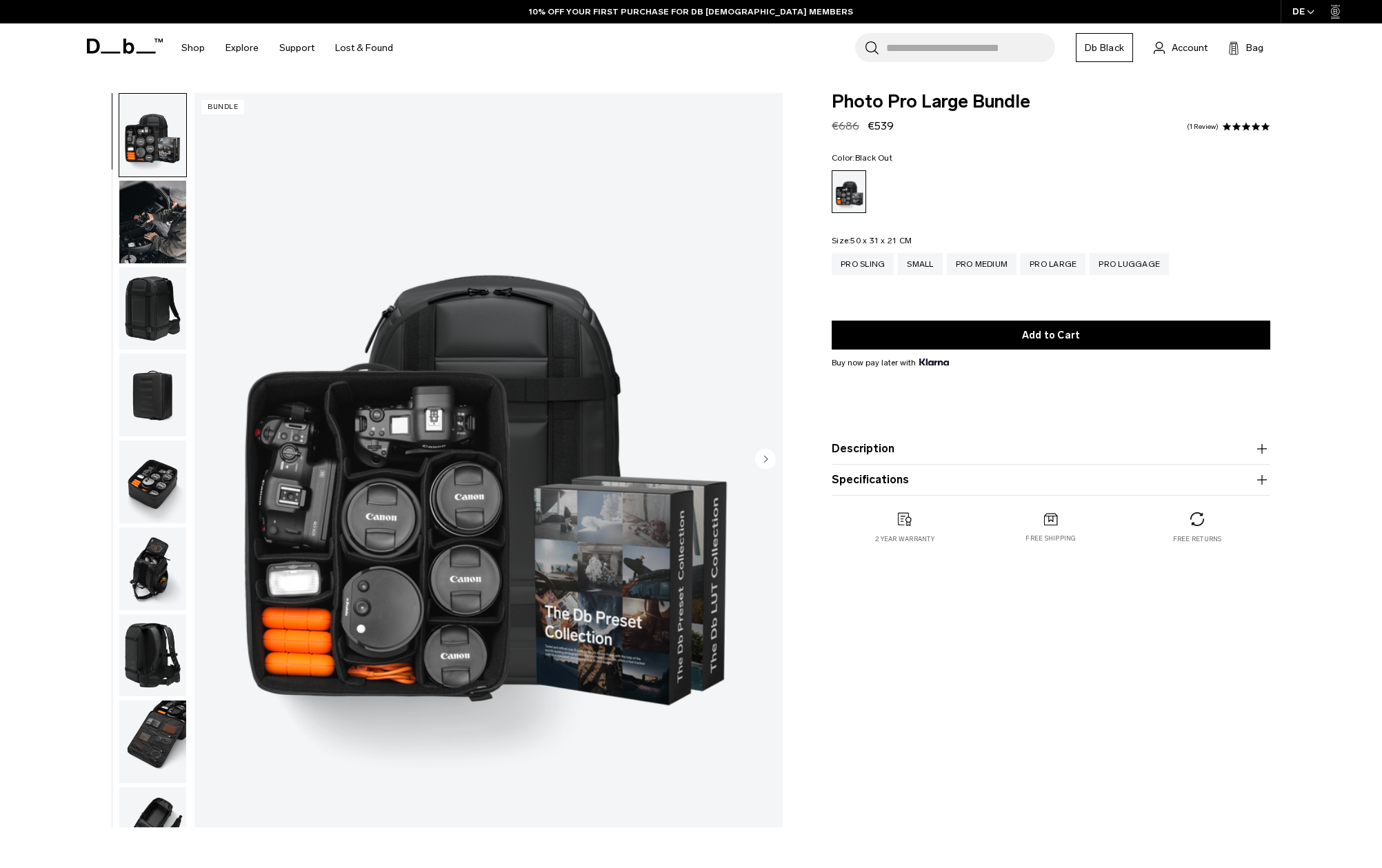
click at [151, 660] on img "button" at bounding box center [153, 655] width 67 height 83
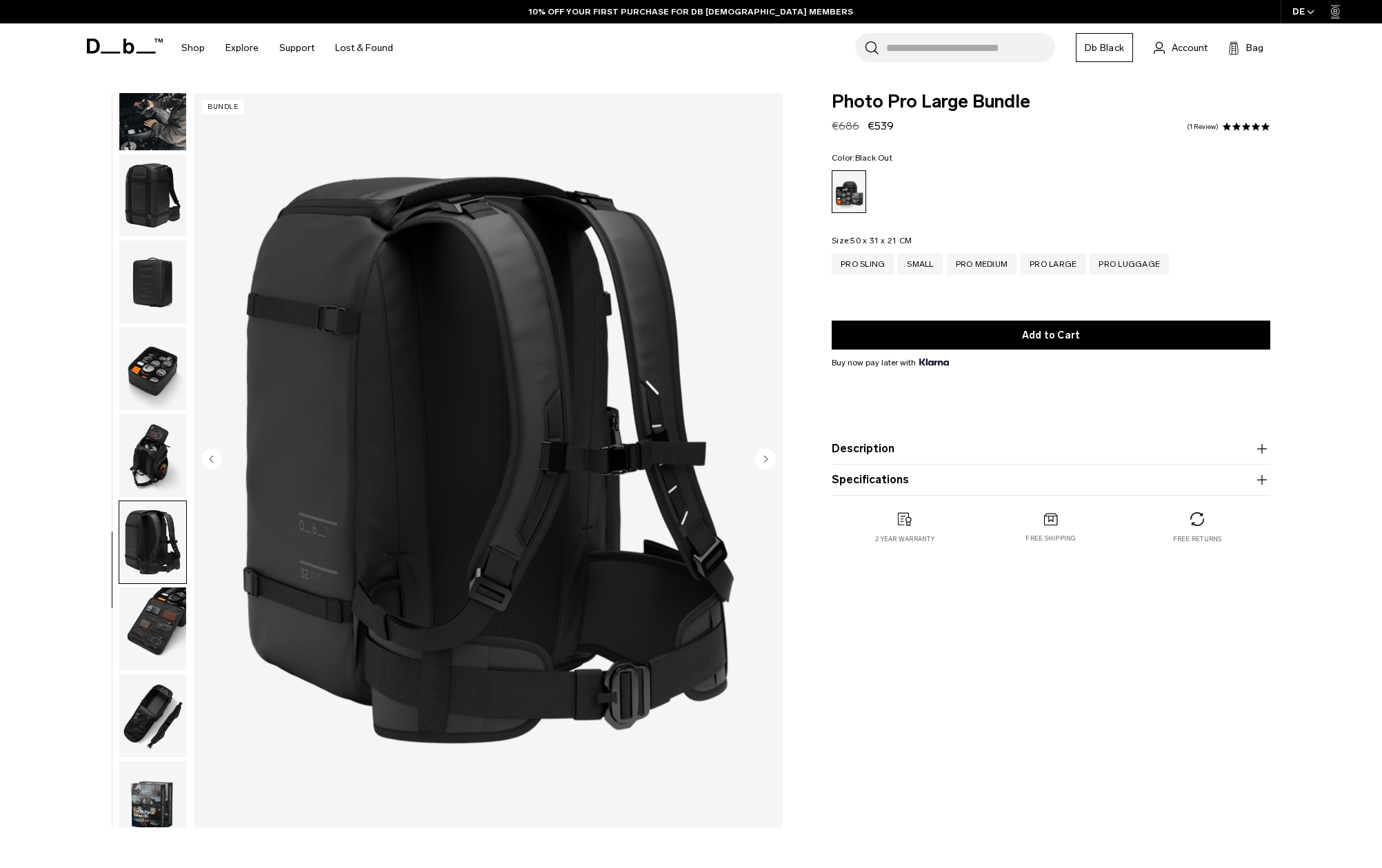
scroll to position [141, 0]
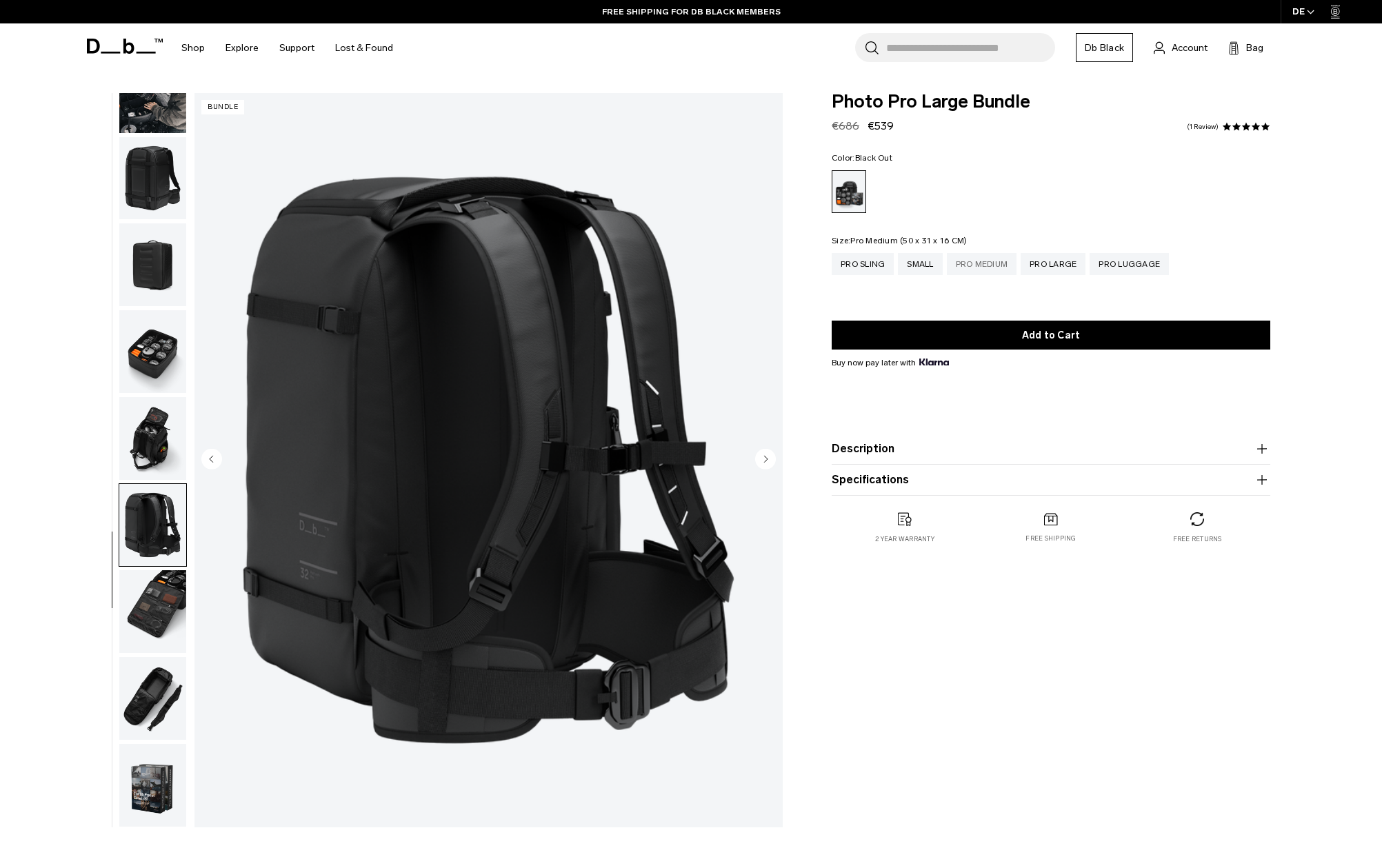
click at [988, 258] on div "Pro Medium" at bounding box center [982, 264] width 71 height 22
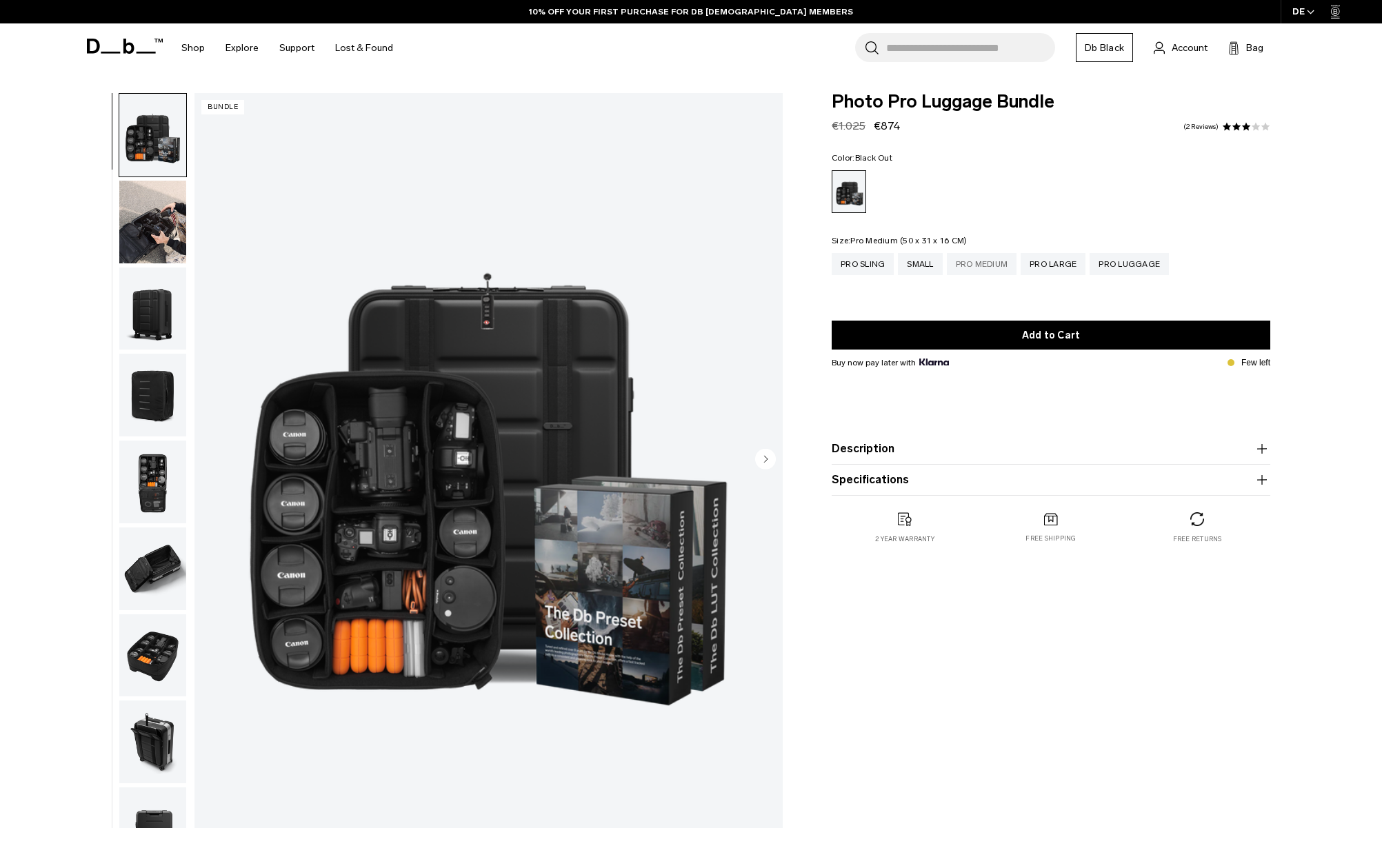
click at [980, 268] on div "Pro Medium" at bounding box center [982, 264] width 71 height 22
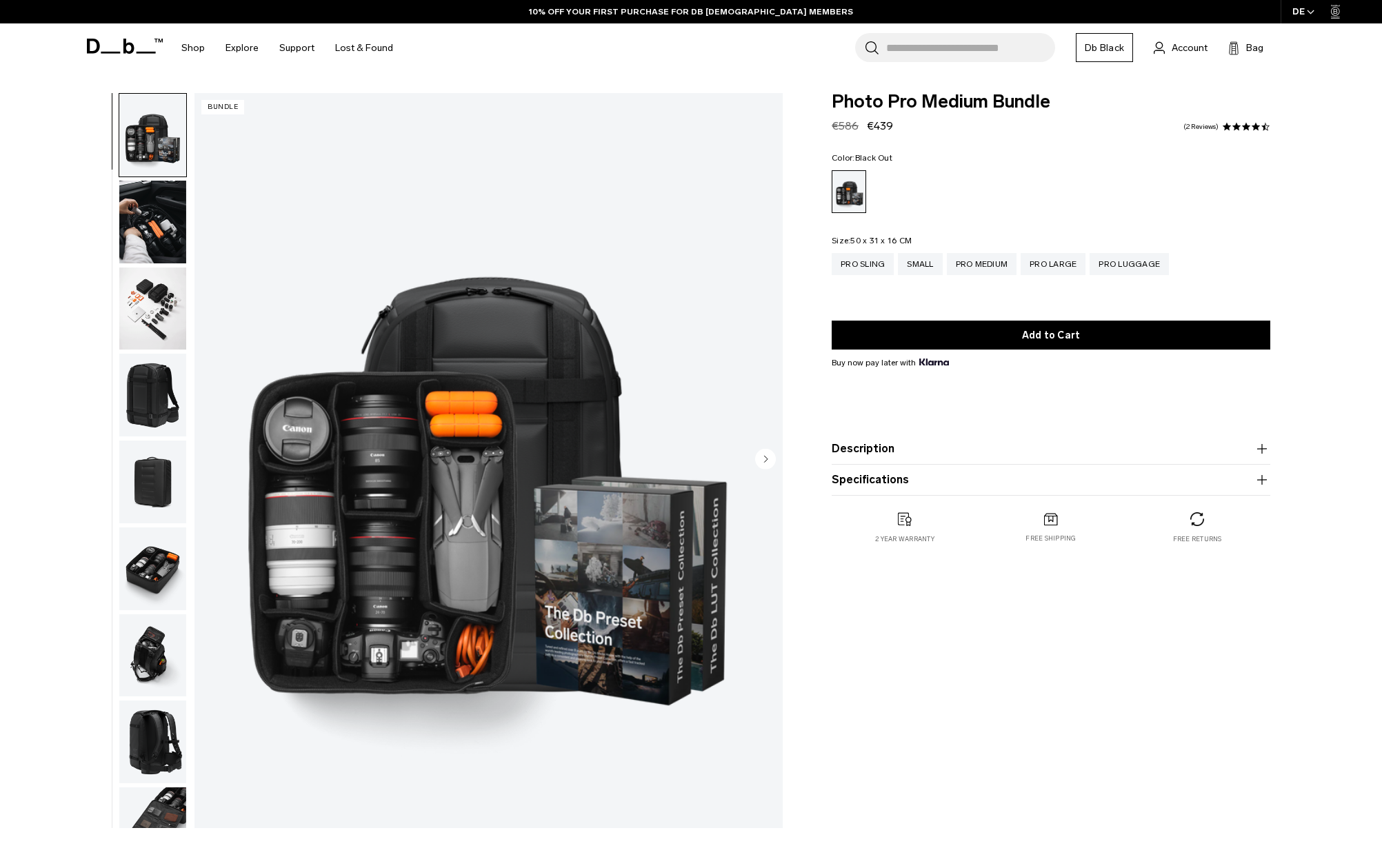
click at [144, 308] on img "button" at bounding box center [153, 309] width 67 height 83
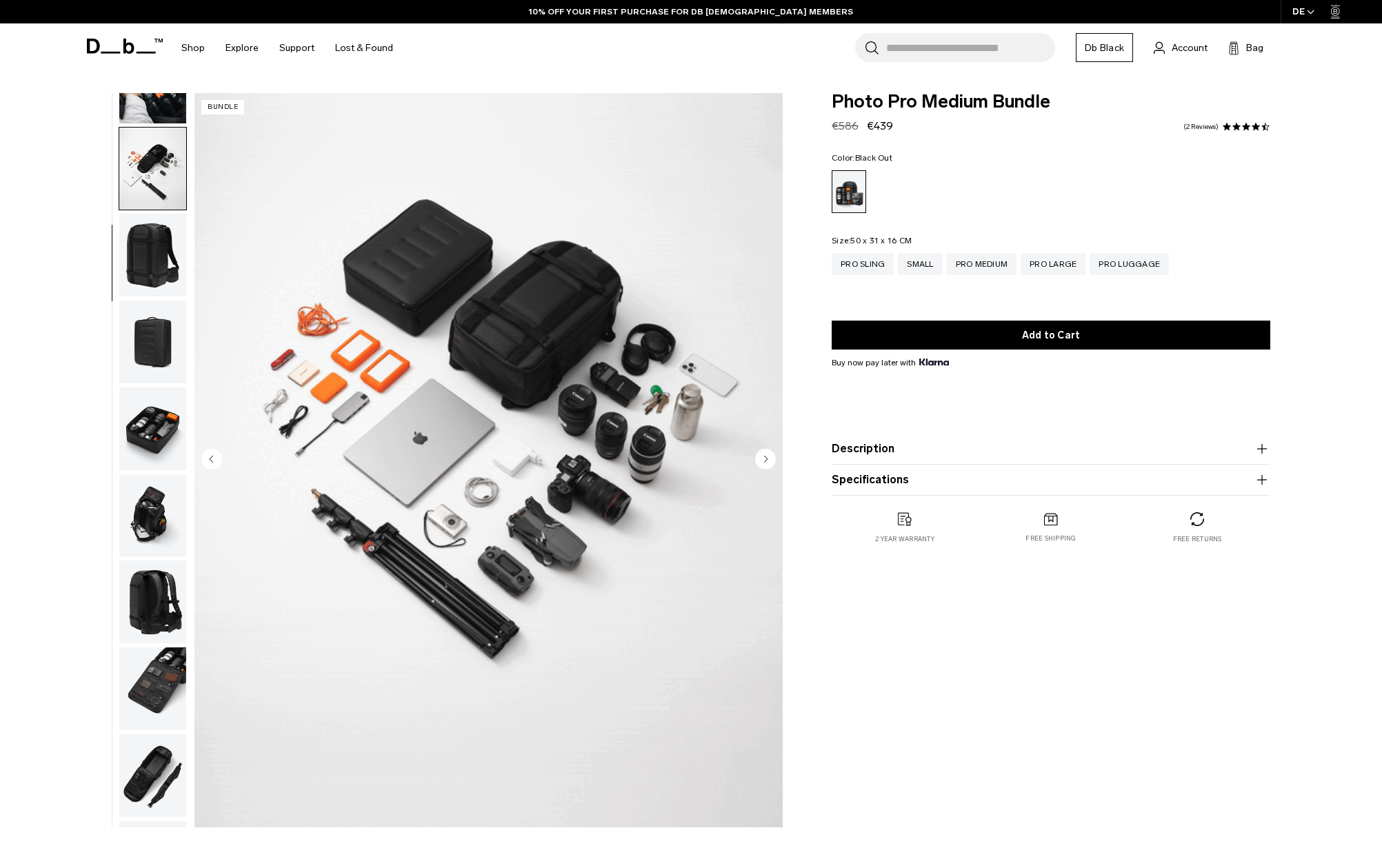
scroll to position [176, 0]
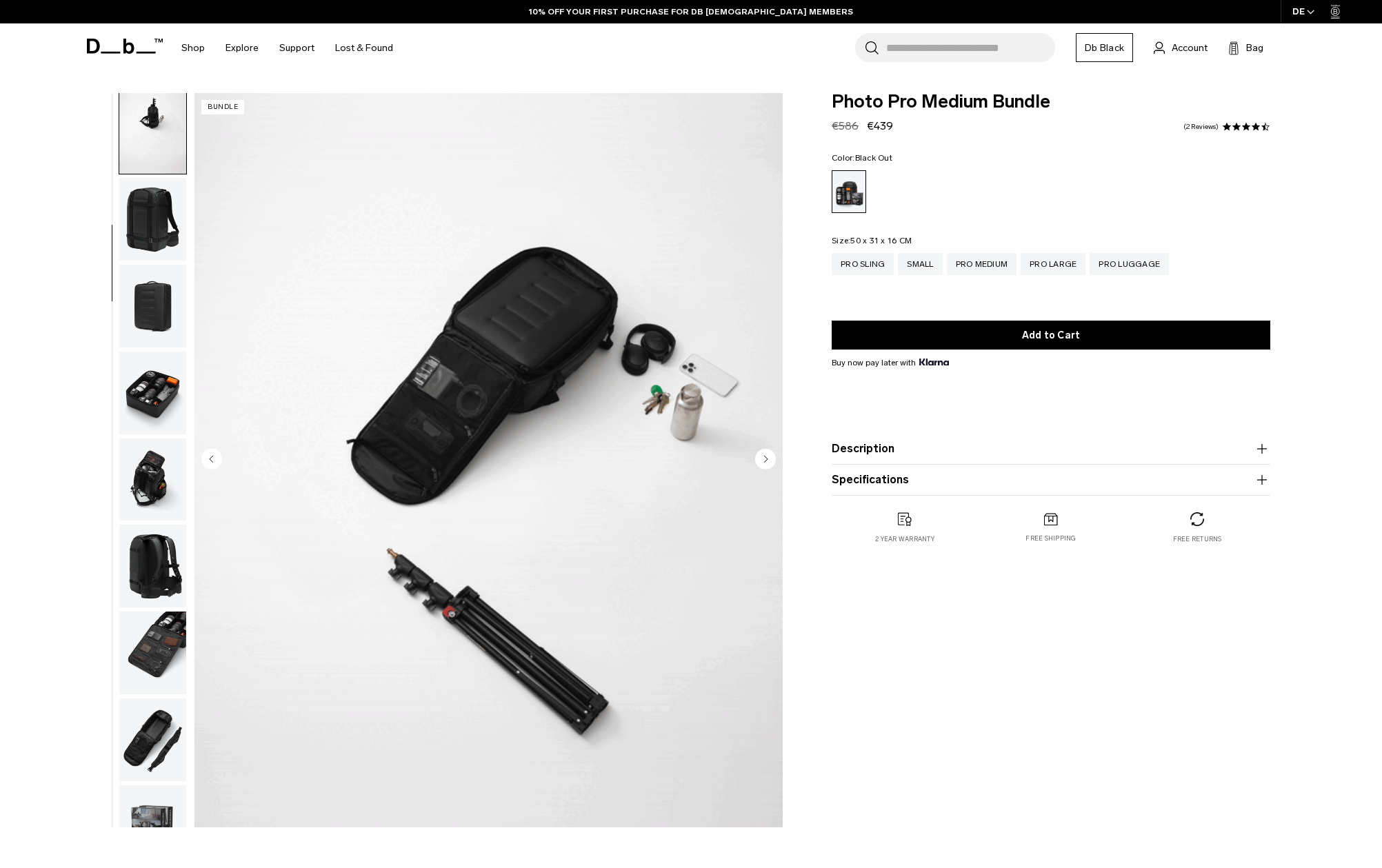
click at [145, 131] on img "button" at bounding box center [153, 133] width 67 height 83
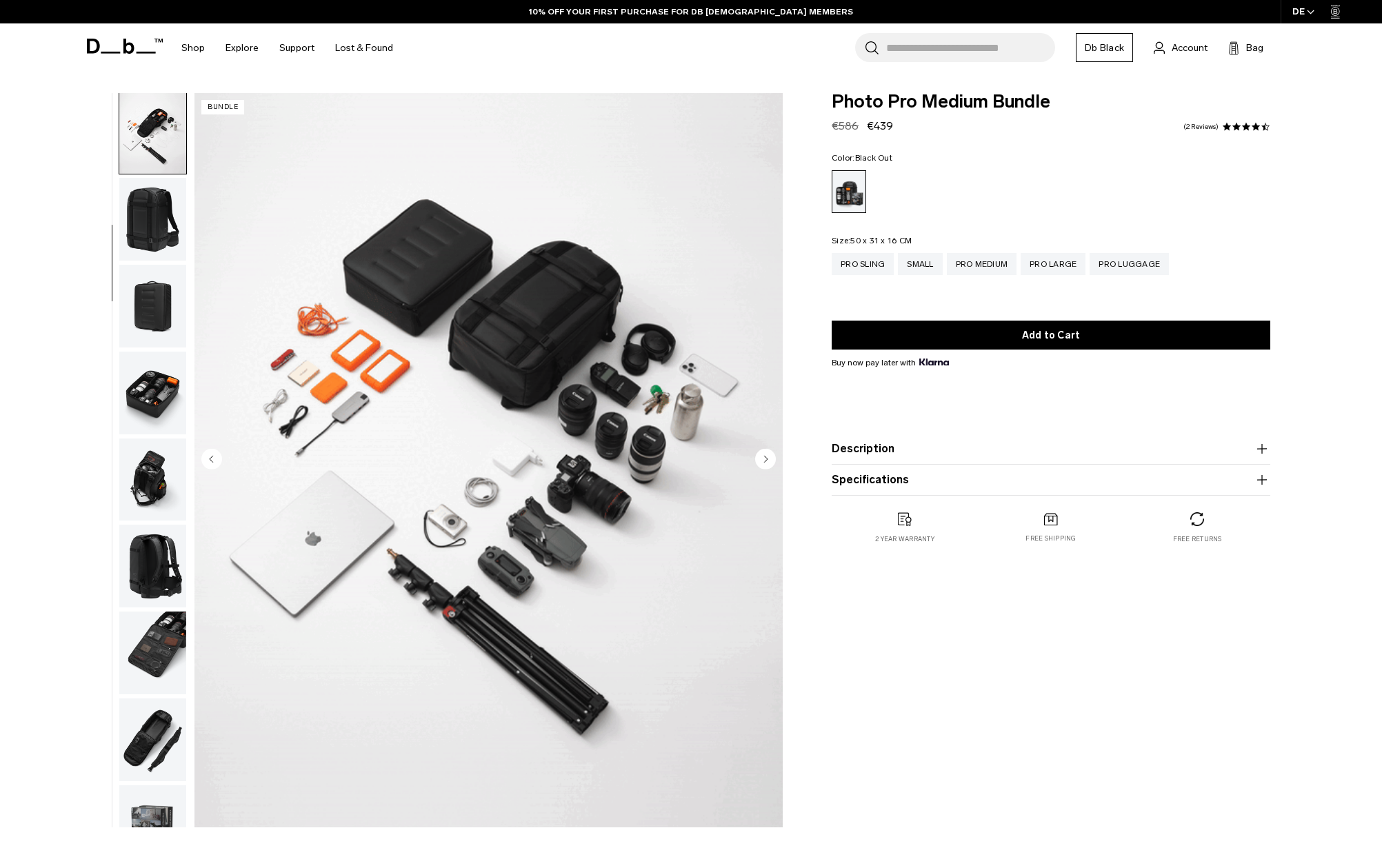
click at [876, 454] on button "Description" at bounding box center [1050, 449] width 439 height 17
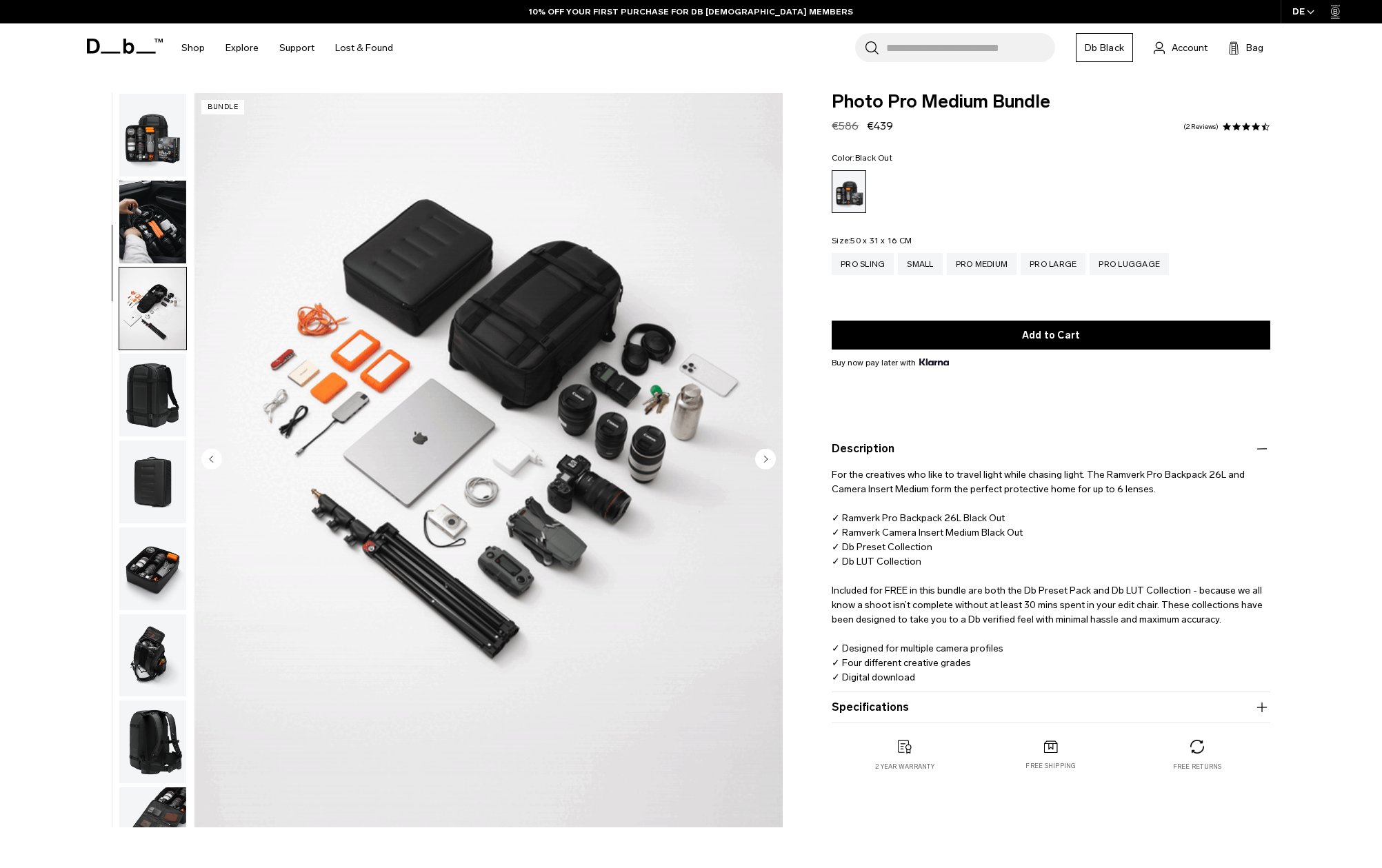
scroll to position [0, 0]
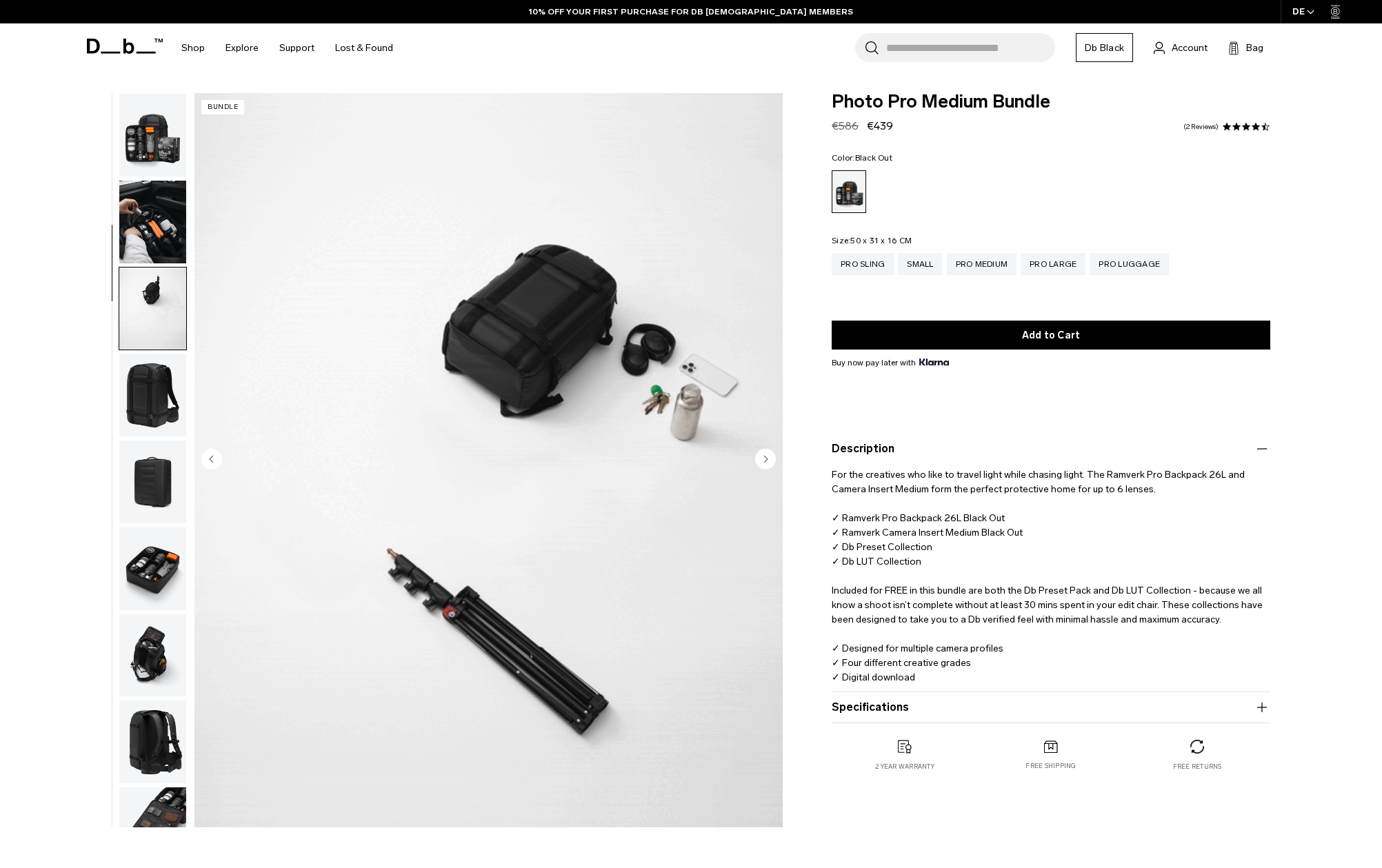
click at [146, 136] on img "button" at bounding box center [153, 135] width 67 height 83
